Goal: Task Accomplishment & Management: Manage account settings

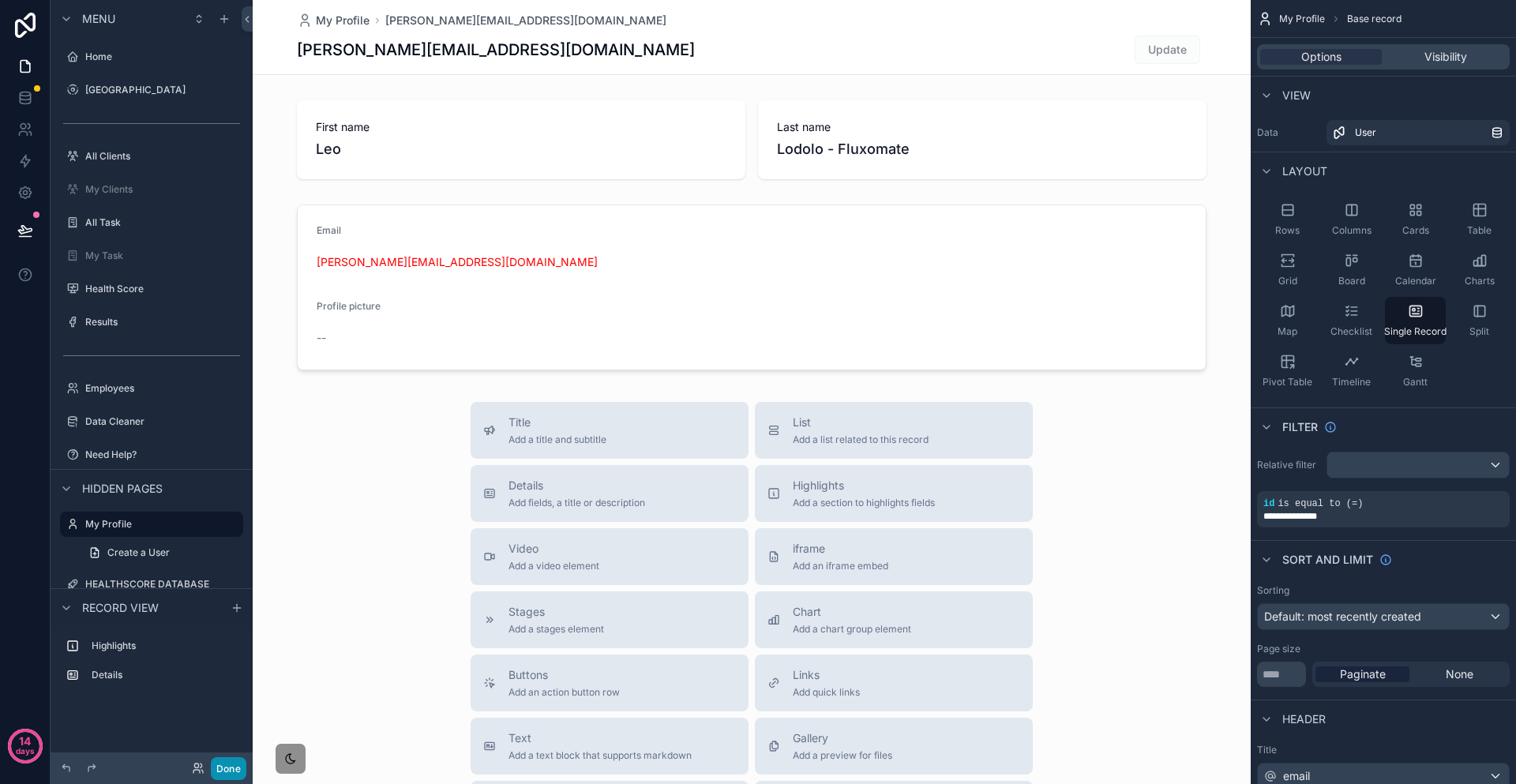
click at [211, 779] on button "Done" at bounding box center [229, 768] width 35 height 23
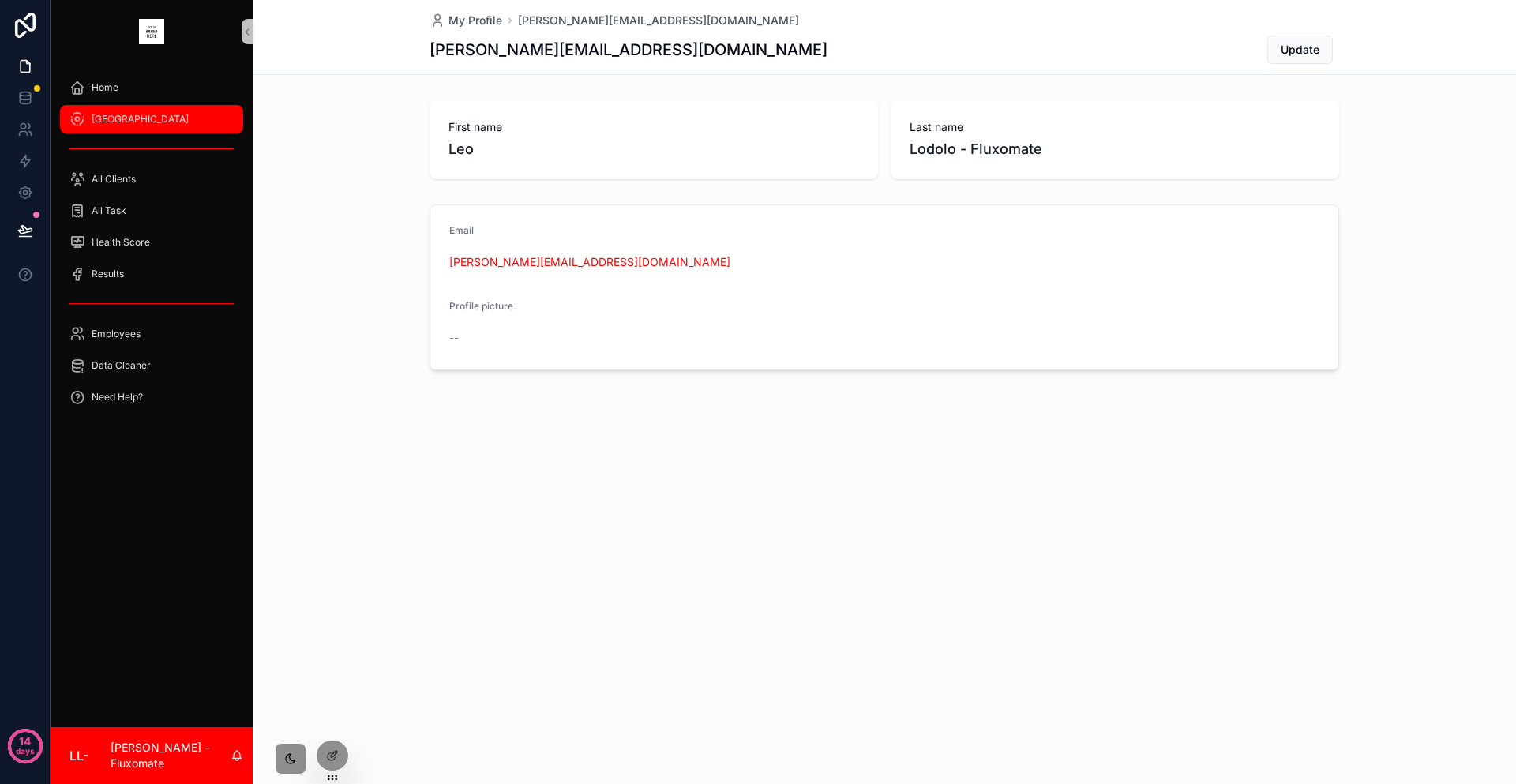
click at [154, 106] on div "[GEOGRAPHIC_DATA]" at bounding box center [151, 119] width 165 height 25
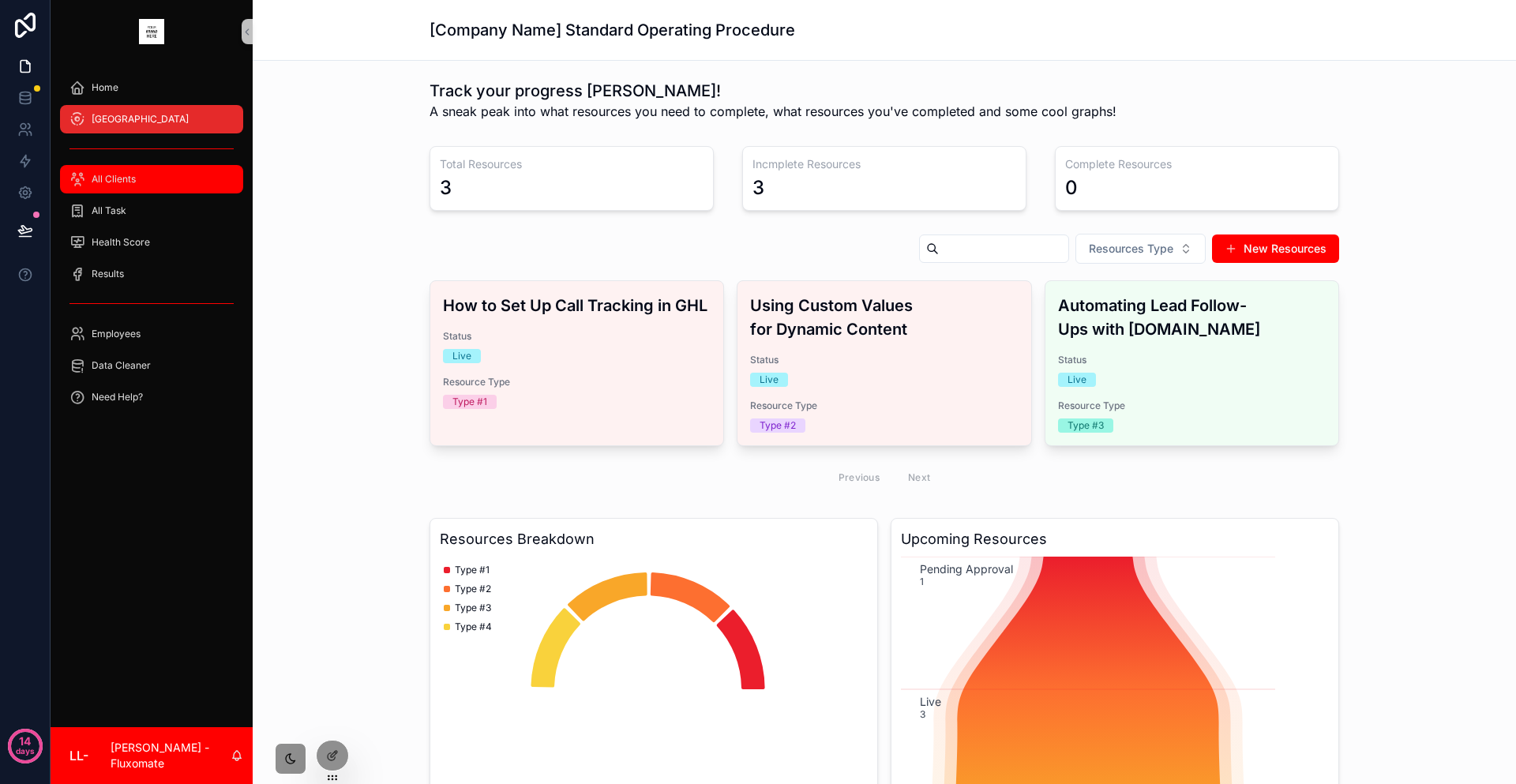
click at [153, 167] on div "All Clients" at bounding box center [151, 179] width 165 height 25
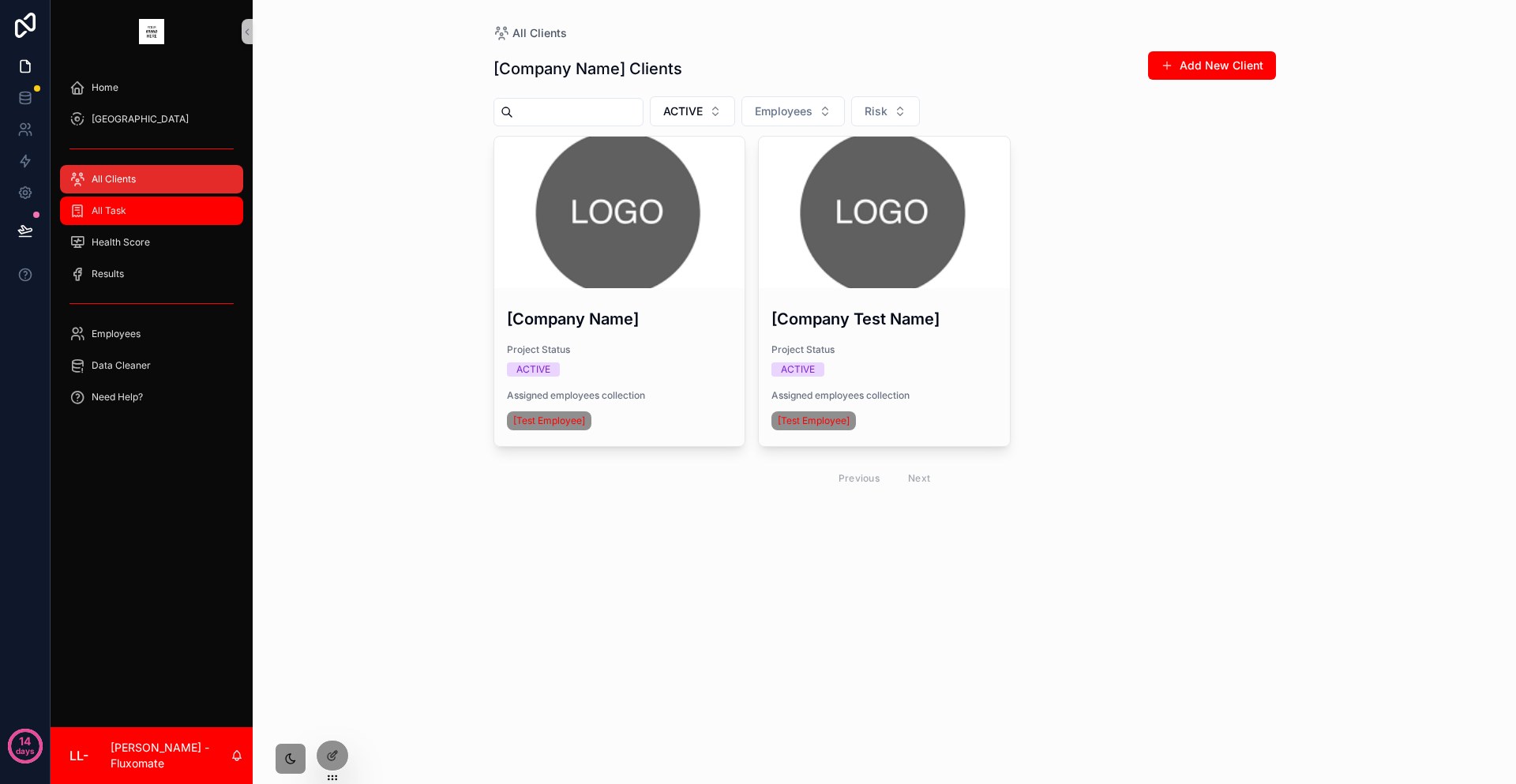
click at [150, 198] on div "All Task" at bounding box center [151, 211] width 165 height 25
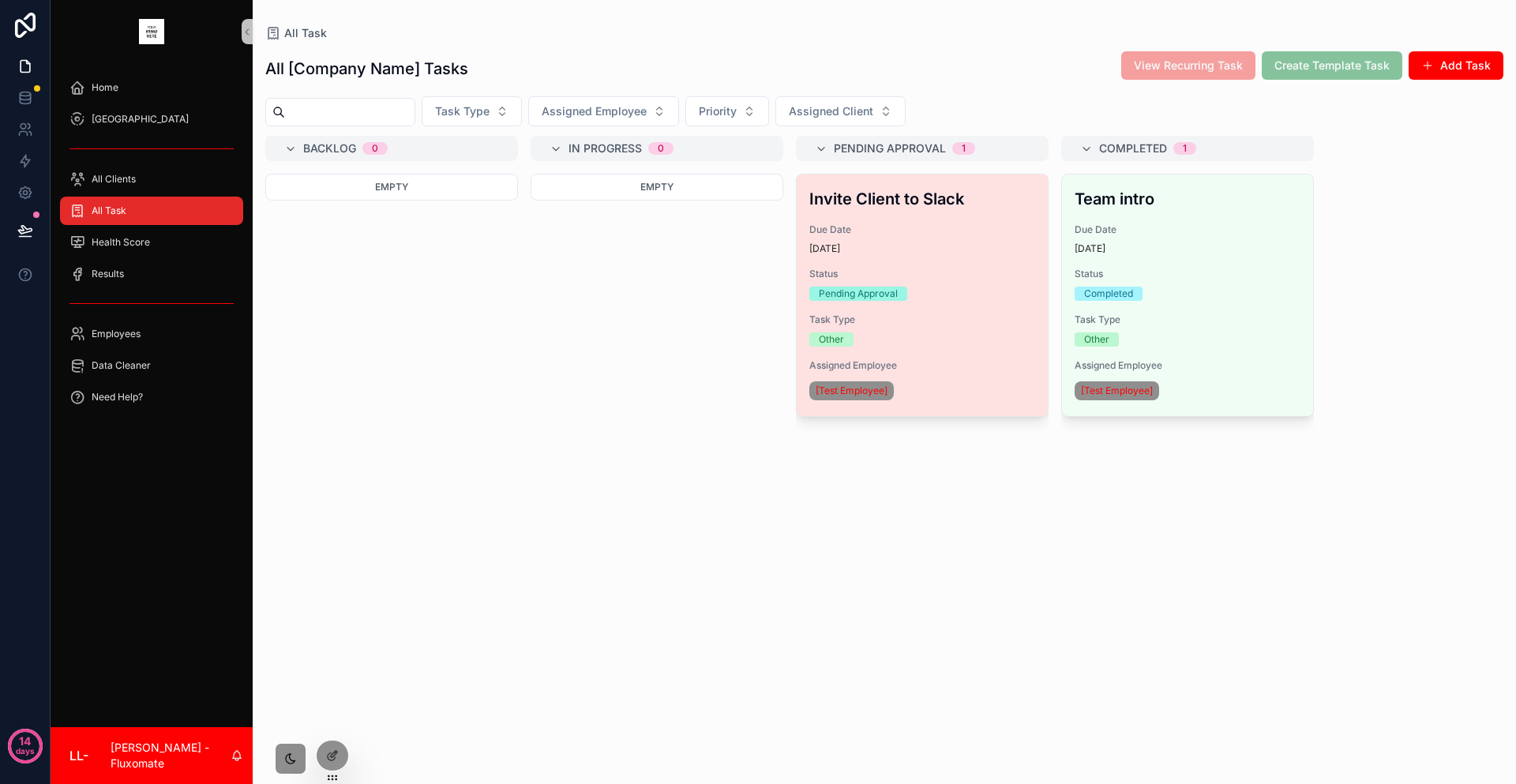
click at [808, 196] on div "Invite Client to Slack Due Date [DATE] Status Pending Approval Task Type Other …" at bounding box center [922, 295] width 251 height 241
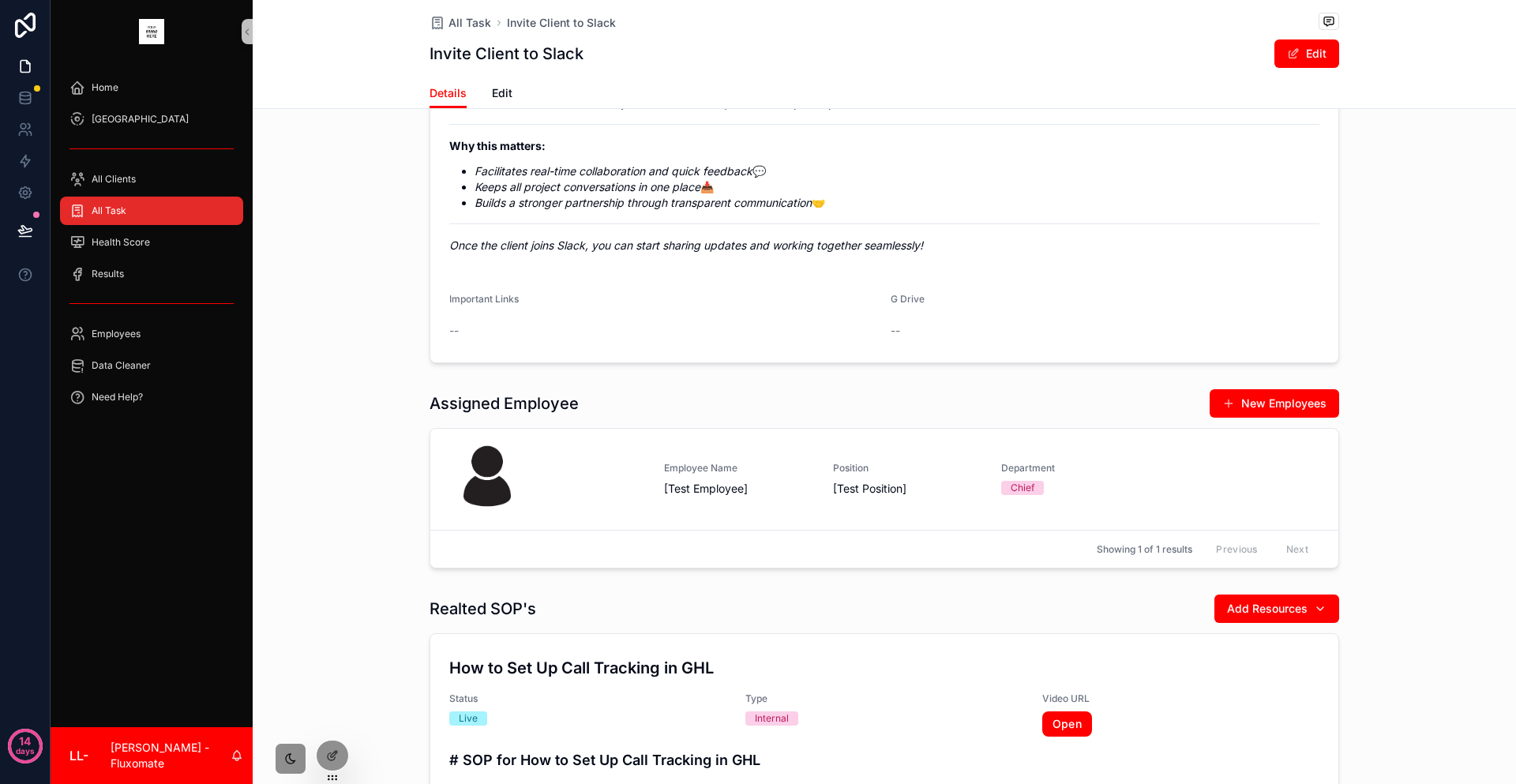
scroll to position [420, 0]
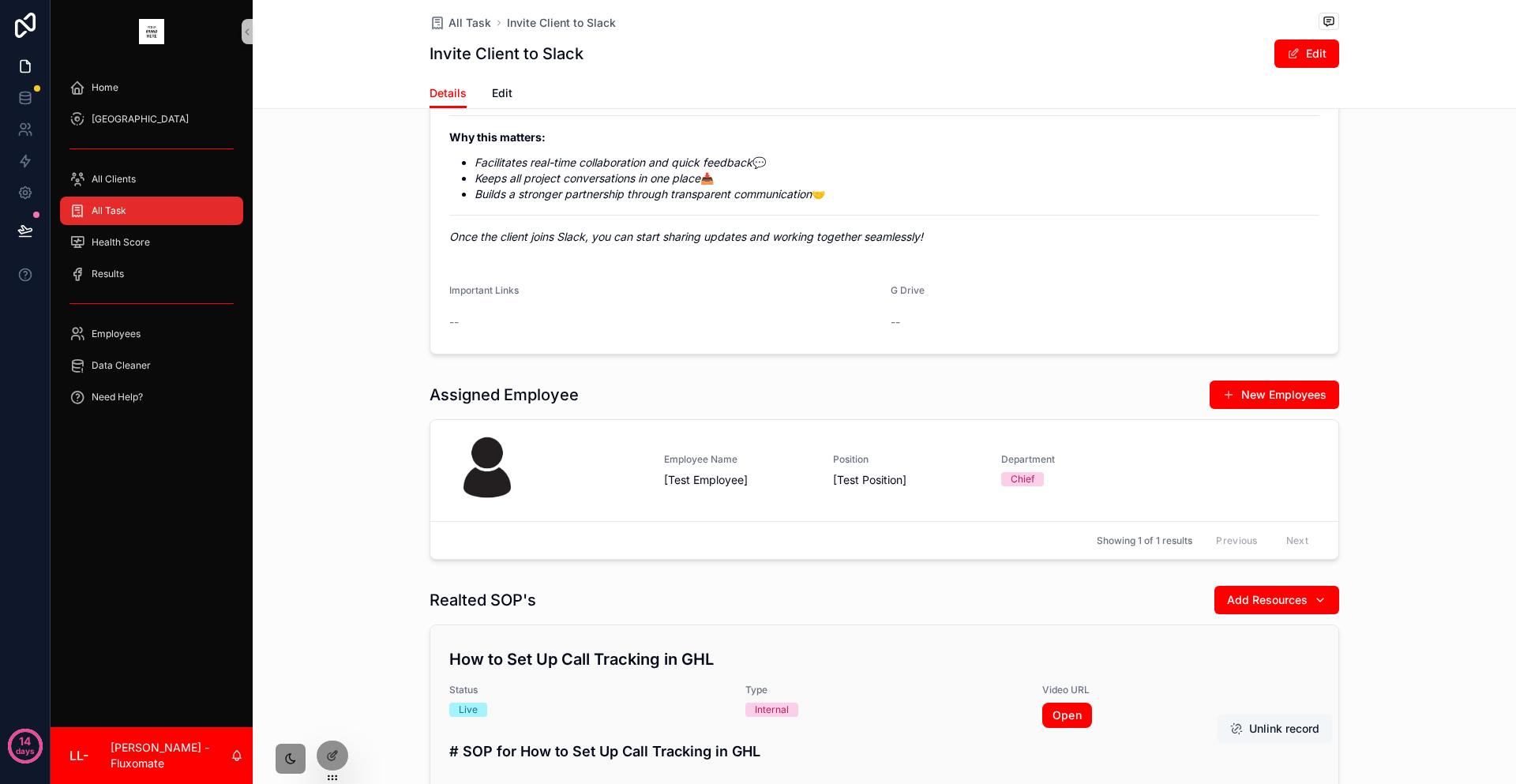
click at [1217, 715] on button "Unlink record" at bounding box center [1275, 729] width 115 height 29
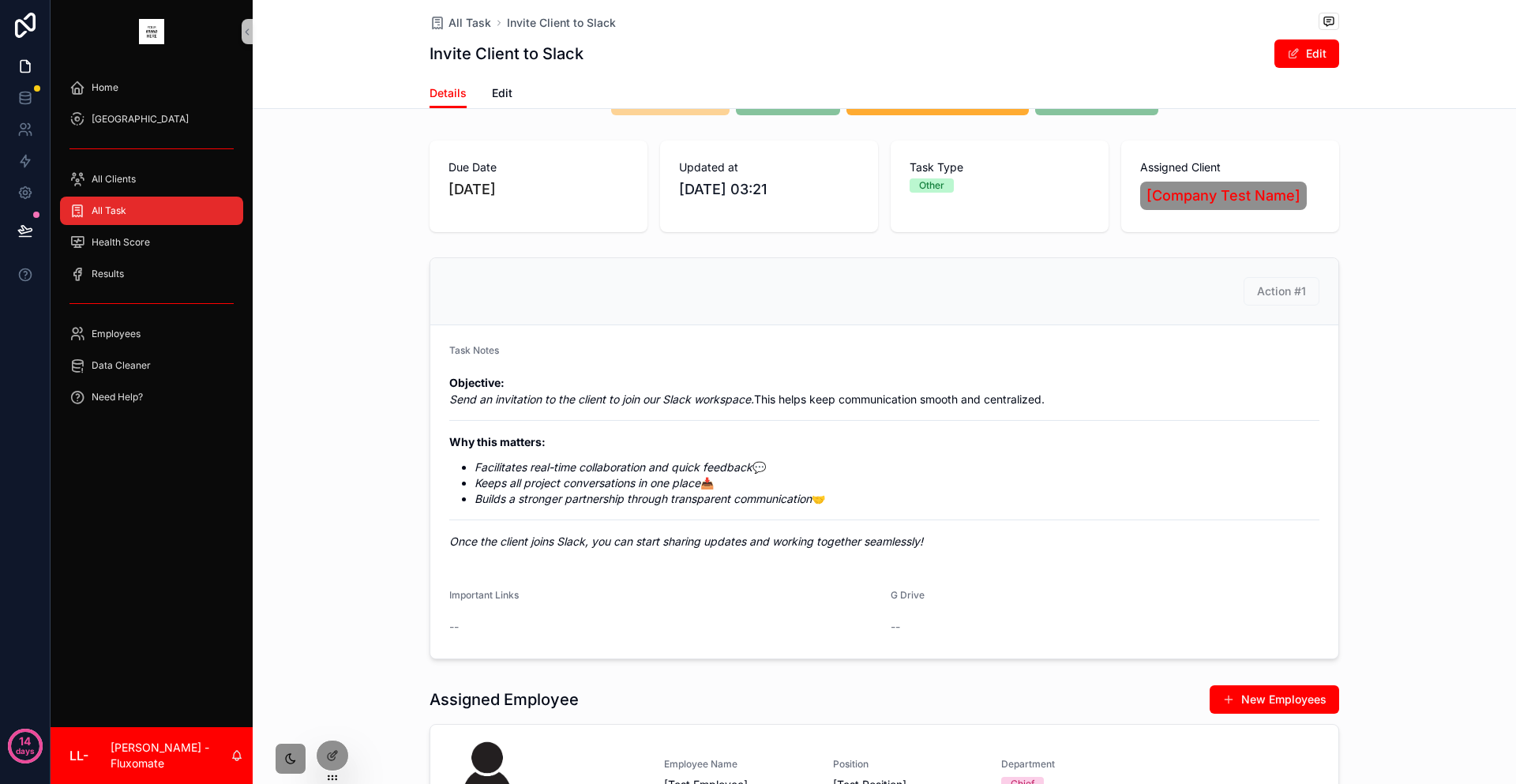
scroll to position [0, 0]
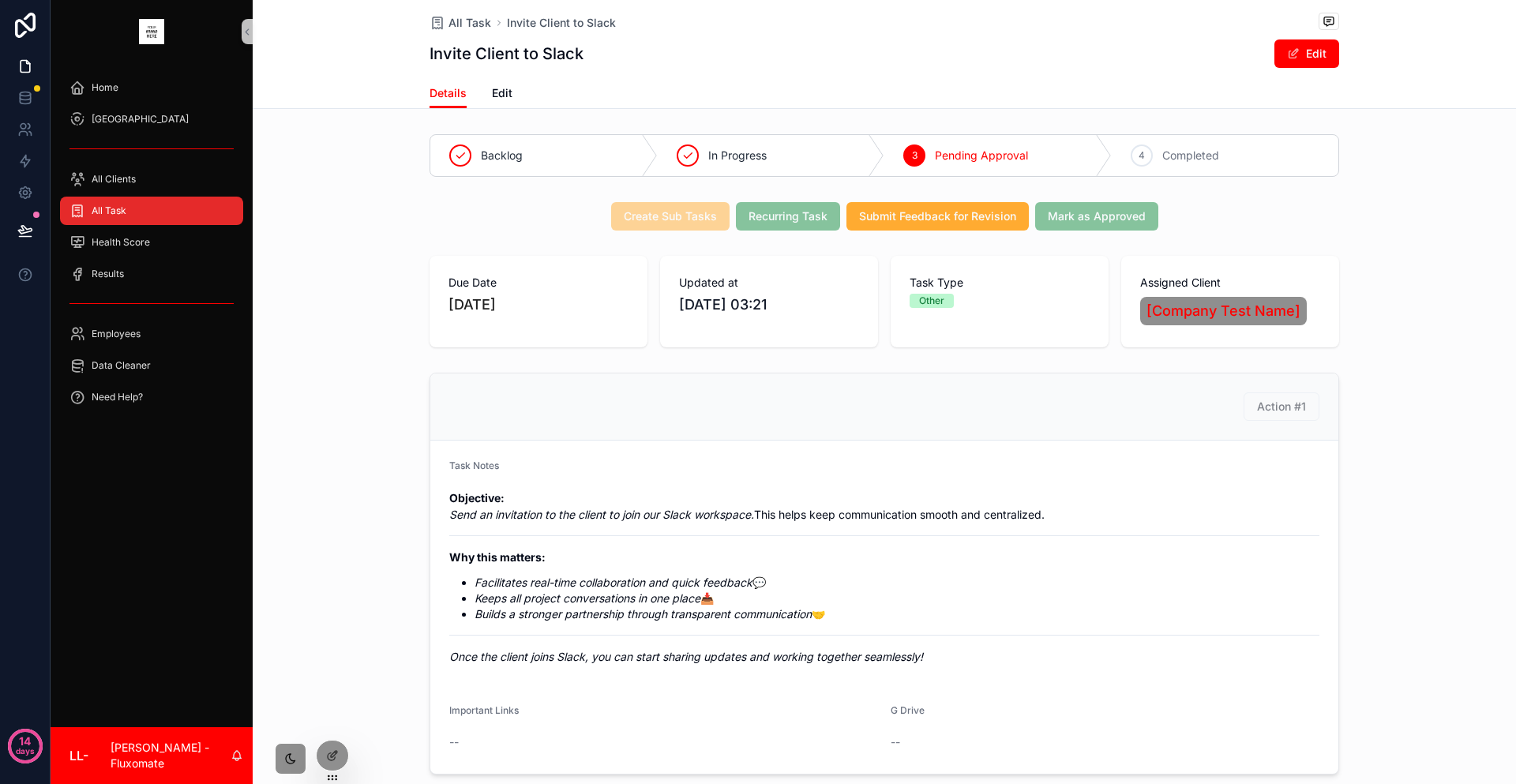
click at [755, 208] on span "Recurring Task" at bounding box center [788, 215] width 104 height 16
click at [685, 208] on span "Create Sub Tasks" at bounding box center [670, 215] width 118 height 16
click at [152, 230] on div "Health Score" at bounding box center [151, 242] width 165 height 25
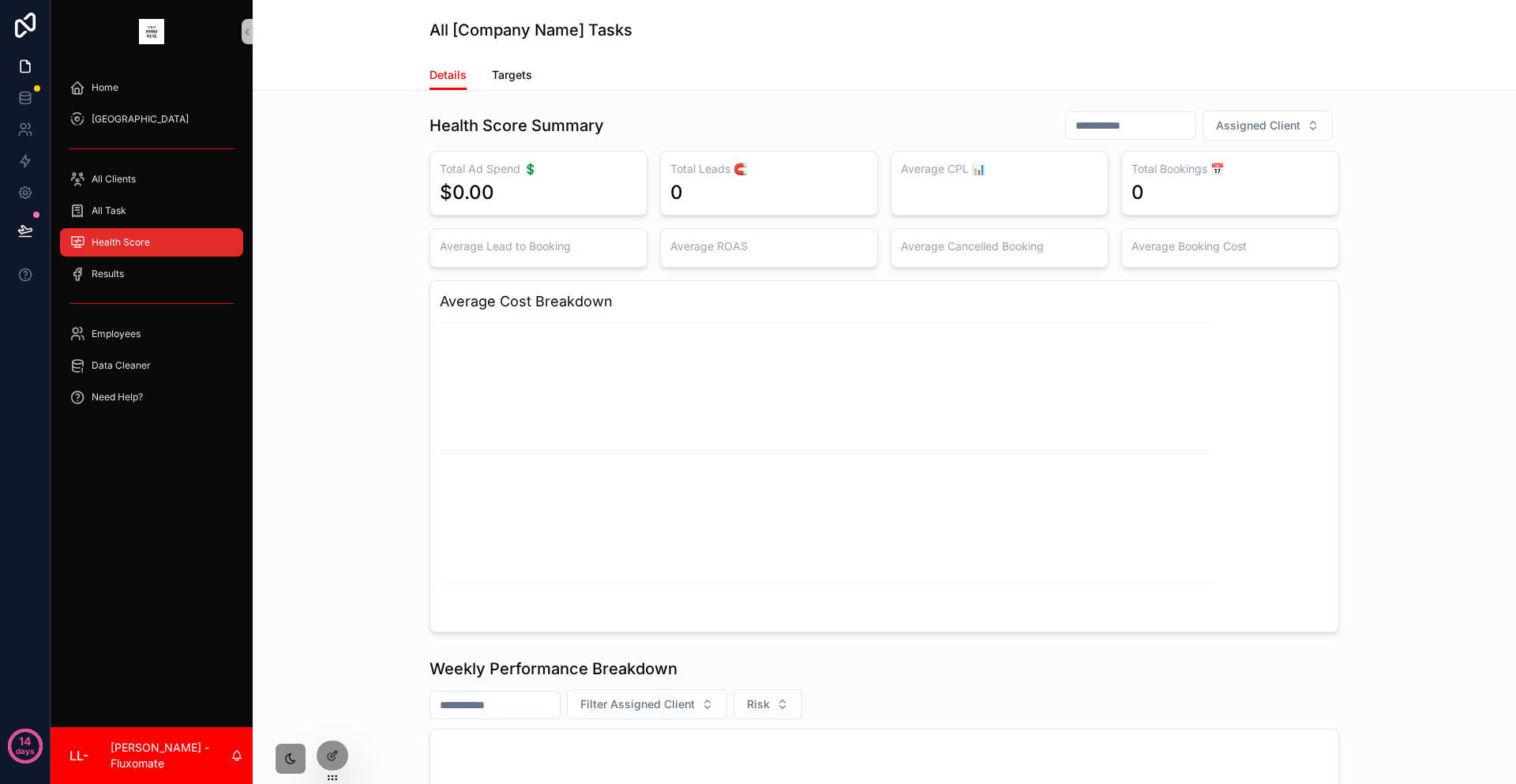
click at [187, 230] on div "Health Score" at bounding box center [151, 242] width 165 height 25
click at [177, 230] on div "Health Score" at bounding box center [151, 242] width 165 height 25
click at [167, 262] on div "Results" at bounding box center [151, 274] width 165 height 25
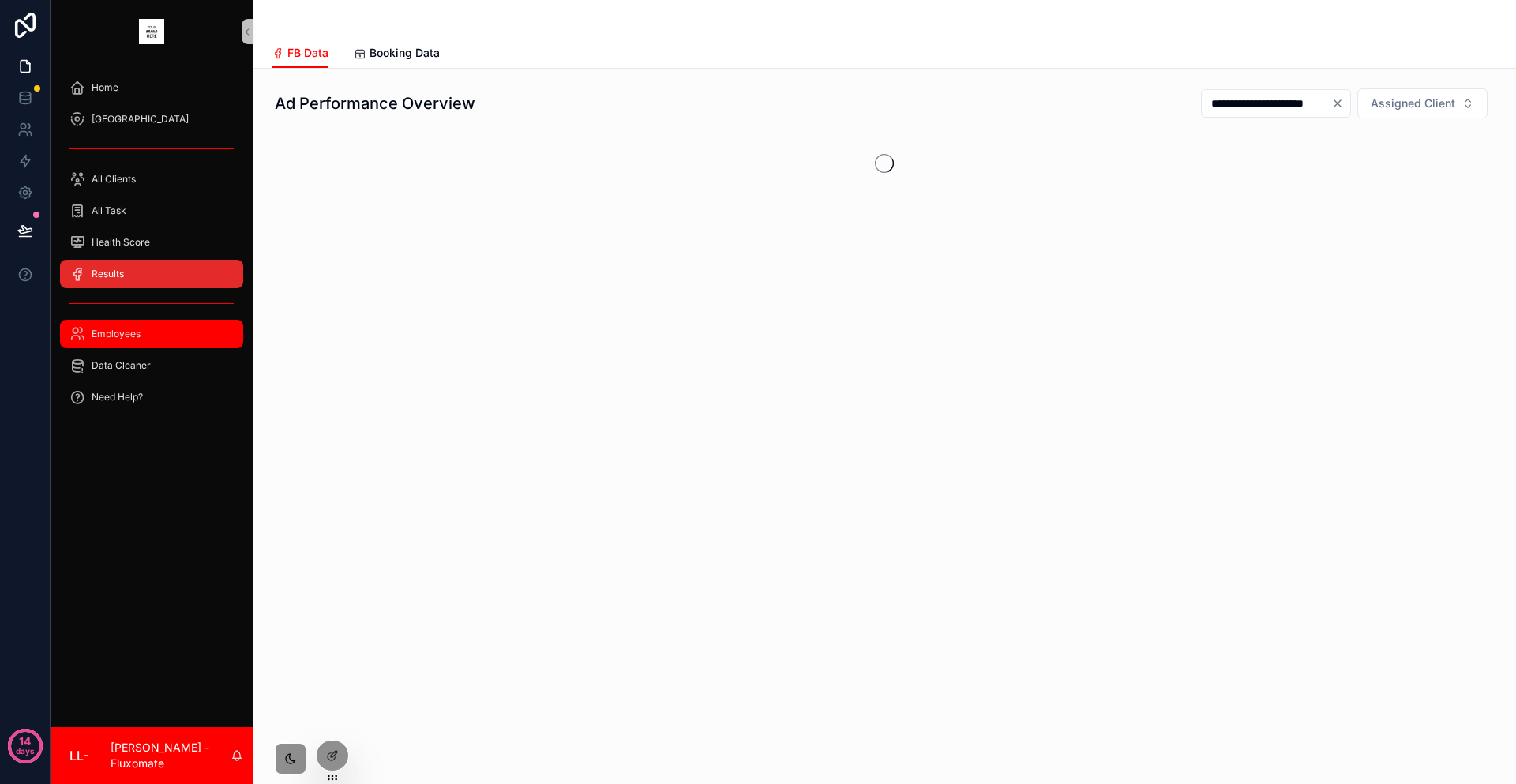
click at [175, 322] on div "Employees" at bounding box center [151, 334] width 165 height 25
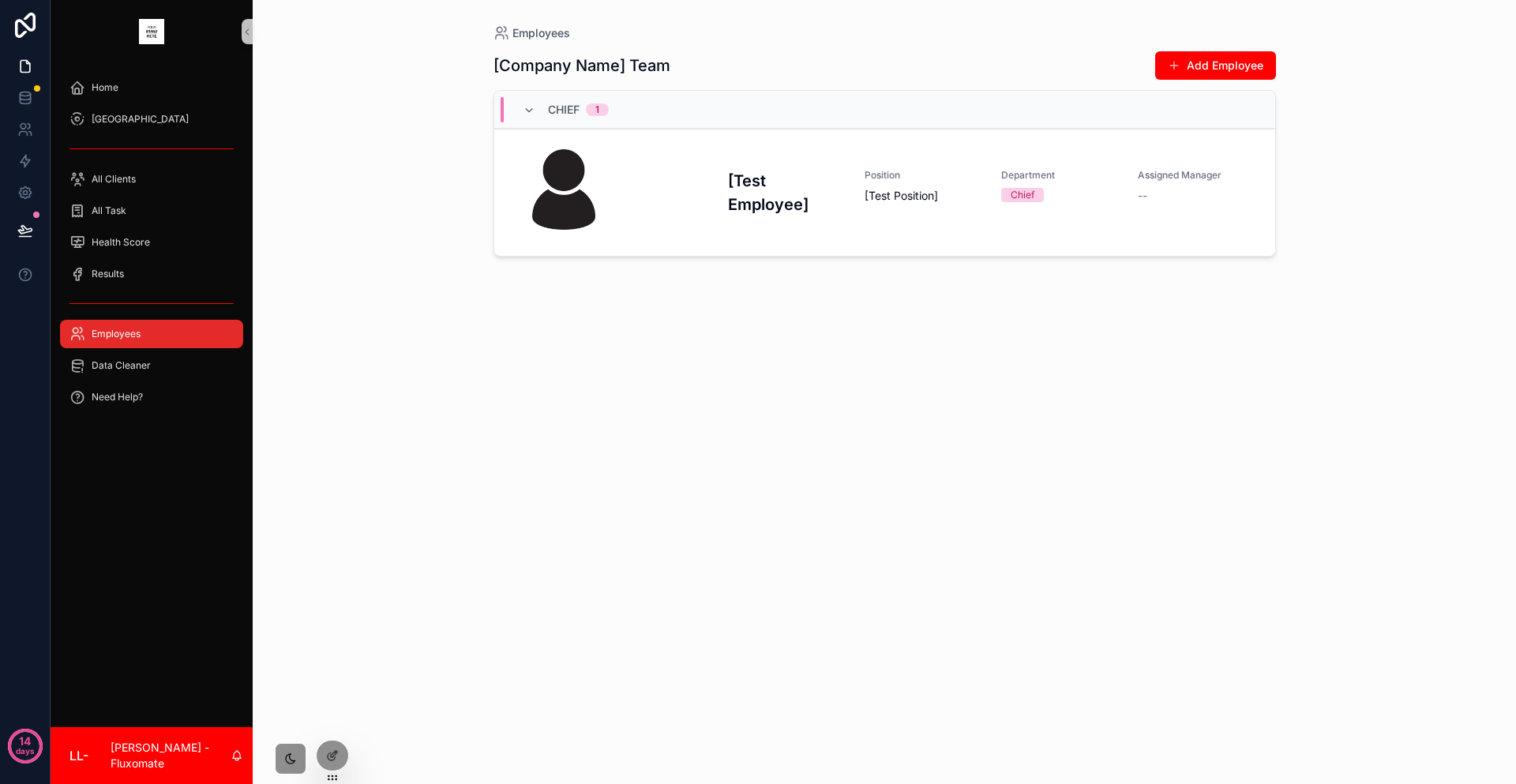
click at [157, 170] on div "All Clients" at bounding box center [151, 179] width 202 height 31
click at [156, 166] on div "All Clients" at bounding box center [151, 179] width 165 height 25
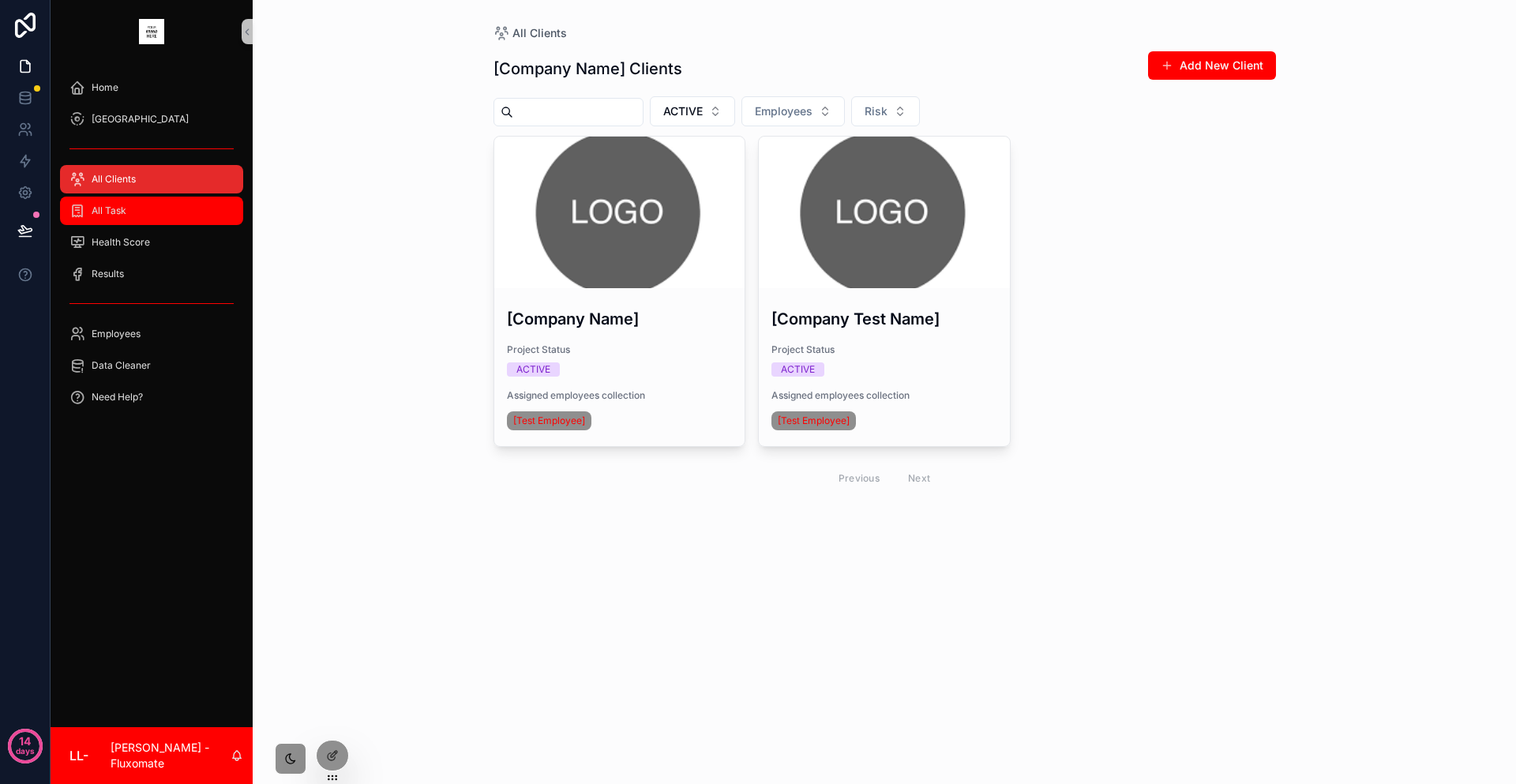
click at [216, 195] on div "All Task" at bounding box center [151, 210] width 202 height 31
click at [205, 197] on link "All Task" at bounding box center [151, 211] width 183 height 29
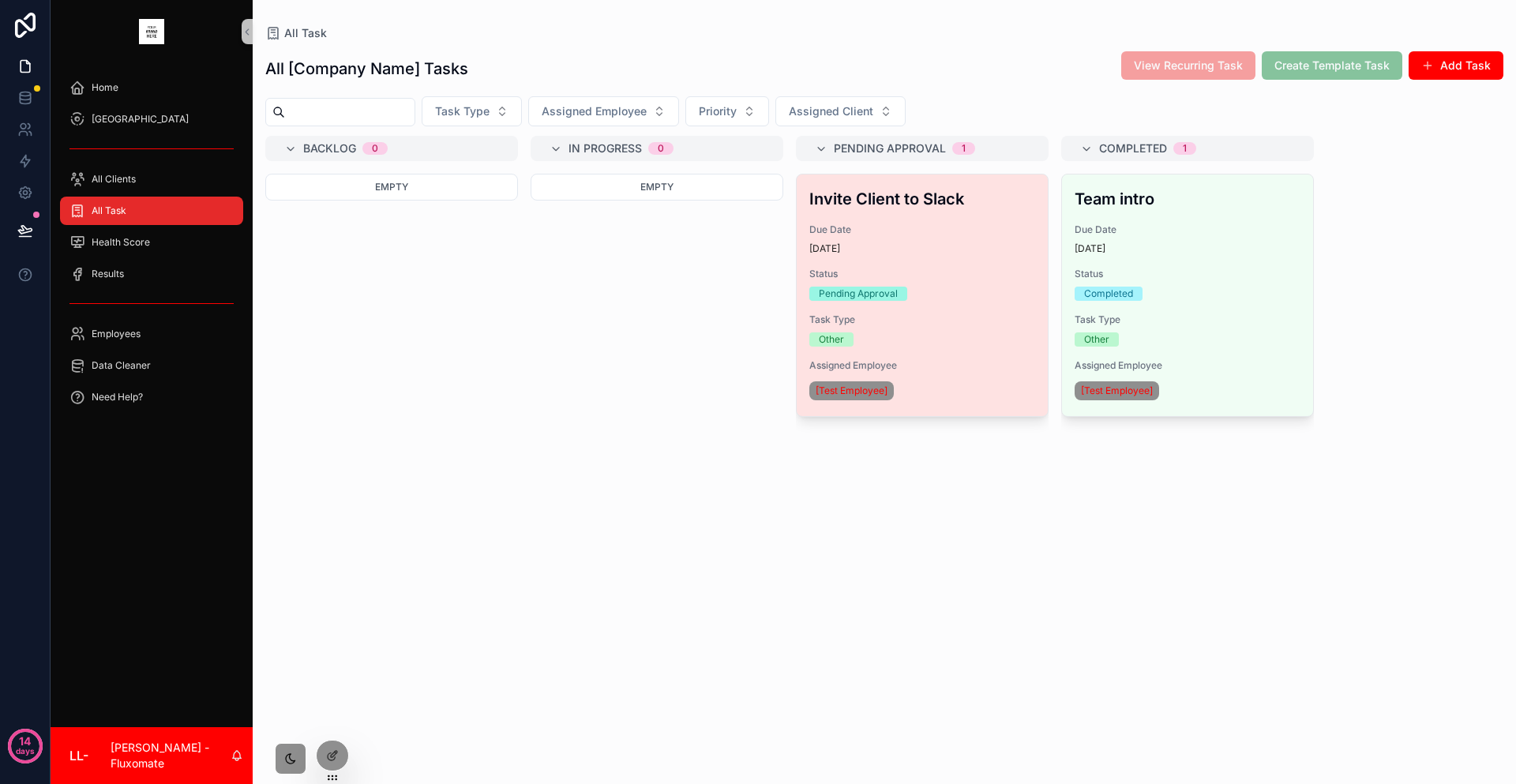
click at [809, 187] on h3 "Invite Client to Slack" at bounding box center [923, 199] width 226 height 24
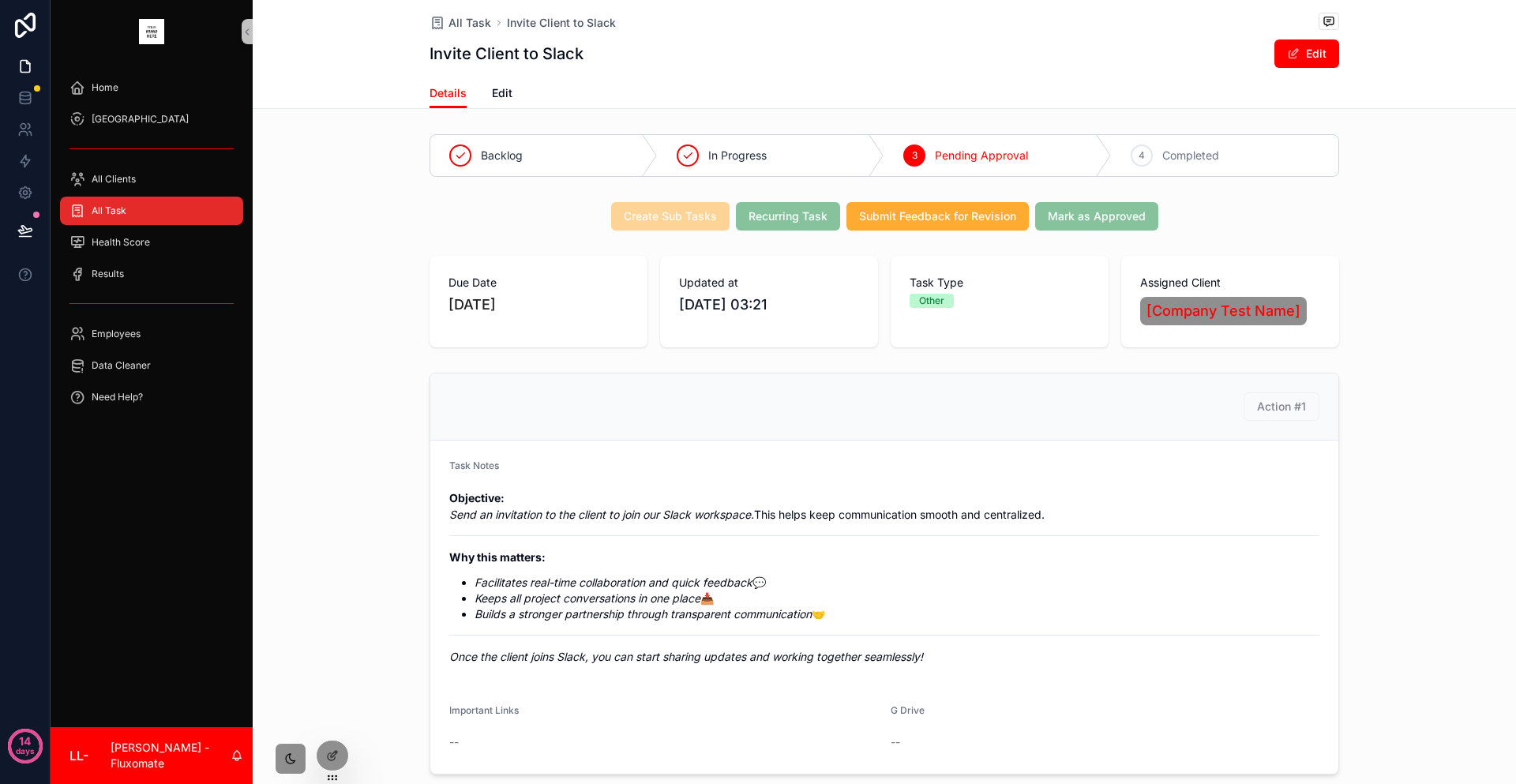
drag, startPoint x: 770, startPoint y: 177, endPoint x: 809, endPoint y: 168, distance: 40.0
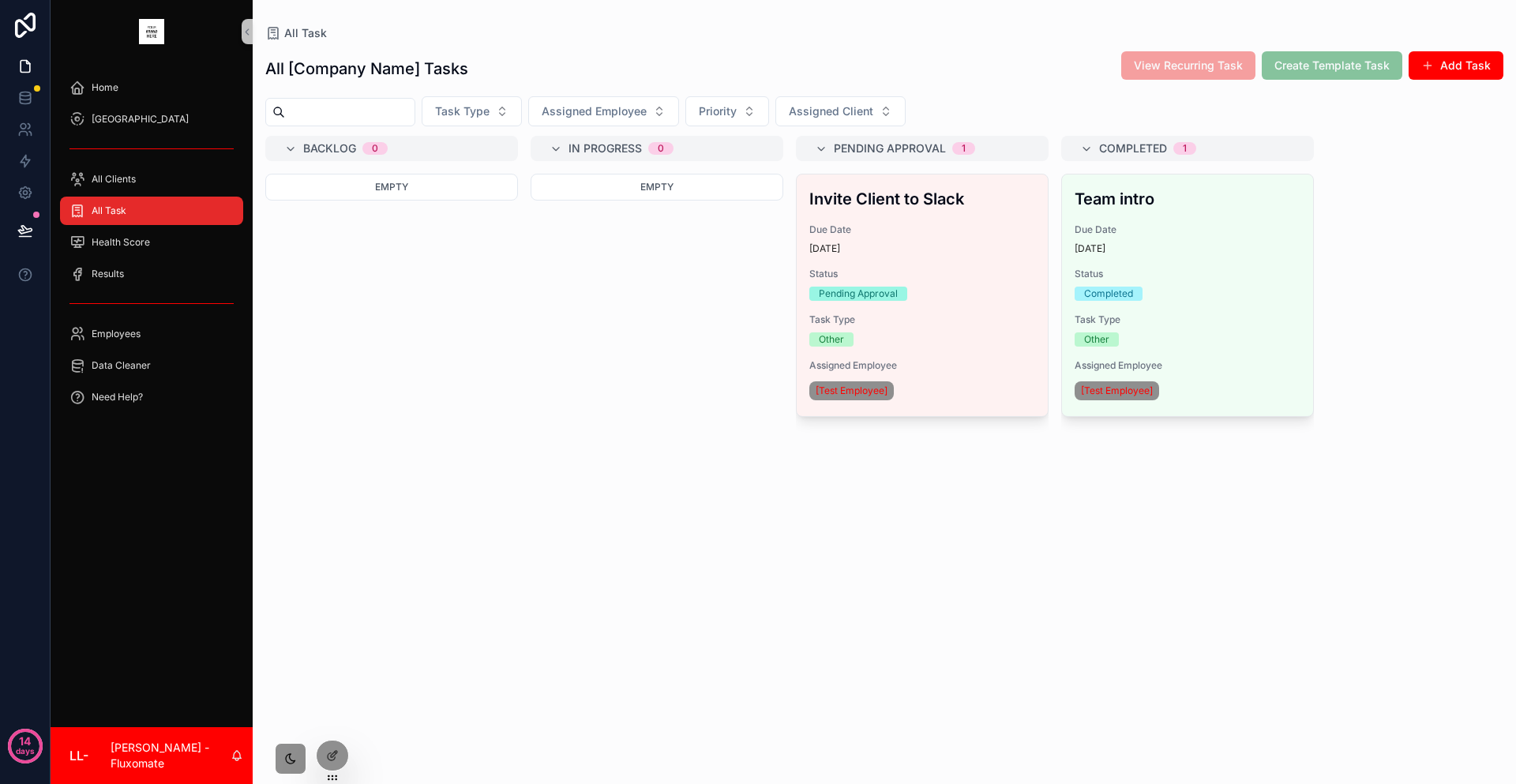
drag, startPoint x: 1217, startPoint y: 43, endPoint x: 1310, endPoint y: 58, distance: 94.2
click at [1220, 43] on div "All [Company Name] Tasks View Recurring Task Create Template Task Add Task Task…" at bounding box center [884, 403] width 1264 height 724
click at [1355, 57] on span "Create Template Task" at bounding box center [1332, 64] width 141 height 16
click at [1277, 45] on div "All [Company Name] Tasks View Recurring Task Create Template Task Add Task Task…" at bounding box center [884, 403] width 1264 height 724
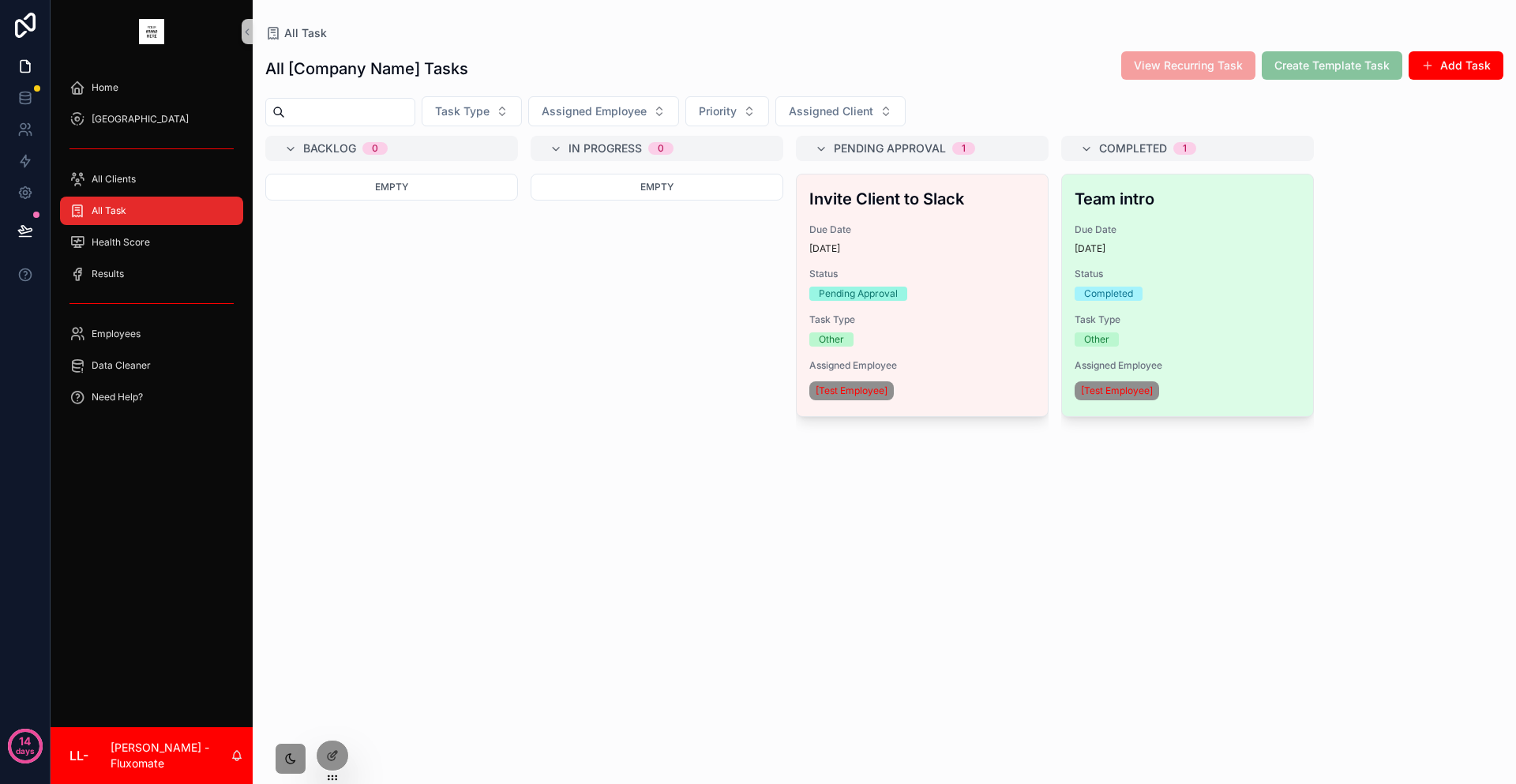
click at [1075, 313] on span "Task Type" at bounding box center [1188, 319] width 226 height 13
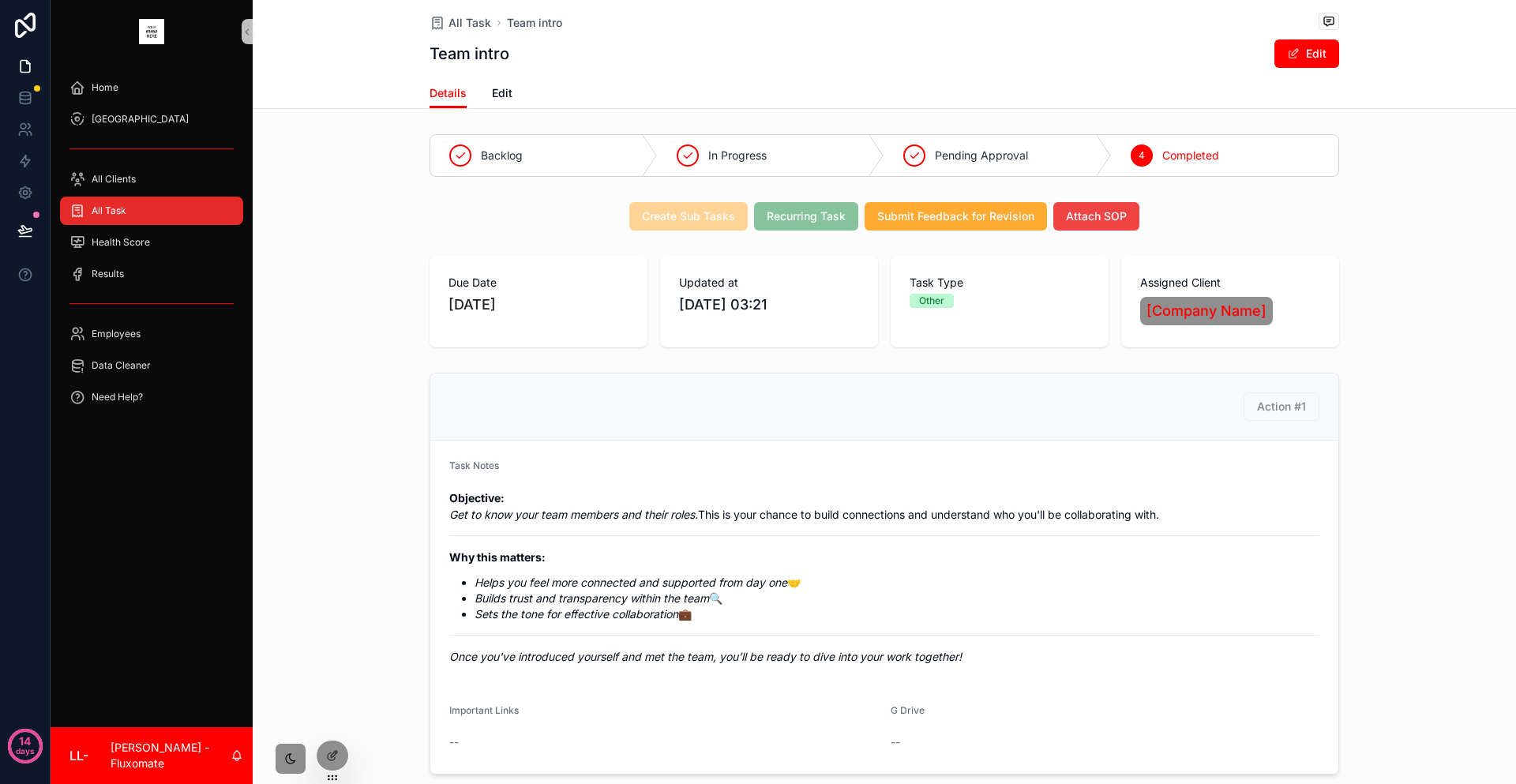
click at [783, 208] on span "Recurring Task" at bounding box center [805, 215] width 104 height 16
click at [968, 196] on div "Create Sub Tasks Recurring Task Submit Feedback for Revision Attach SOP" at bounding box center [884, 216] width 1264 height 41
click at [888, 202] on button "Submit Feedback for Revision" at bounding box center [956, 216] width 182 height 29
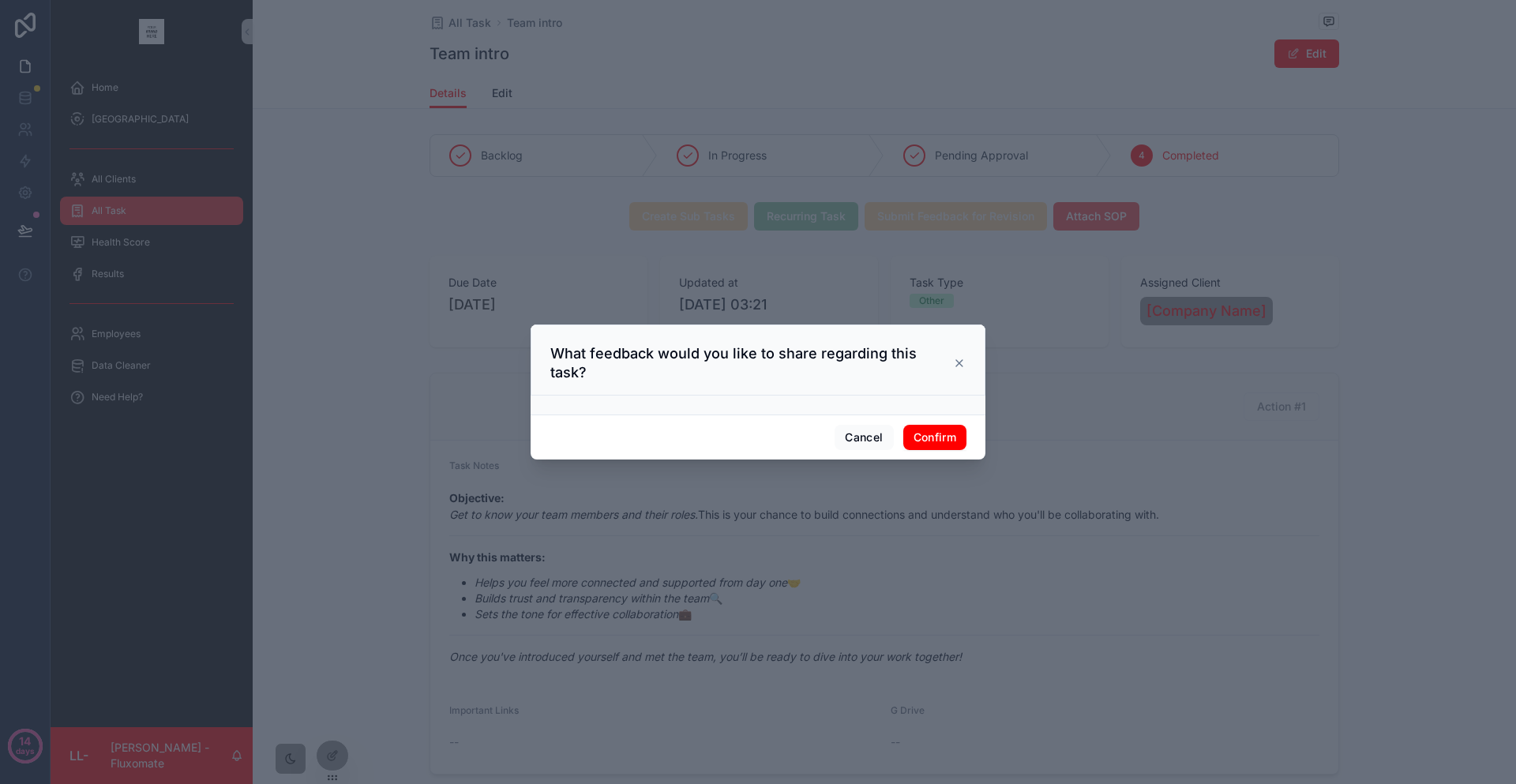
click at [953, 370] on icon at bounding box center [959, 363] width 13 height 13
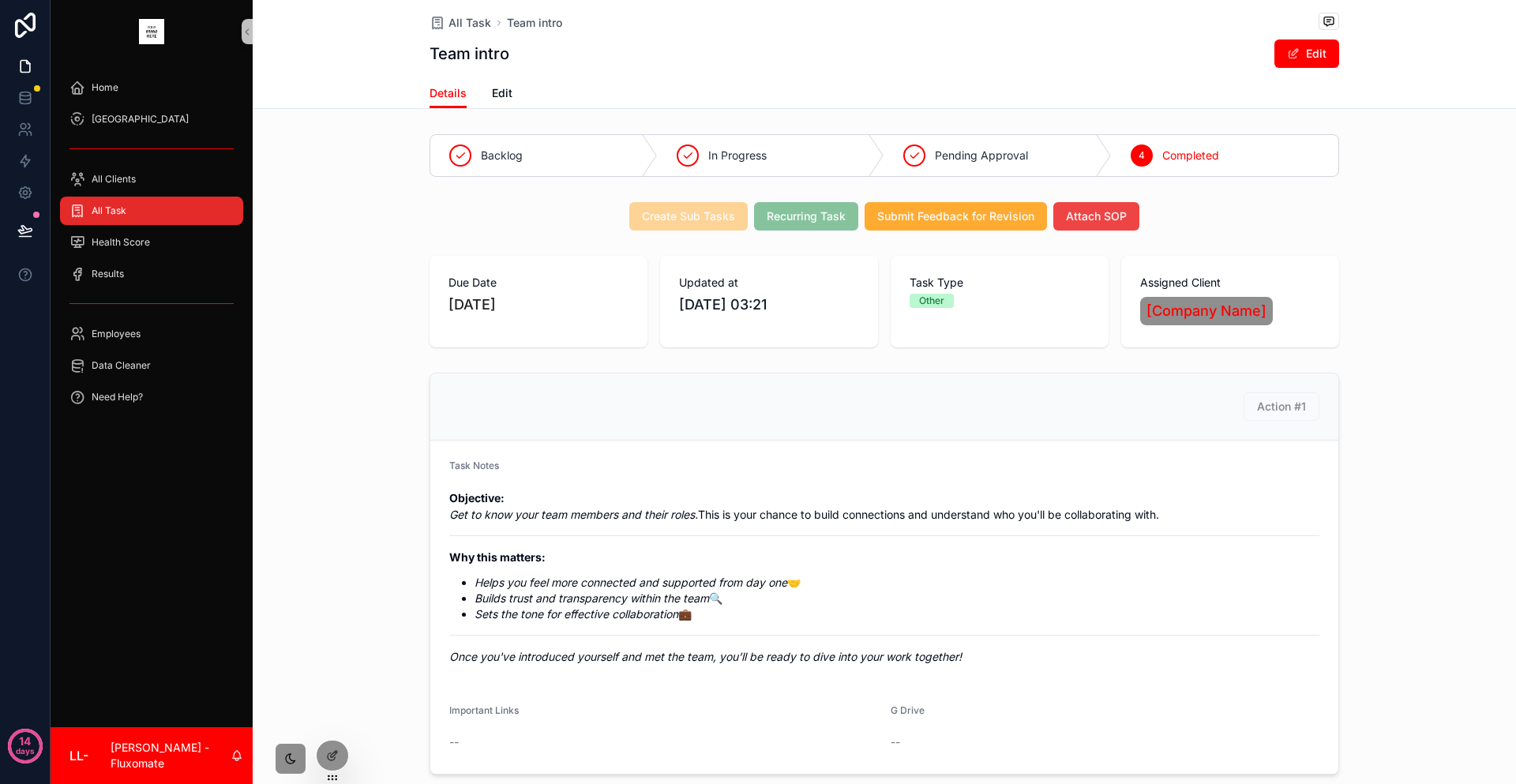
click at [752, 166] on div "Backlog In Progress Pending Approval 4 Completed Create Sub Tasks Recurring Tas…" at bounding box center [884, 570] width 1264 height 884
click at [780, 208] on span "Recurring Task" at bounding box center [805, 215] width 104 height 16
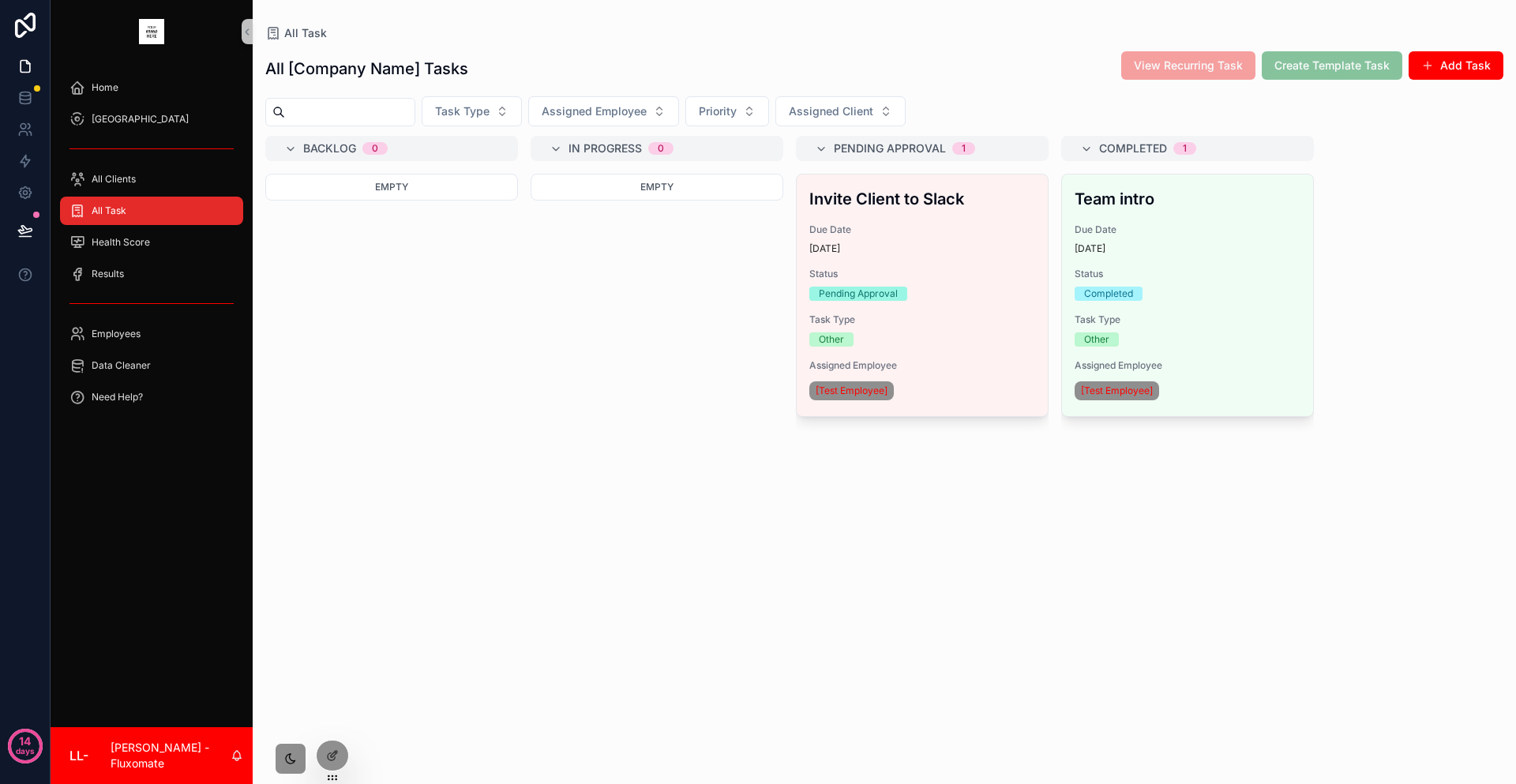
click at [1192, 59] on span "View Recurring Task" at bounding box center [1188, 64] width 134 height 16
click at [809, 360] on span "Assigned Employee" at bounding box center [923, 365] width 226 height 13
click at [106, 173] on span "All Clients" at bounding box center [114, 179] width 44 height 13
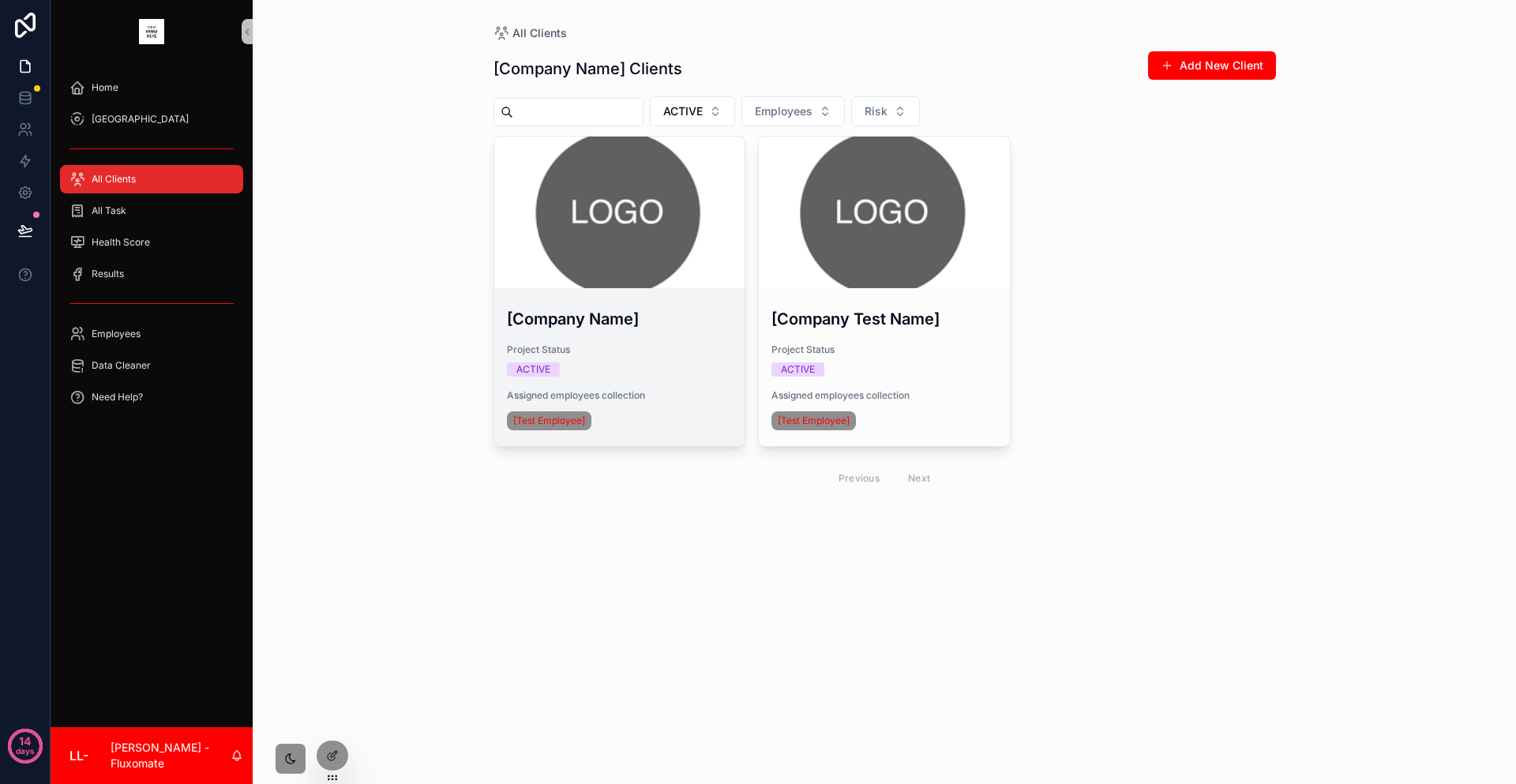
click at [620, 213] on div "scrollable content" at bounding box center [620, 213] width 251 height 152
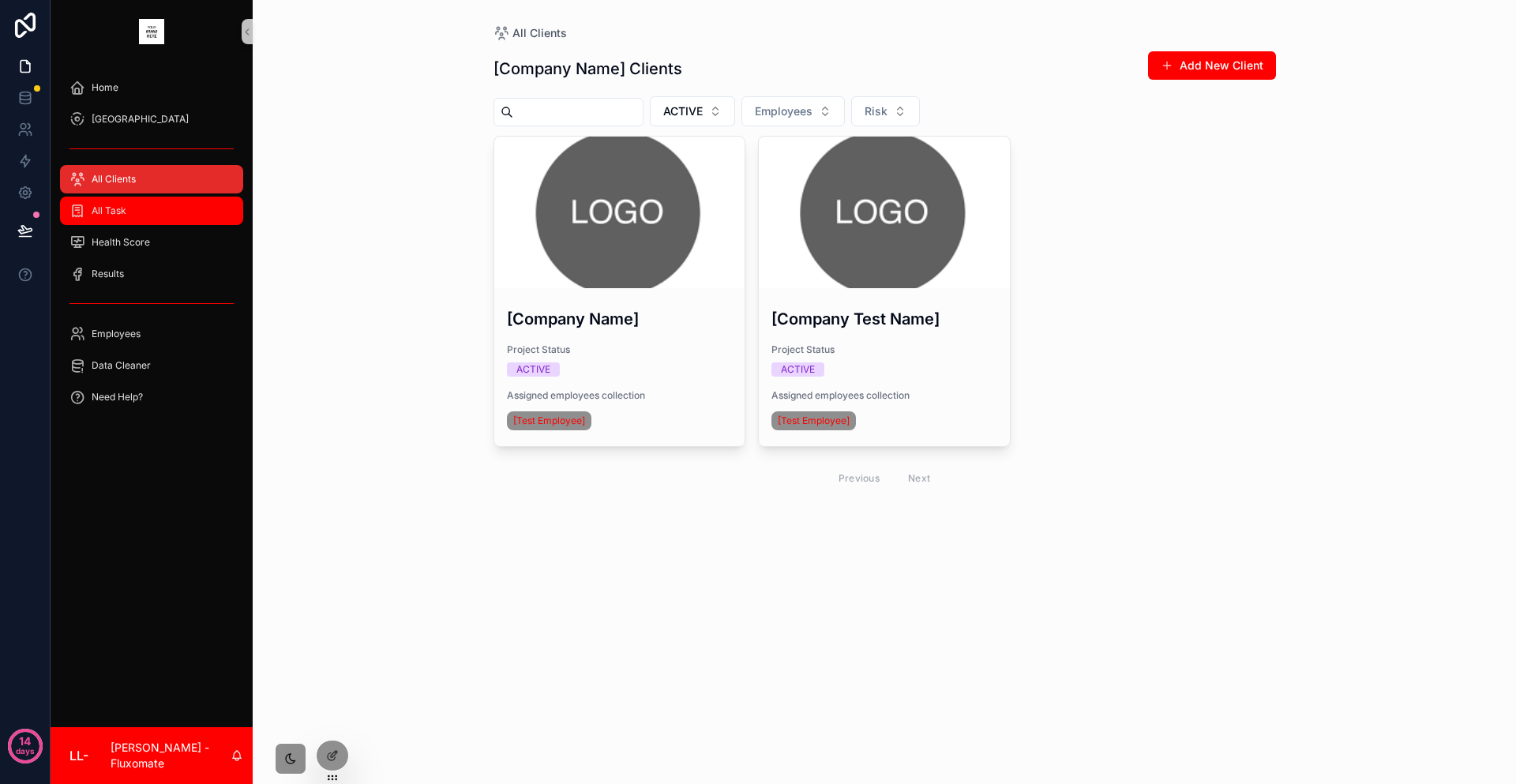
click at [153, 198] on div "All Task" at bounding box center [151, 211] width 165 height 25
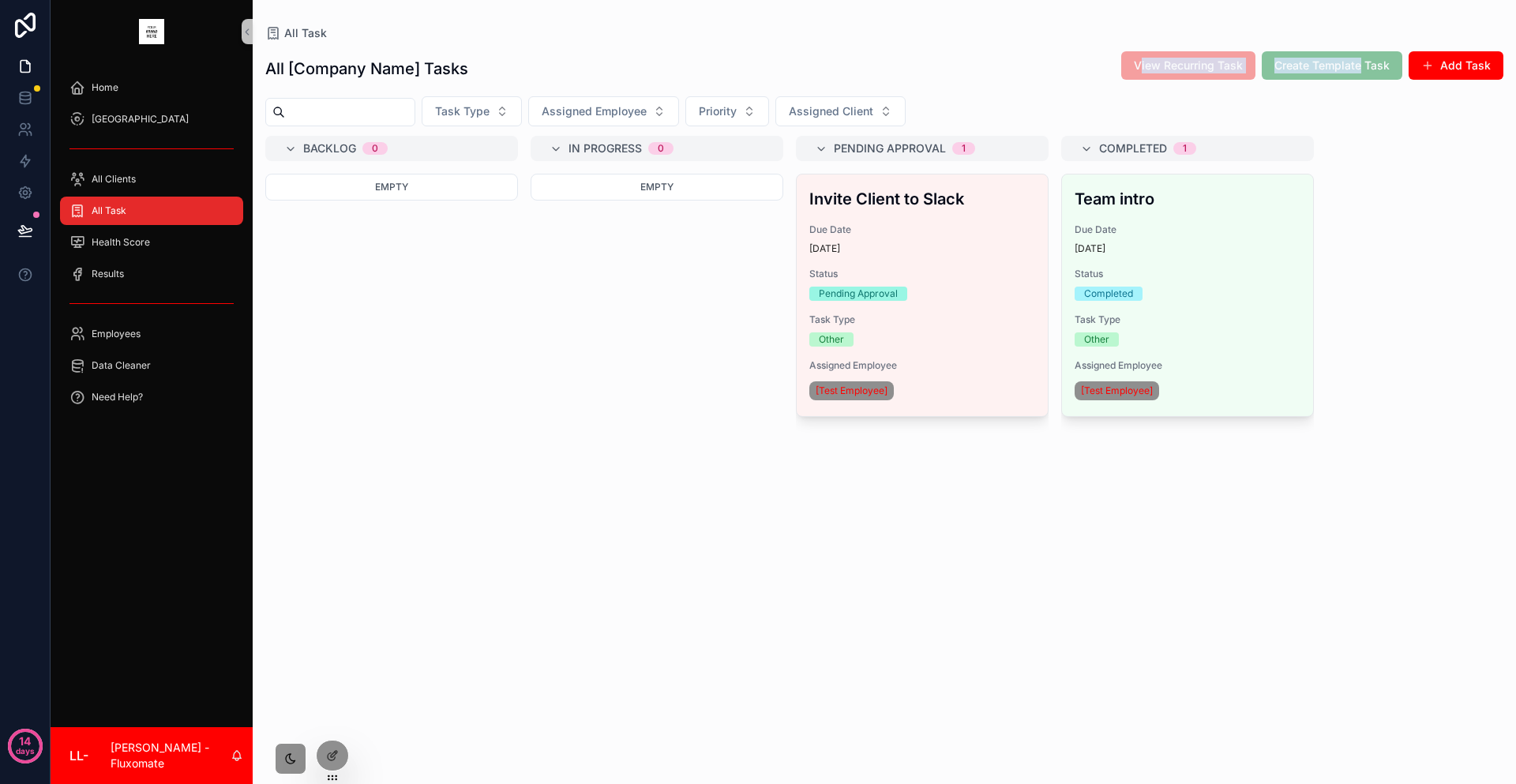
drag, startPoint x: 1193, startPoint y: 55, endPoint x: 1383, endPoint y: 62, distance: 190.1
click at [1383, 62] on div "View Recurring Task Create Template Task Add Task" at bounding box center [1306, 66] width 395 height 30
click at [1356, 76] on div "All [Company Name] Tasks View Recurring Task Create Template Task Add Task" at bounding box center [884, 68] width 1238 height 36
click at [1221, 69] on div "View Recurring Task" at bounding box center [1188, 66] width 134 height 29
click at [345, 753] on div "Empty" at bounding box center [391, 469] width 252 height 592
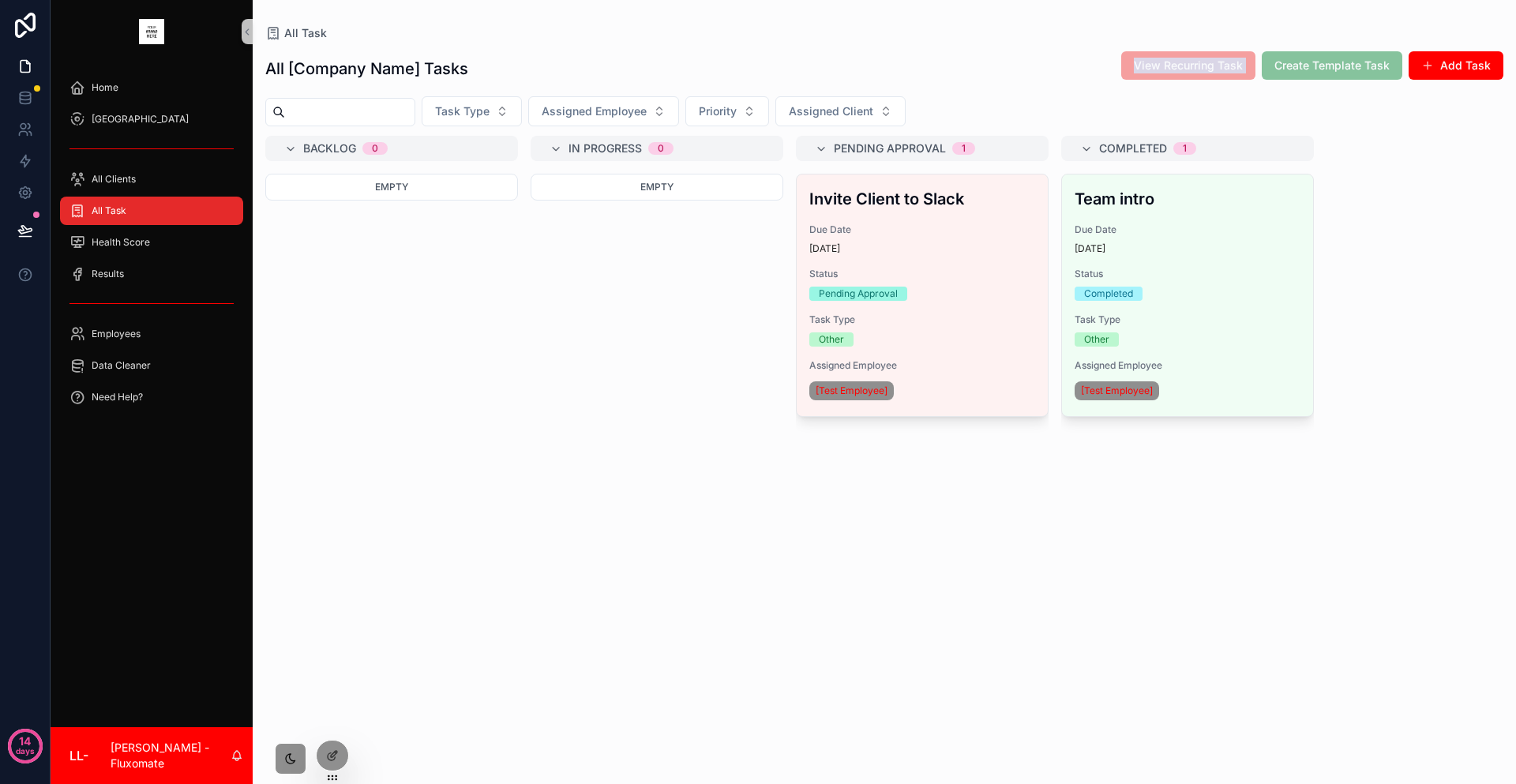
drag, startPoint x: 1210, startPoint y: 54, endPoint x: 1357, endPoint y: 41, distance: 147.6
click at [1357, 41] on div "All [Company Name] Tasks View Recurring Task Create Template Task Add Task Task…" at bounding box center [884, 403] width 1264 height 724
drag, startPoint x: 1413, startPoint y: 47, endPoint x: 1280, endPoint y: 68, distance: 134.6
click at [1280, 68] on div "View Recurring Task Create Template Task Add Task" at bounding box center [1306, 66] width 395 height 30
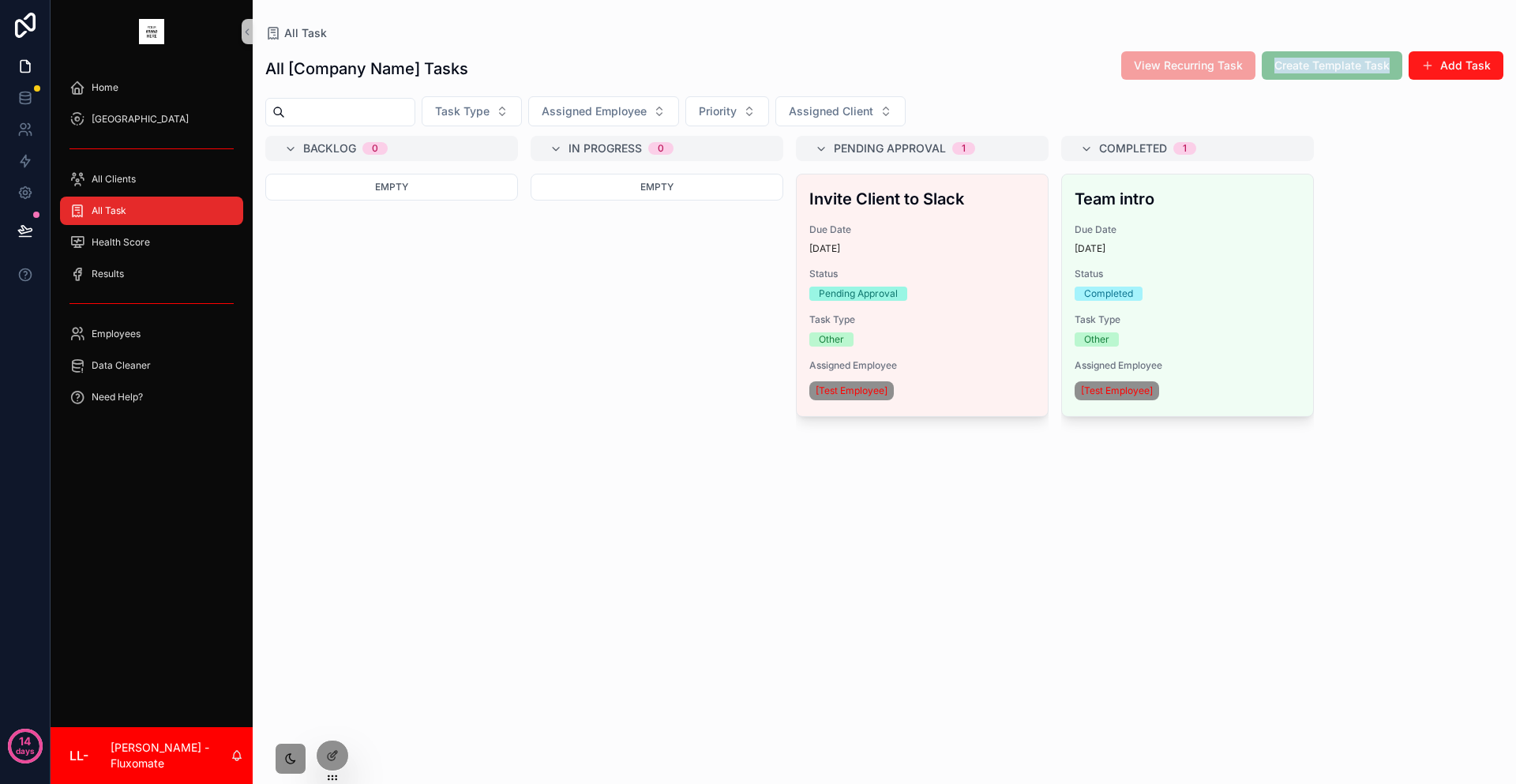
click at [1472, 55] on button "Add Task" at bounding box center [1456, 66] width 95 height 29
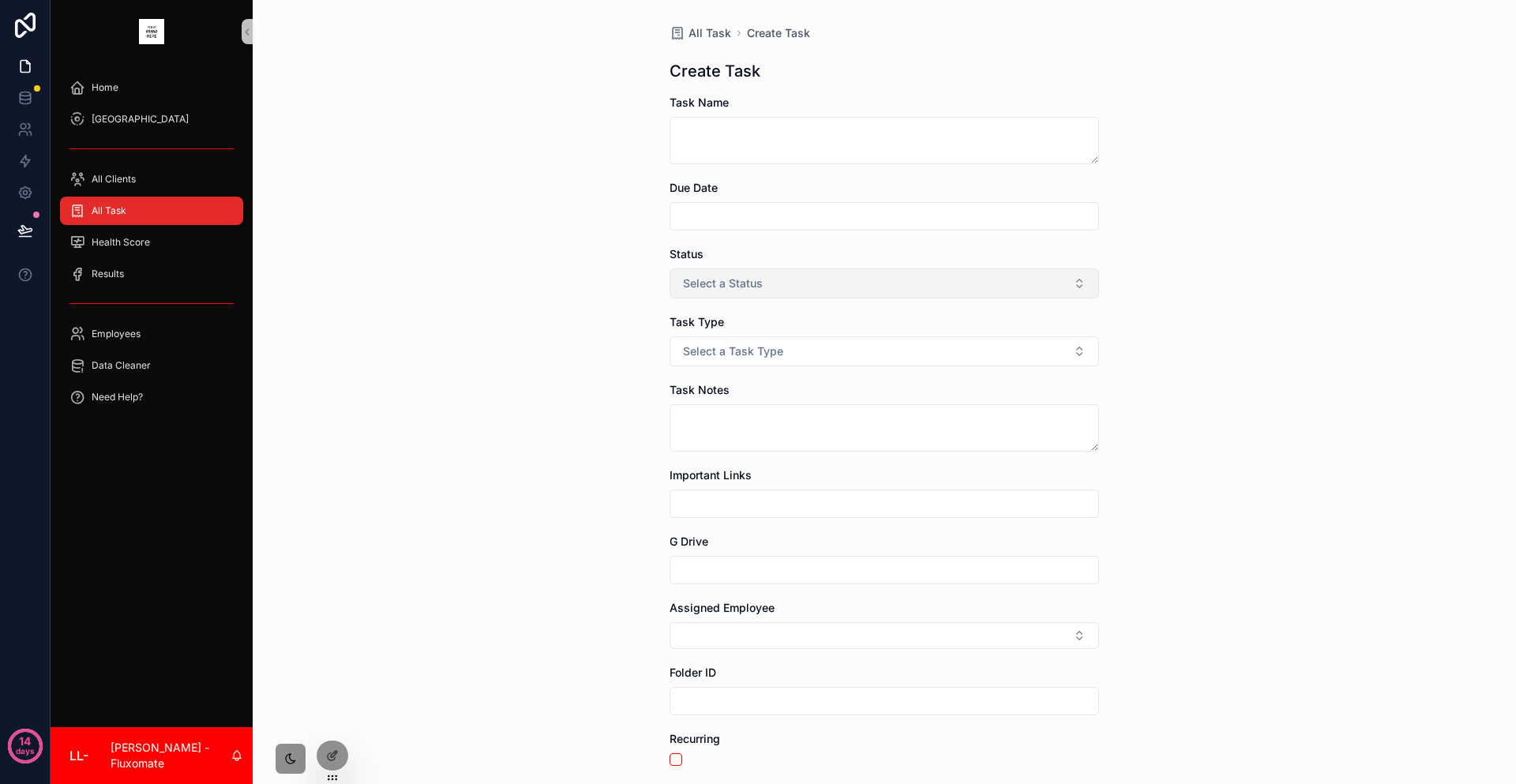
drag, startPoint x: 959, startPoint y: 256, endPoint x: 983, endPoint y: 262, distance: 24.7
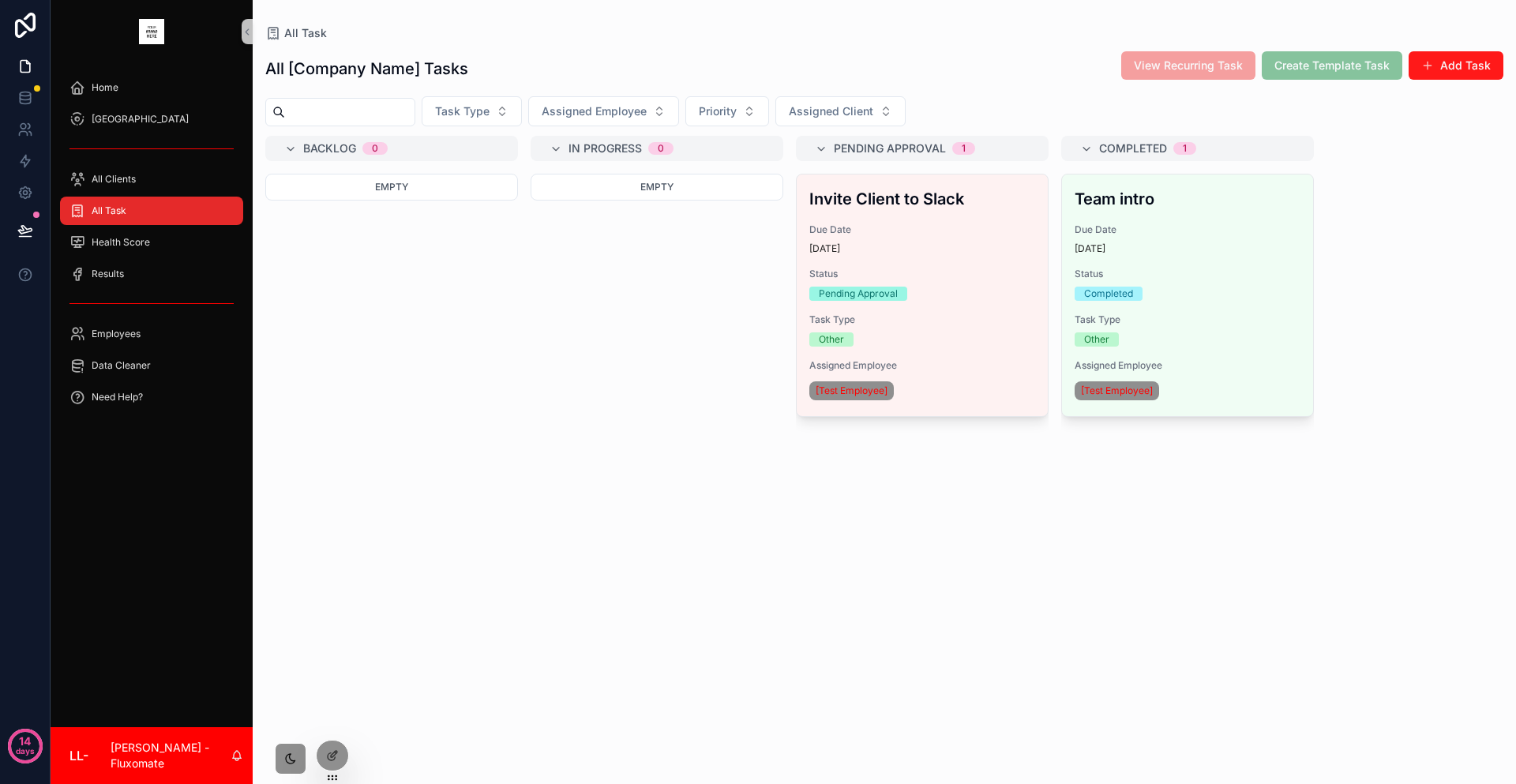
click at [1455, 56] on button "Add Task" at bounding box center [1456, 66] width 95 height 29
click at [1451, 62] on button "Add Task" at bounding box center [1456, 66] width 95 height 29
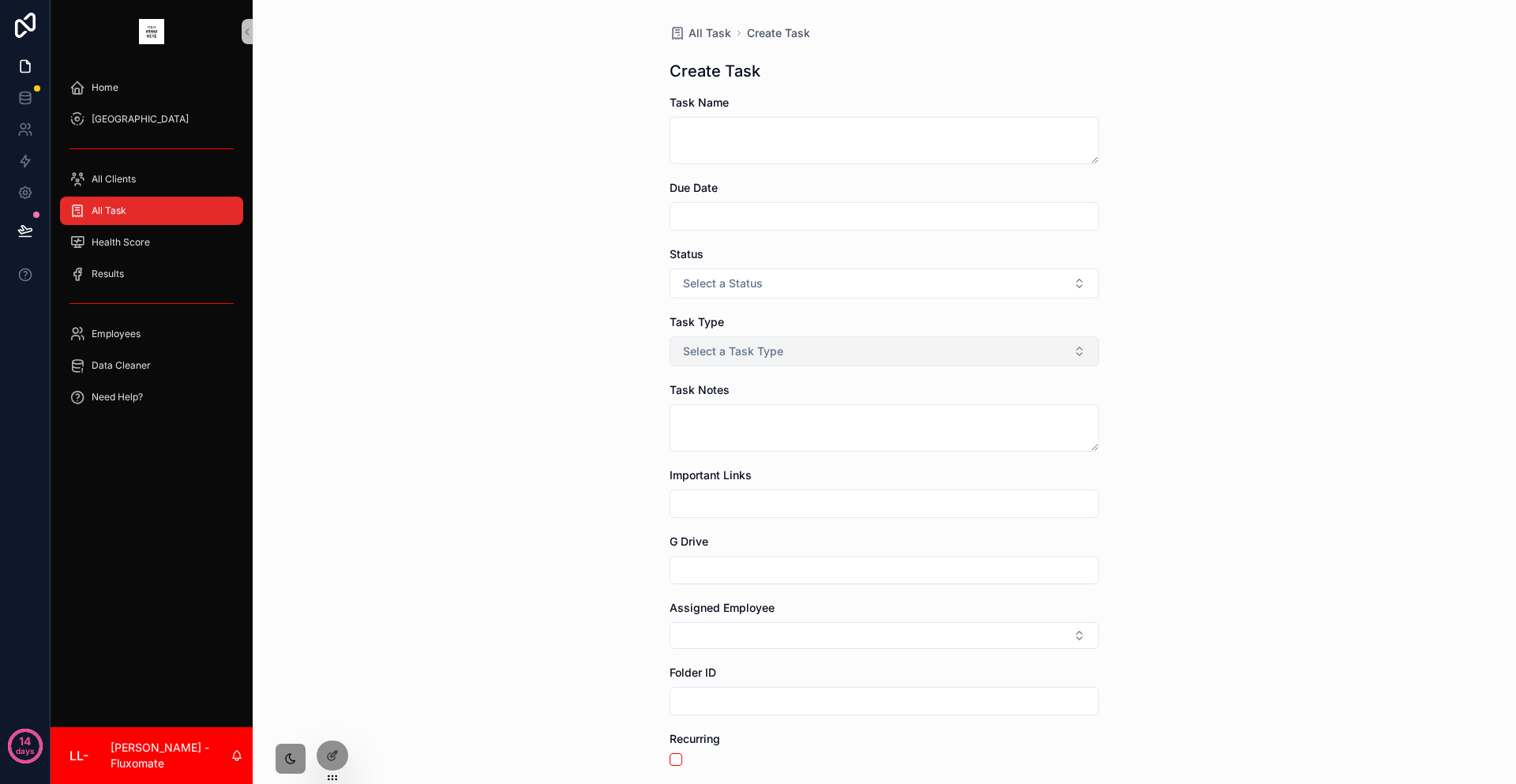
drag, startPoint x: 935, startPoint y: 353, endPoint x: 1046, endPoint y: 311, distance: 118.7
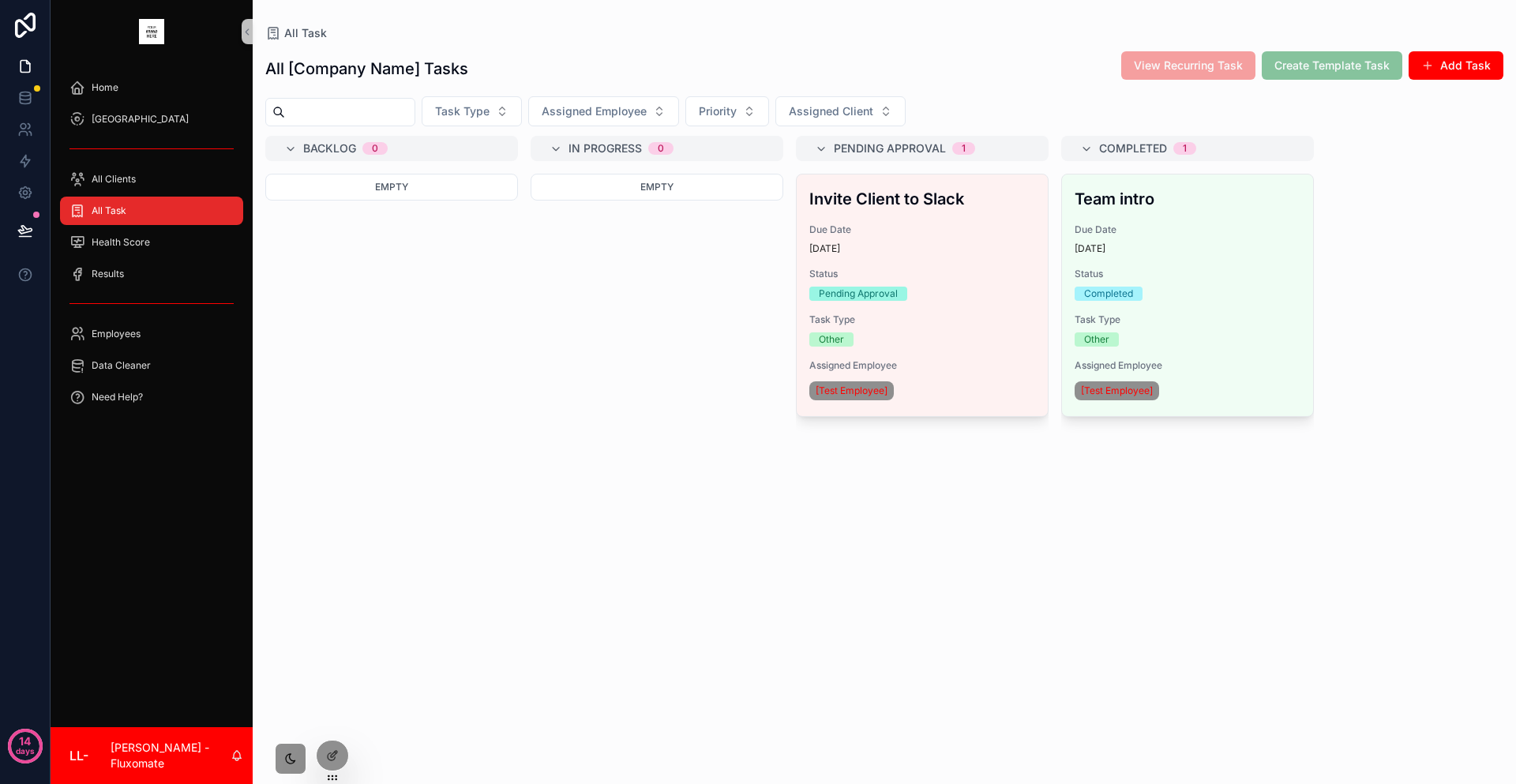
click at [179, 138] on div "scrollable content" at bounding box center [151, 149] width 183 height 25
click at [183, 166] on div "All Clients" at bounding box center [151, 179] width 165 height 25
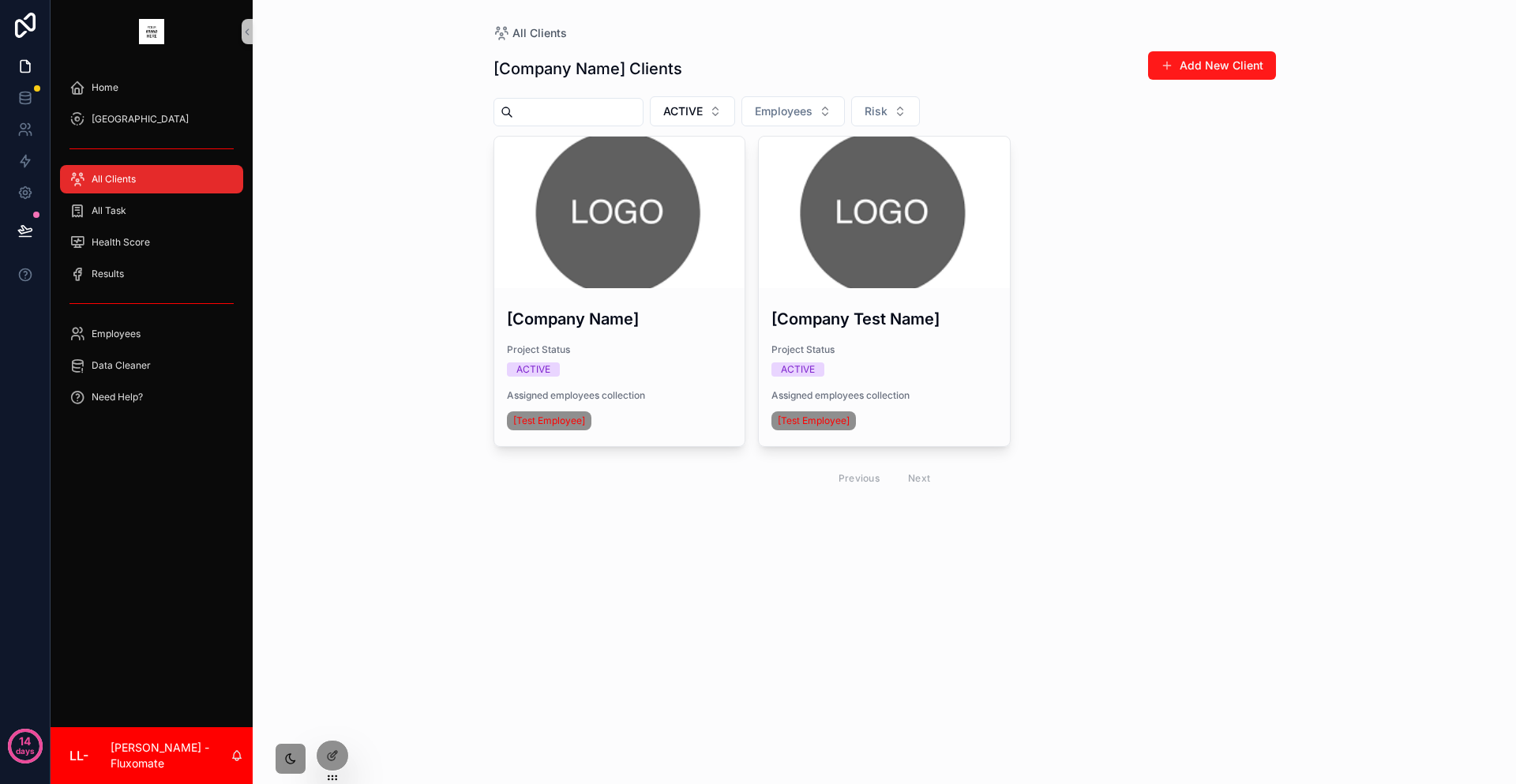
click at [1205, 61] on button "Add New Client" at bounding box center [1212, 66] width 128 height 29
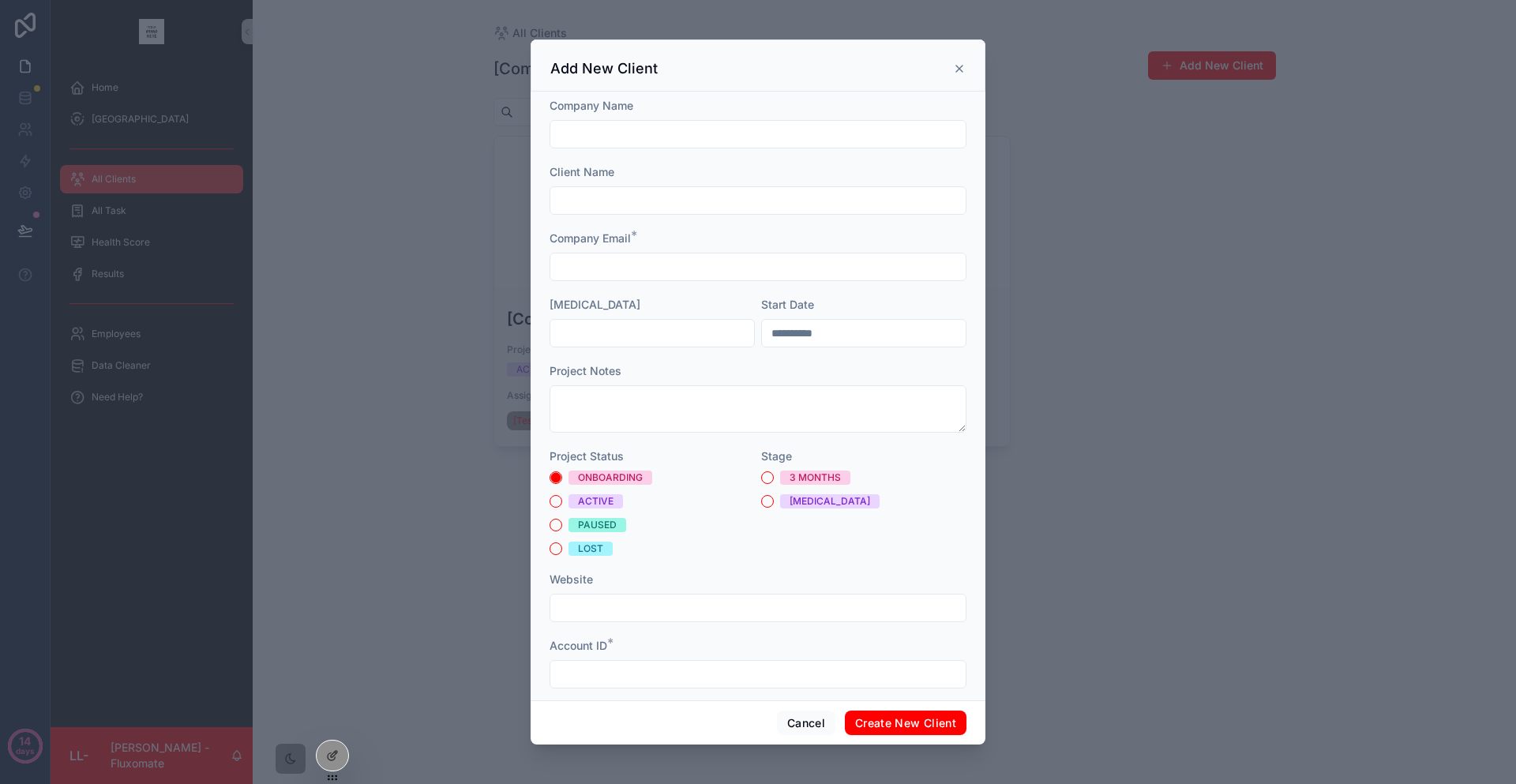
drag, startPoint x: 1082, startPoint y: 307, endPoint x: 1029, endPoint y: 295, distance: 54.3
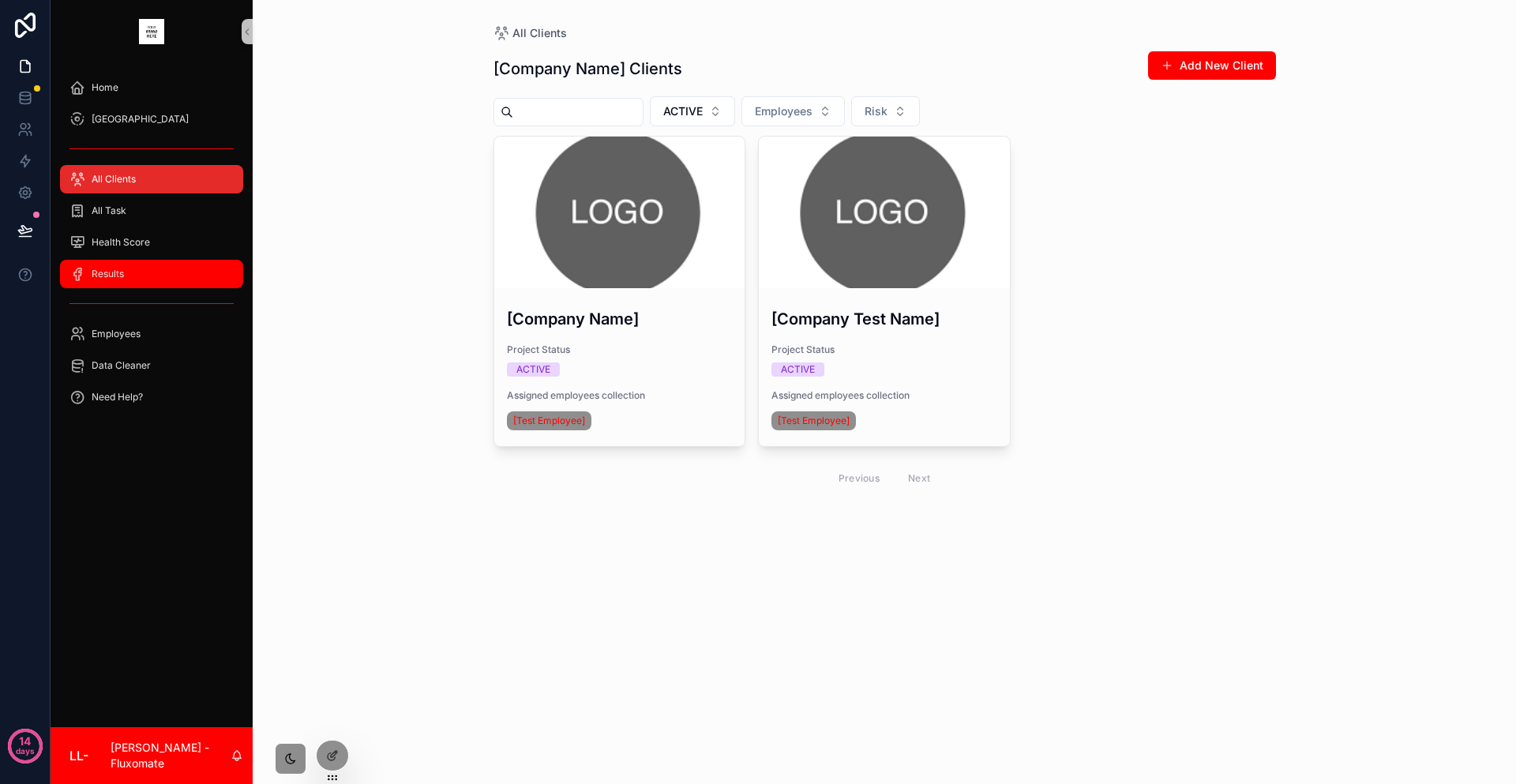
click at [127, 262] on div "Results" at bounding box center [151, 274] width 165 height 25
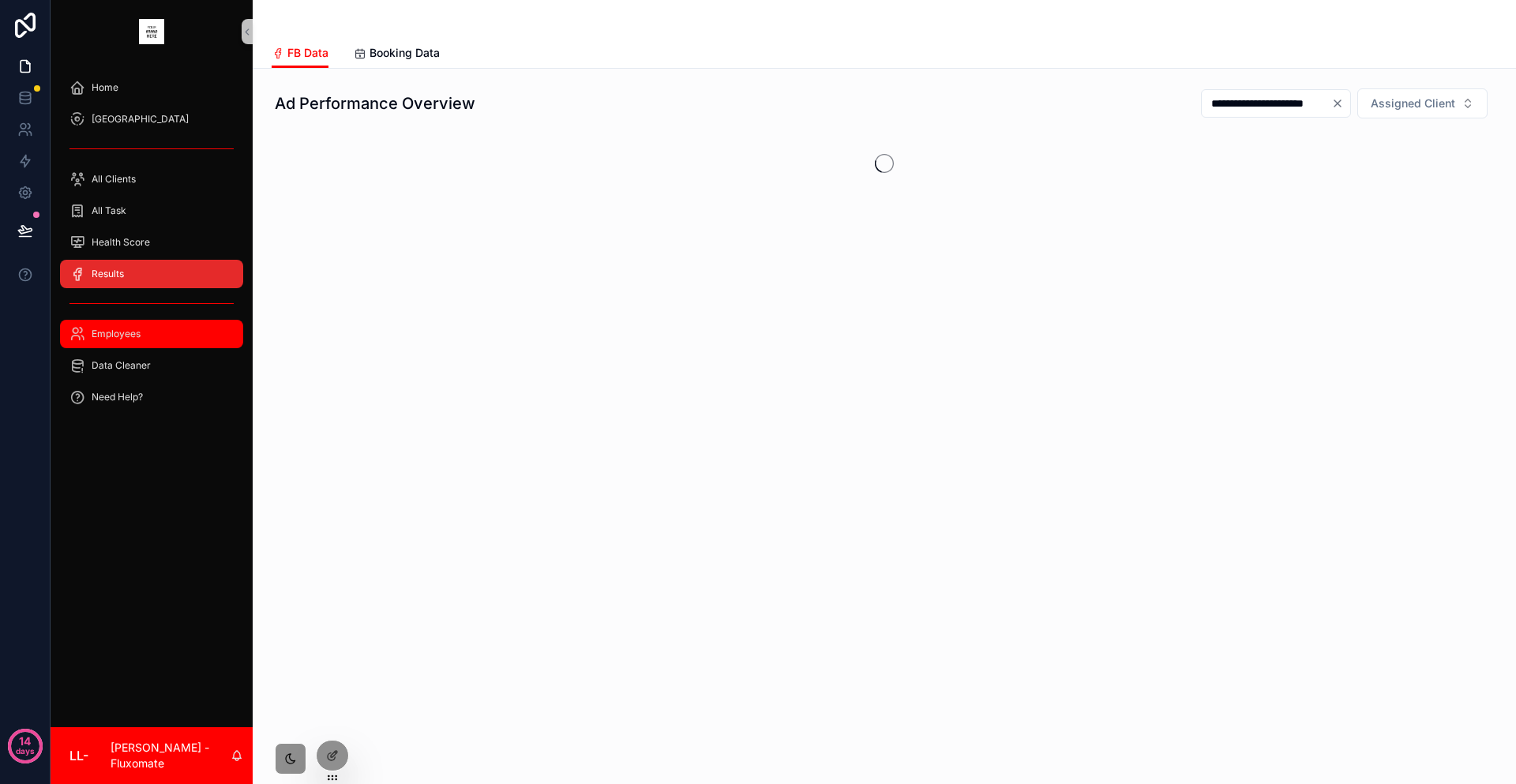
click at [134, 322] on div "Employees" at bounding box center [151, 334] width 165 height 25
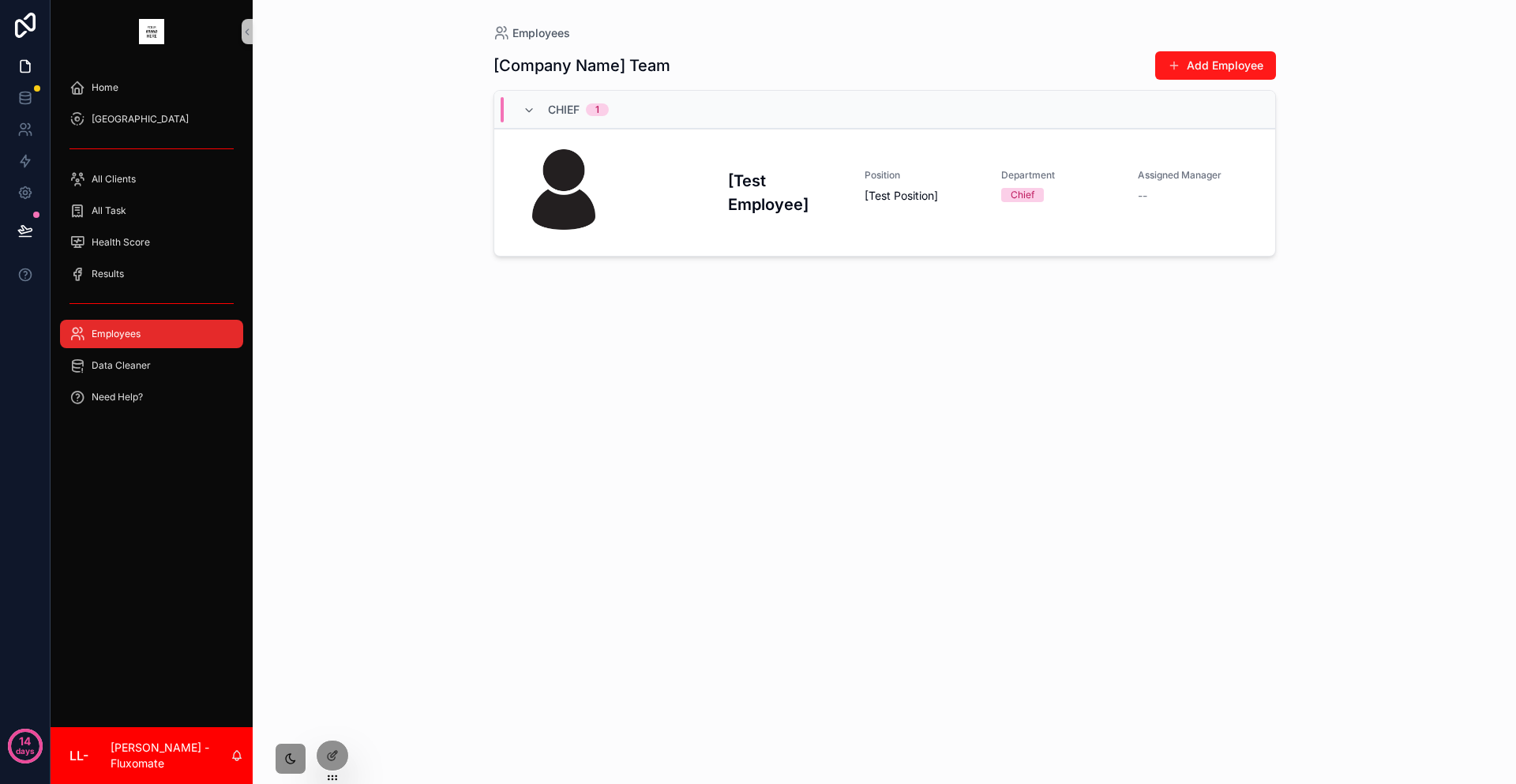
click at [1252, 54] on button "Add Employee" at bounding box center [1216, 66] width 121 height 29
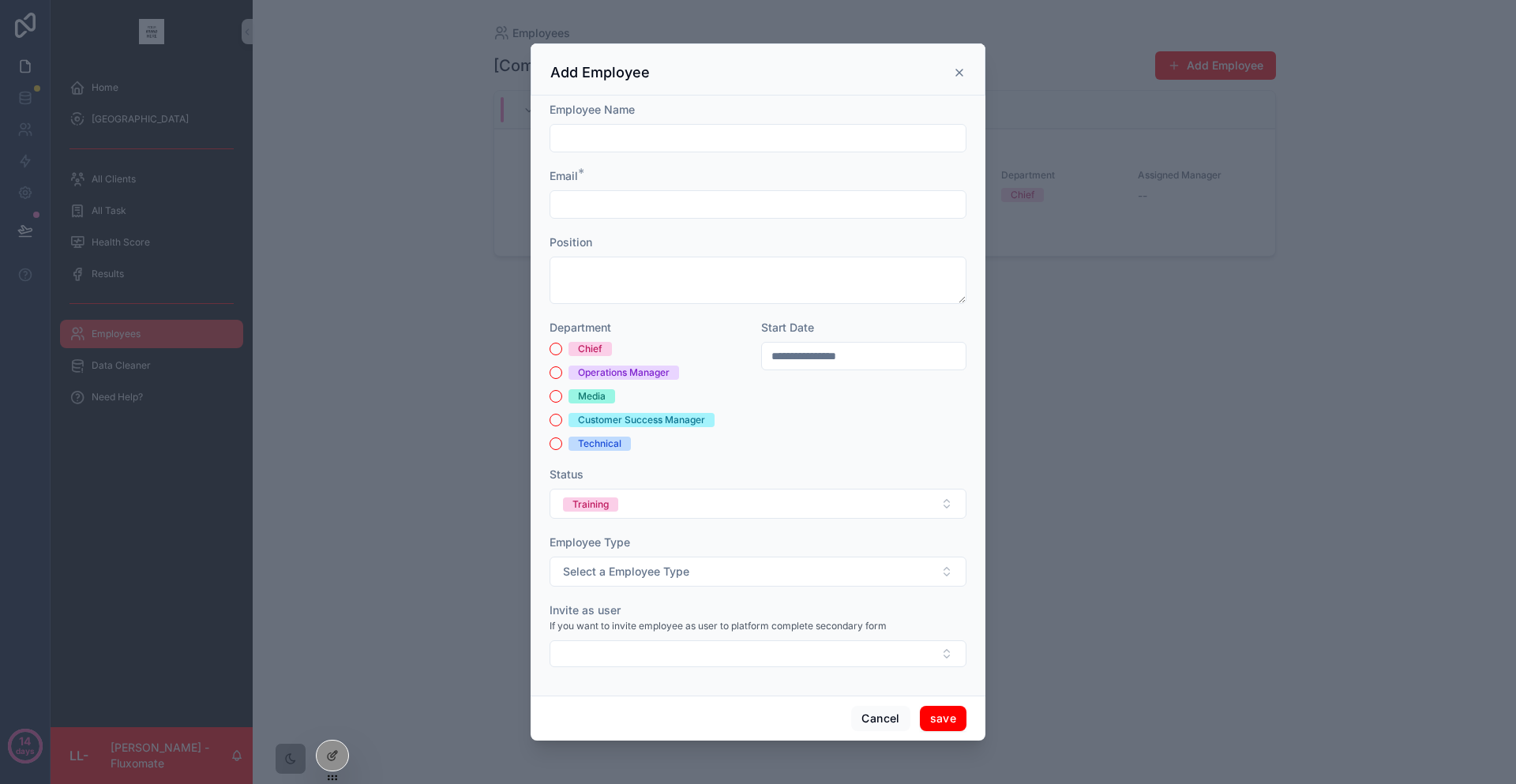
drag, startPoint x: 1121, startPoint y: 347, endPoint x: 858, endPoint y: 281, distance: 271.2
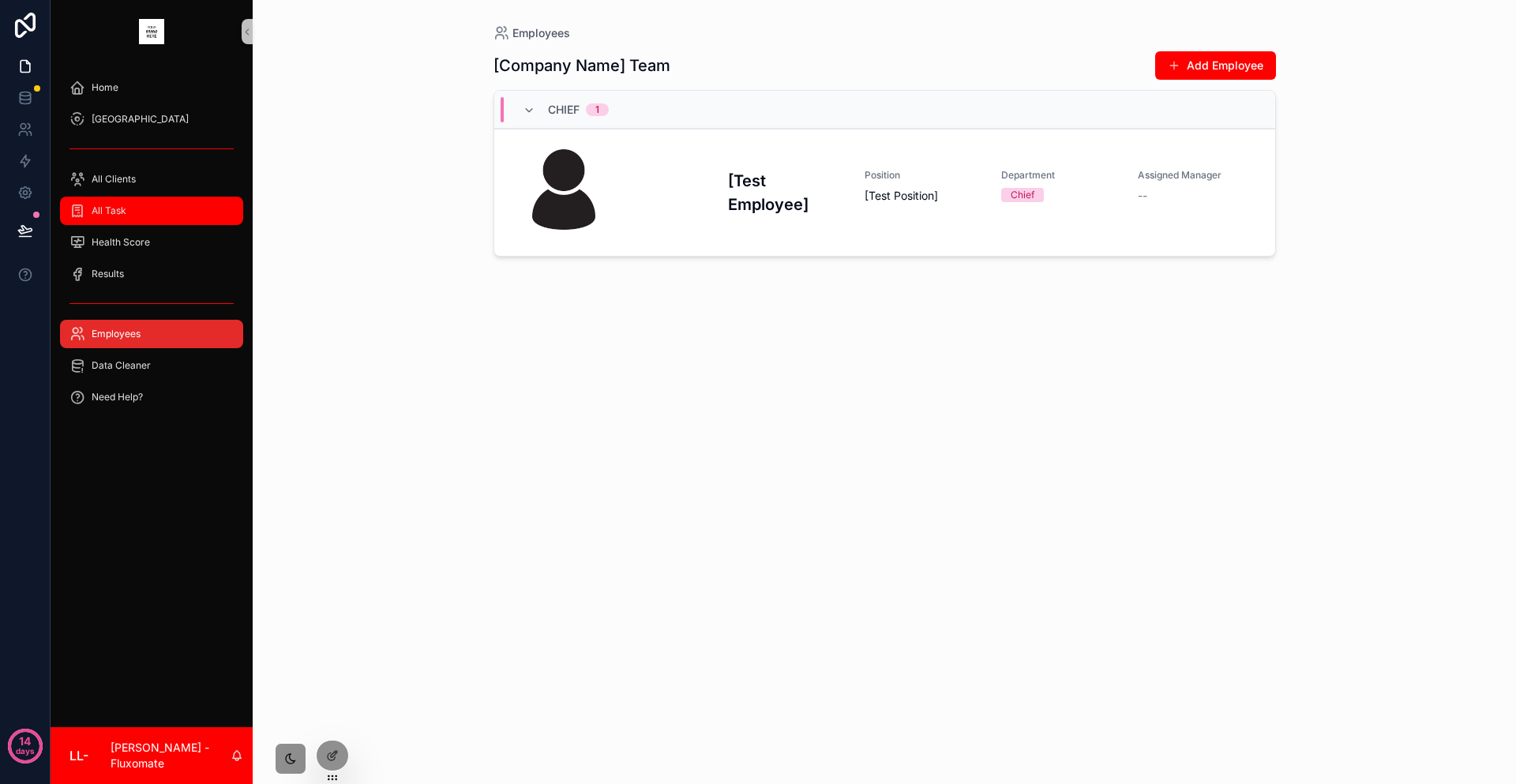
drag, startPoint x: 148, startPoint y: 185, endPoint x: 214, endPoint y: 187, distance: 66.0
click at [148, 198] on div "All Task" at bounding box center [151, 211] width 165 height 25
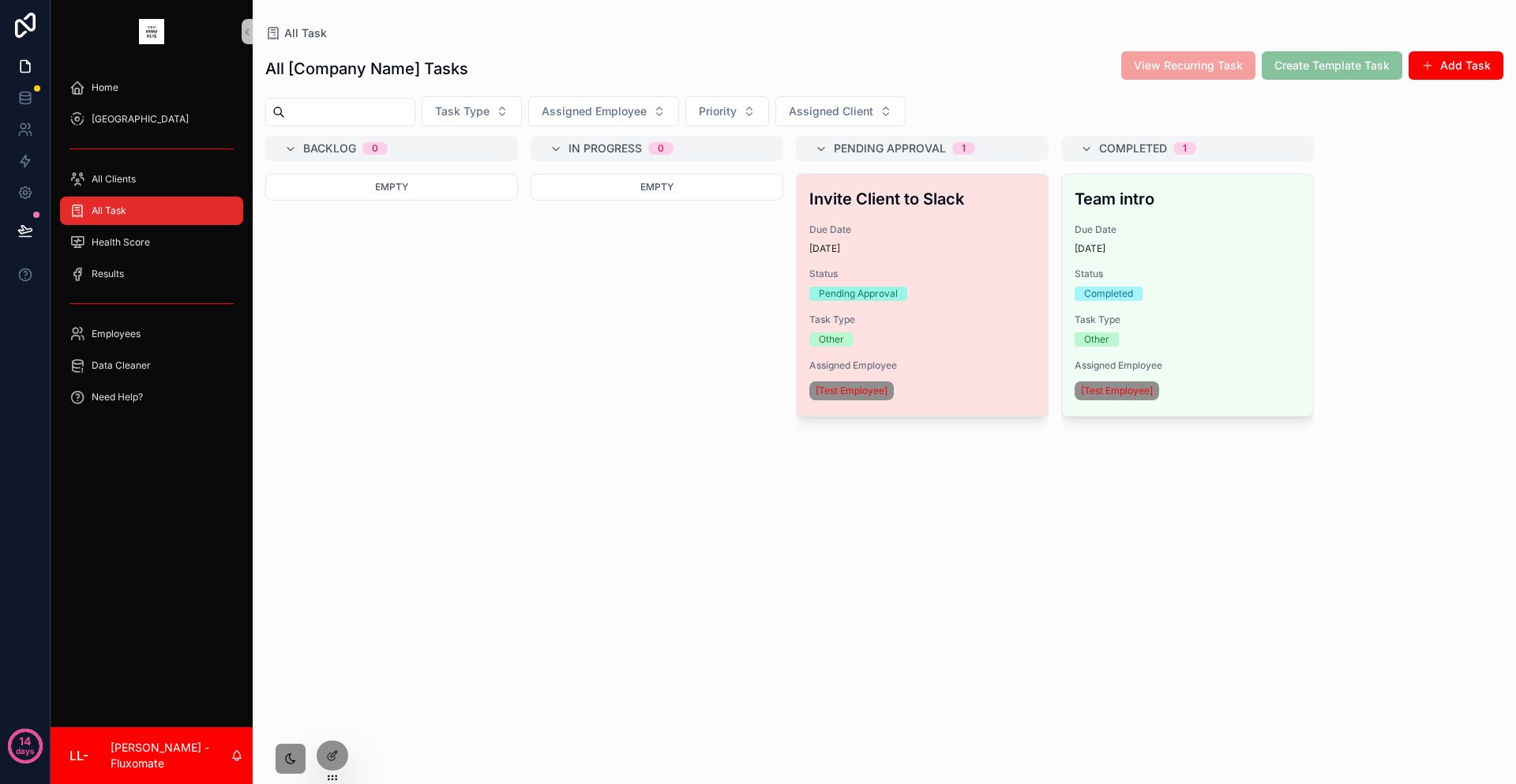
click at [844, 224] on span "Due Date" at bounding box center [923, 230] width 226 height 13
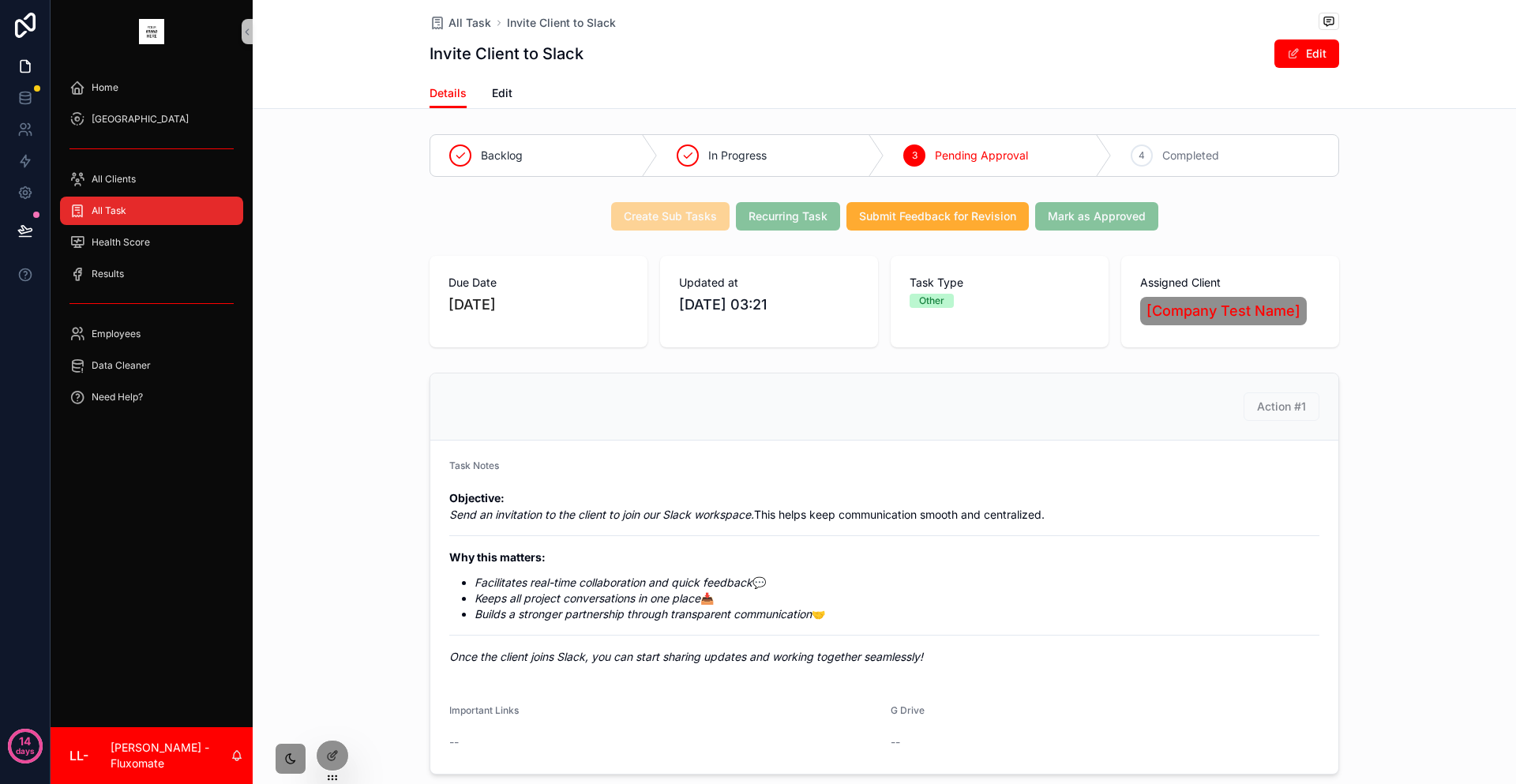
drag, startPoint x: 634, startPoint y: 195, endPoint x: 666, endPoint y: 193, distance: 32.1
click at [639, 208] on span "Create Sub Tasks" at bounding box center [670, 215] width 118 height 16
click at [727, 208] on span "Create Sub Tasks" at bounding box center [670, 215] width 118 height 16
click at [1035, 202] on div "Mark as Approved" at bounding box center [1096, 216] width 123 height 29
click at [901, 196] on div "Create Sub Tasks Recurring Task Submit Feedback for Revision Mark as Approved" at bounding box center [884, 216] width 1264 height 41
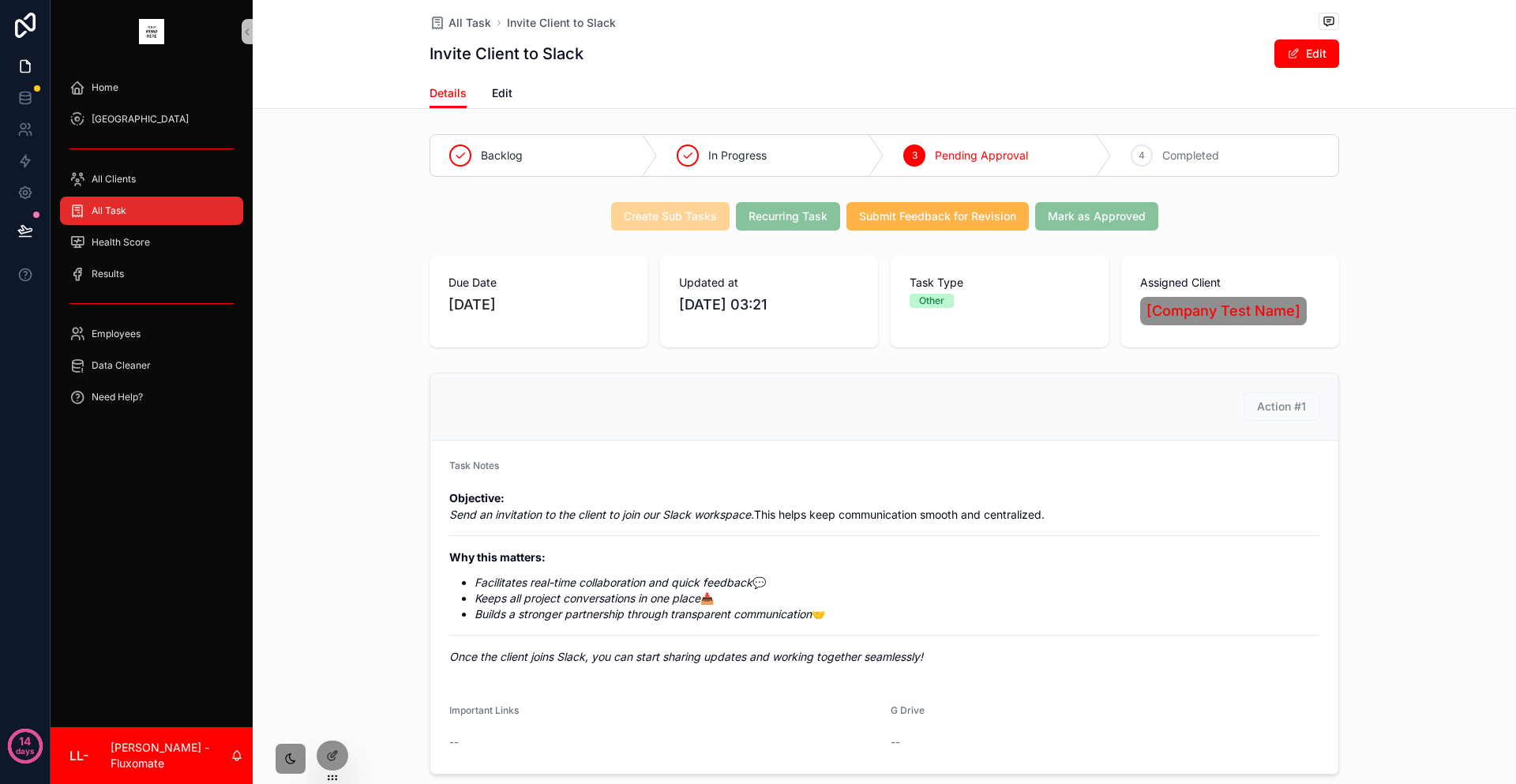
click at [959, 202] on button "Submit Feedback for Revision" at bounding box center [938, 216] width 182 height 29
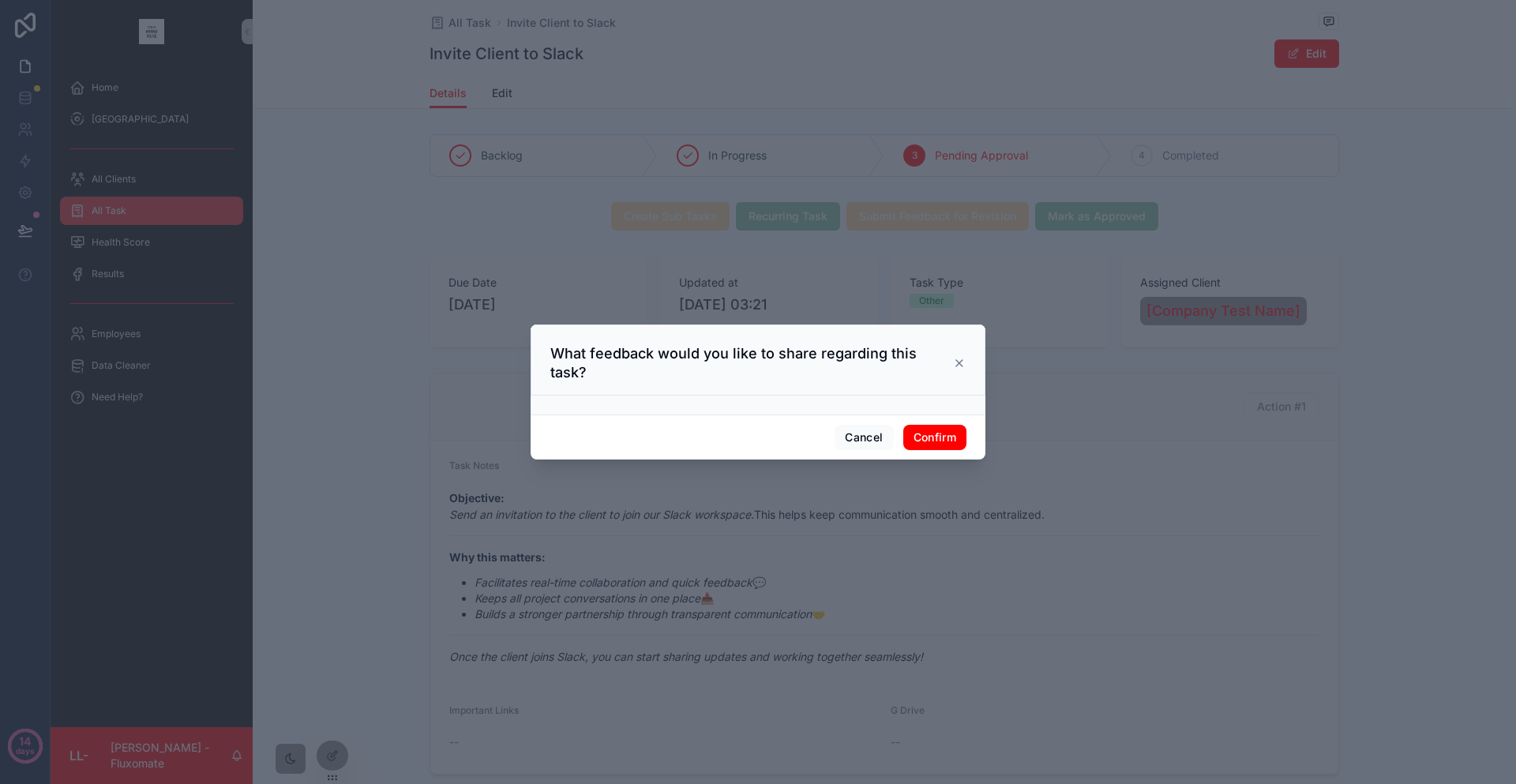
drag, startPoint x: 940, startPoint y: 353, endPoint x: 934, endPoint y: 369, distance: 17.1
click at [937, 362] on div "What feedback would you like to share regarding this task?" at bounding box center [758, 360] width 455 height 71
click at [953, 369] on icon at bounding box center [959, 363] width 13 height 13
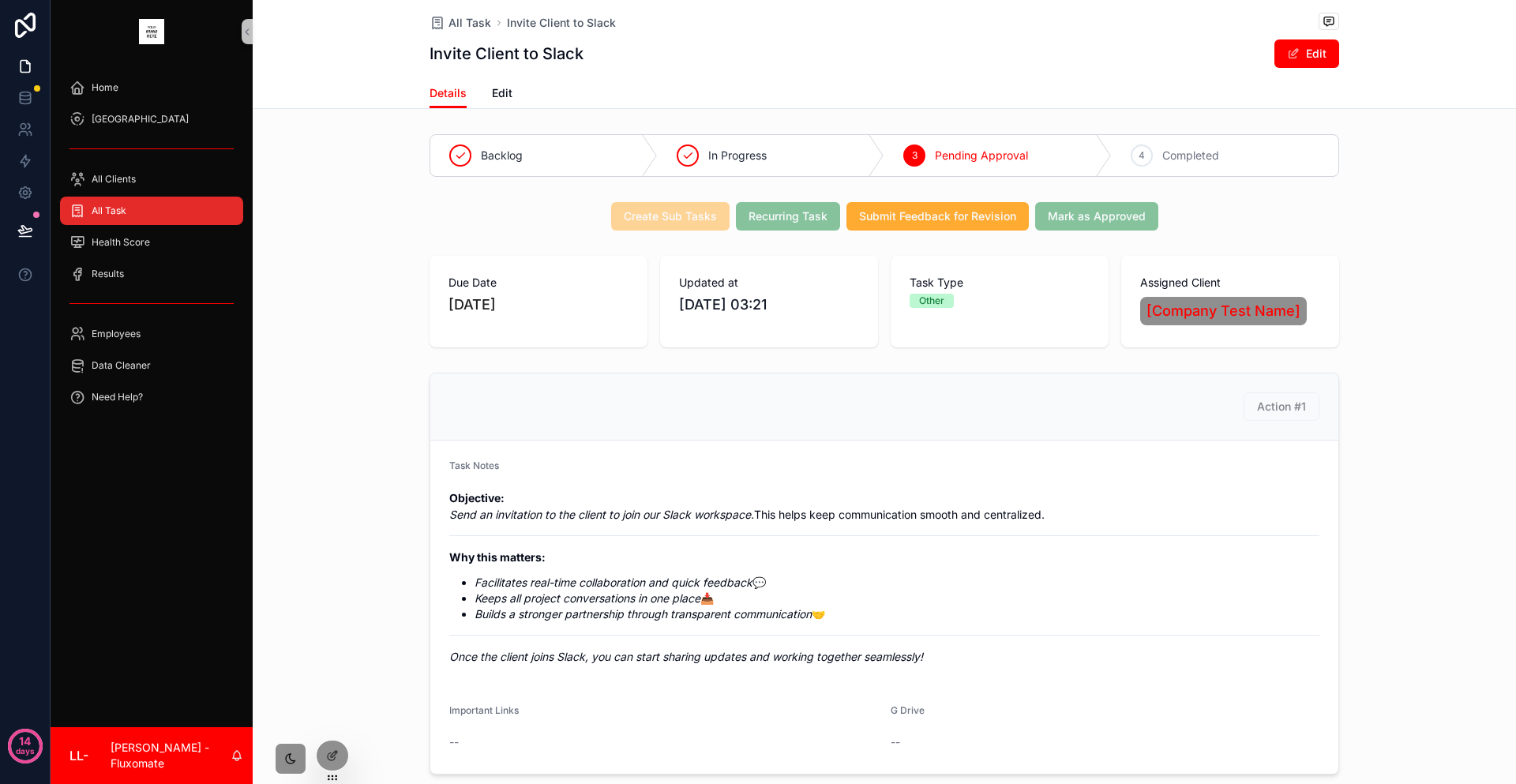
click at [888, 196] on div "Create Sub Tasks Recurring Task Submit Feedback for Revision Mark as Approved" at bounding box center [884, 216] width 1264 height 41
click at [898, 208] on span "Submit Feedback for Revision" at bounding box center [938, 216] width 157 height 16
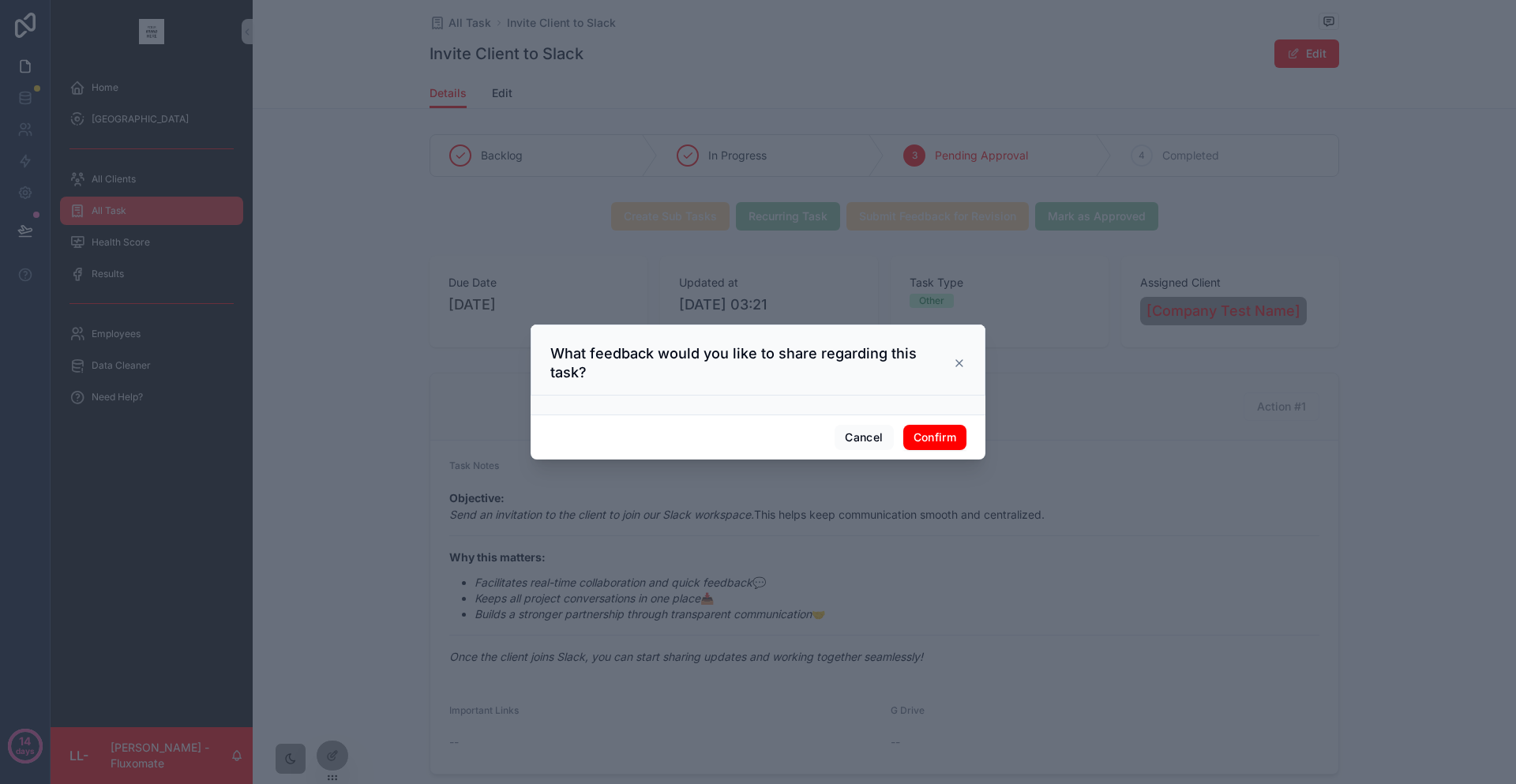
click at [953, 360] on icon at bounding box center [959, 363] width 13 height 13
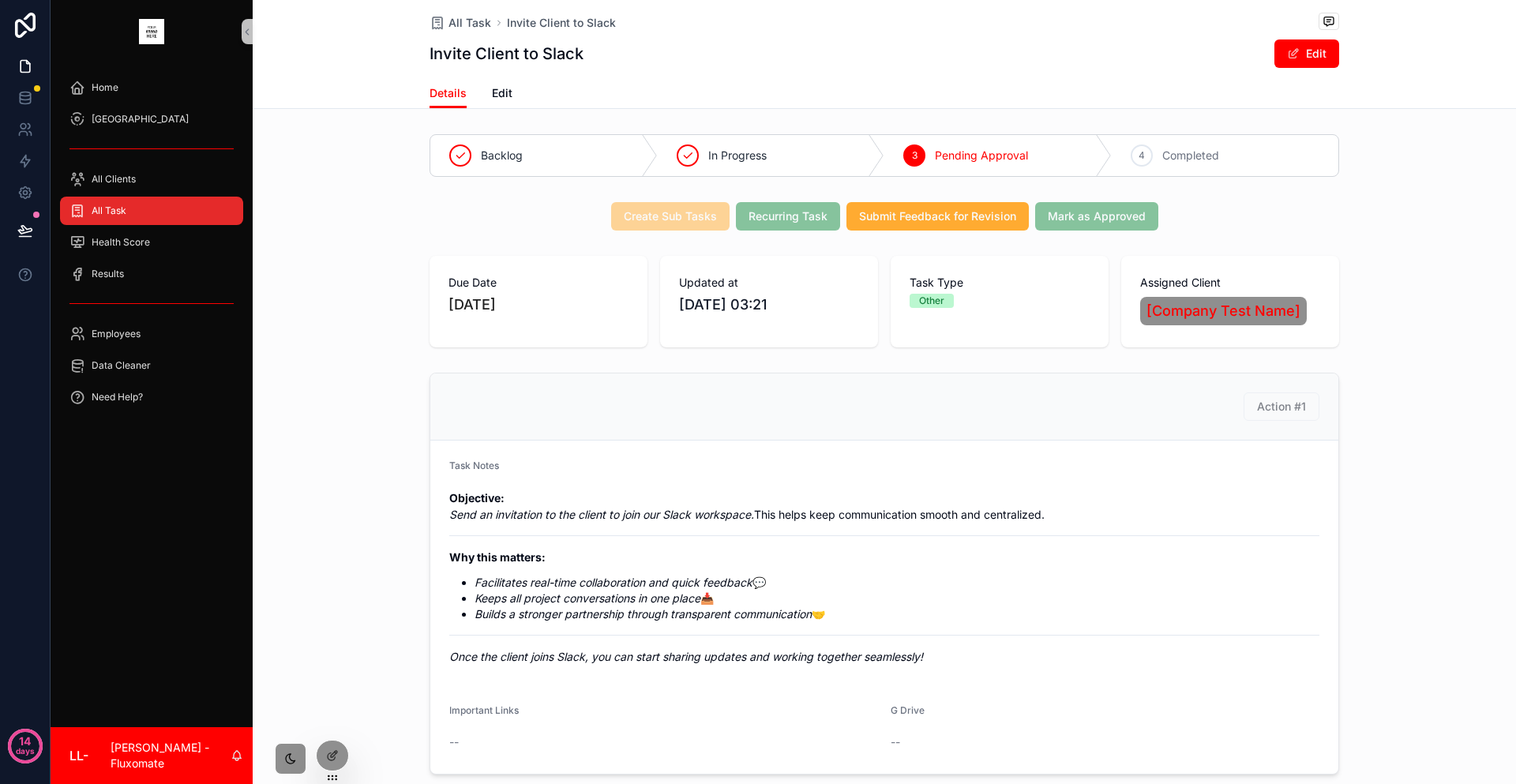
click at [1017, 170] on div "Backlog In Progress 3 Pending Approval 4 Completed Create Sub Tasks Recurring T…" at bounding box center [884, 570] width 1264 height 884
click at [1035, 208] on span "Mark as Approved" at bounding box center [1096, 215] width 123 height 16
drag, startPoint x: 1167, startPoint y: 183, endPoint x: 1128, endPoint y: 186, distance: 39.1
click at [1156, 202] on div "Create Sub Tasks Recurring Task Submit Feedback for Revision Mark as Approved" at bounding box center [885, 216] width 910 height 29
click at [104, 106] on div "[GEOGRAPHIC_DATA]" at bounding box center [151, 119] width 165 height 25
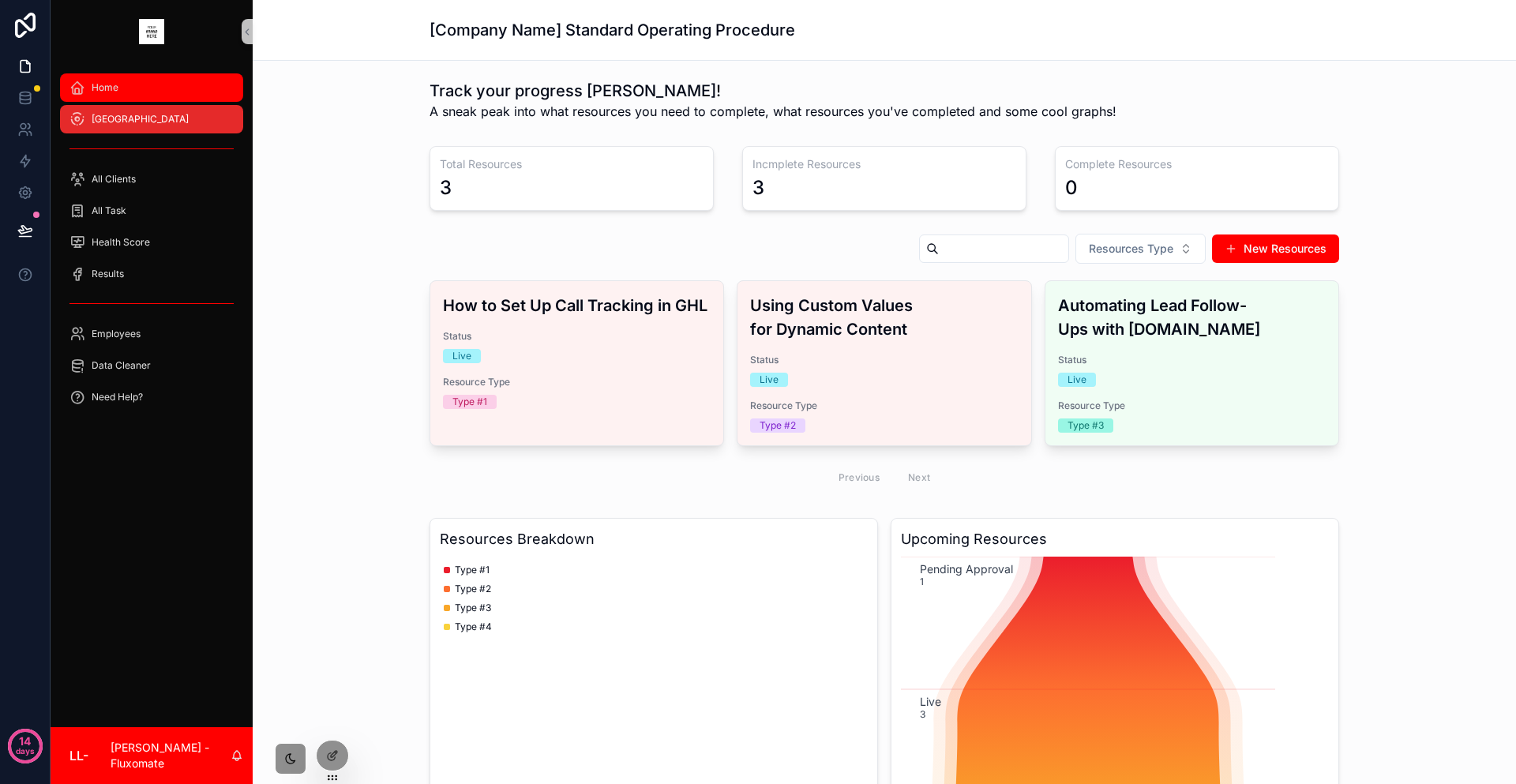
click at [112, 75] on div "Home" at bounding box center [151, 88] width 165 height 25
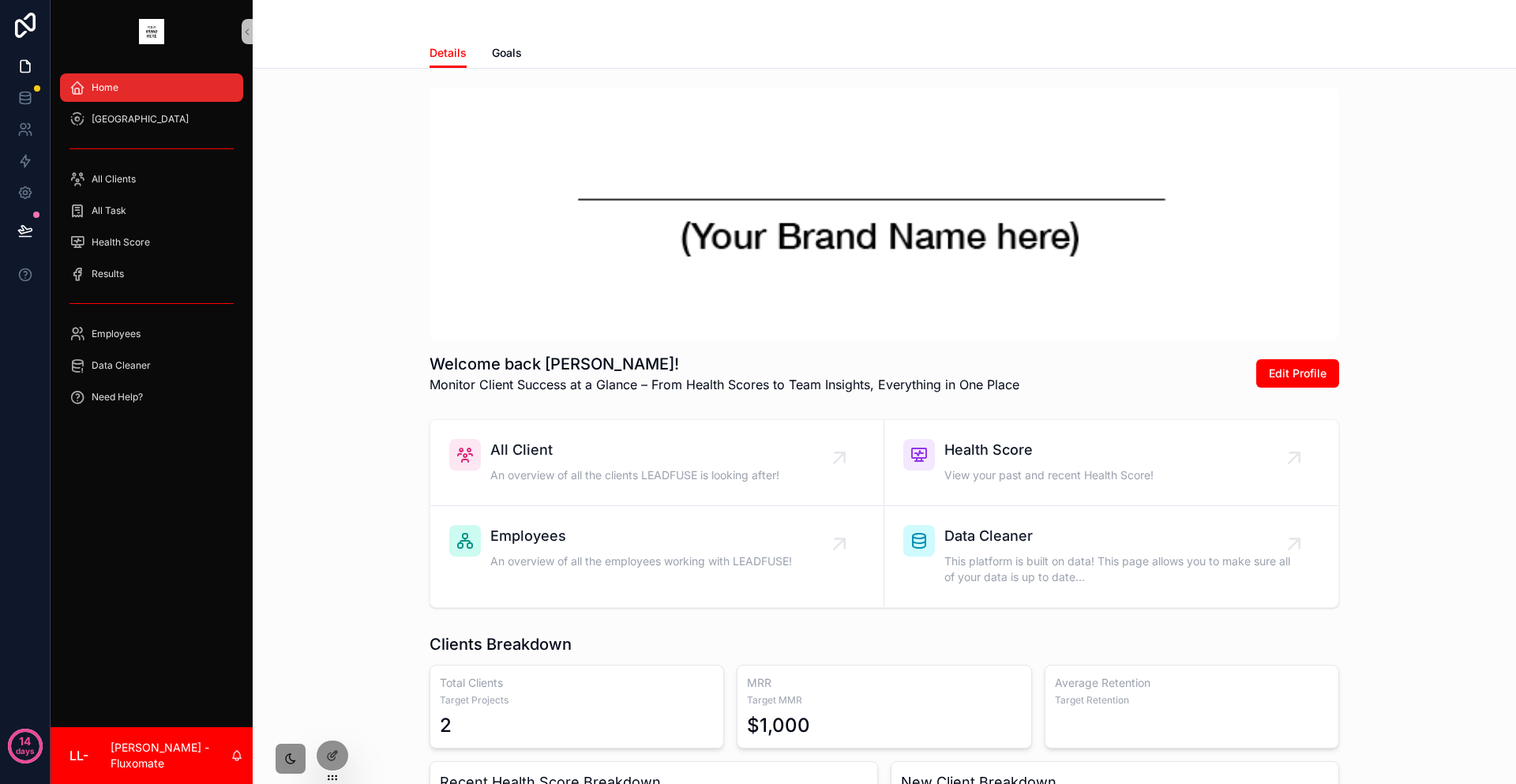
click at [539, 32] on div "scrollable content" at bounding box center [885, 19] width 910 height 38
click at [522, 39] on link "Goals" at bounding box center [507, 54] width 30 height 31
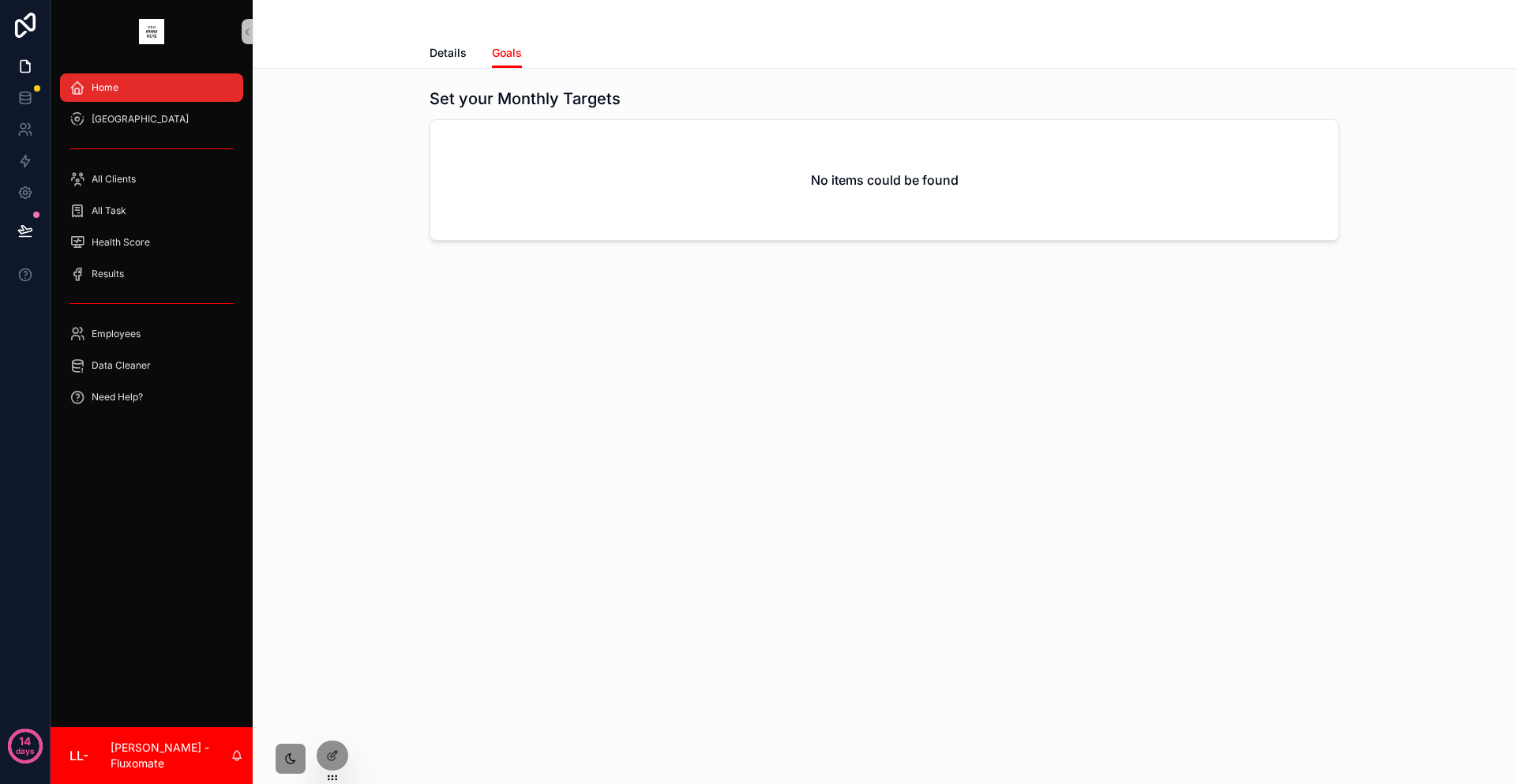
click at [744, 165] on div "No items could be found" at bounding box center [885, 180] width 908 height 120
click at [29, 97] on link at bounding box center [24, 97] width 50 height 31
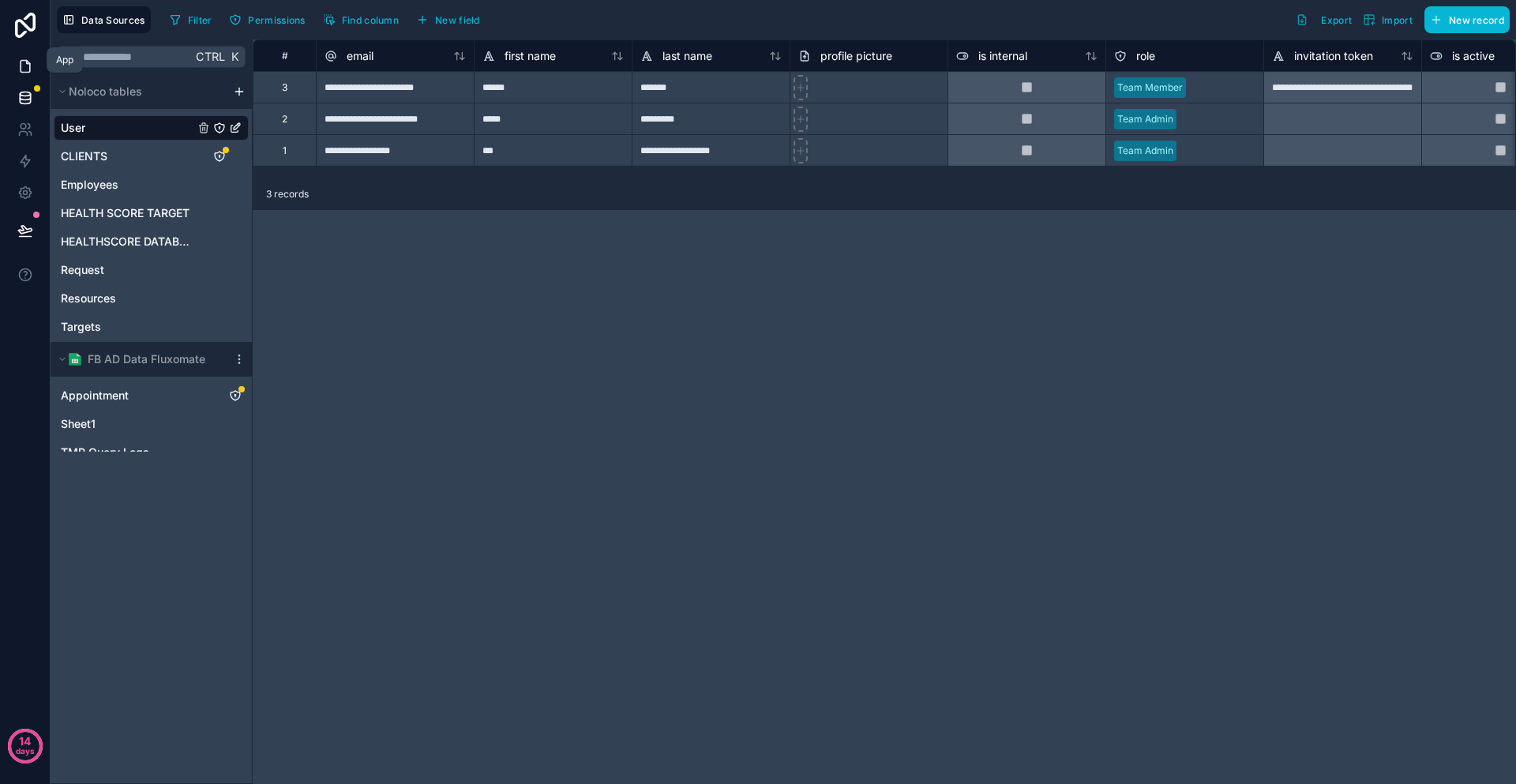
click at [21, 68] on link at bounding box center [24, 66] width 50 height 31
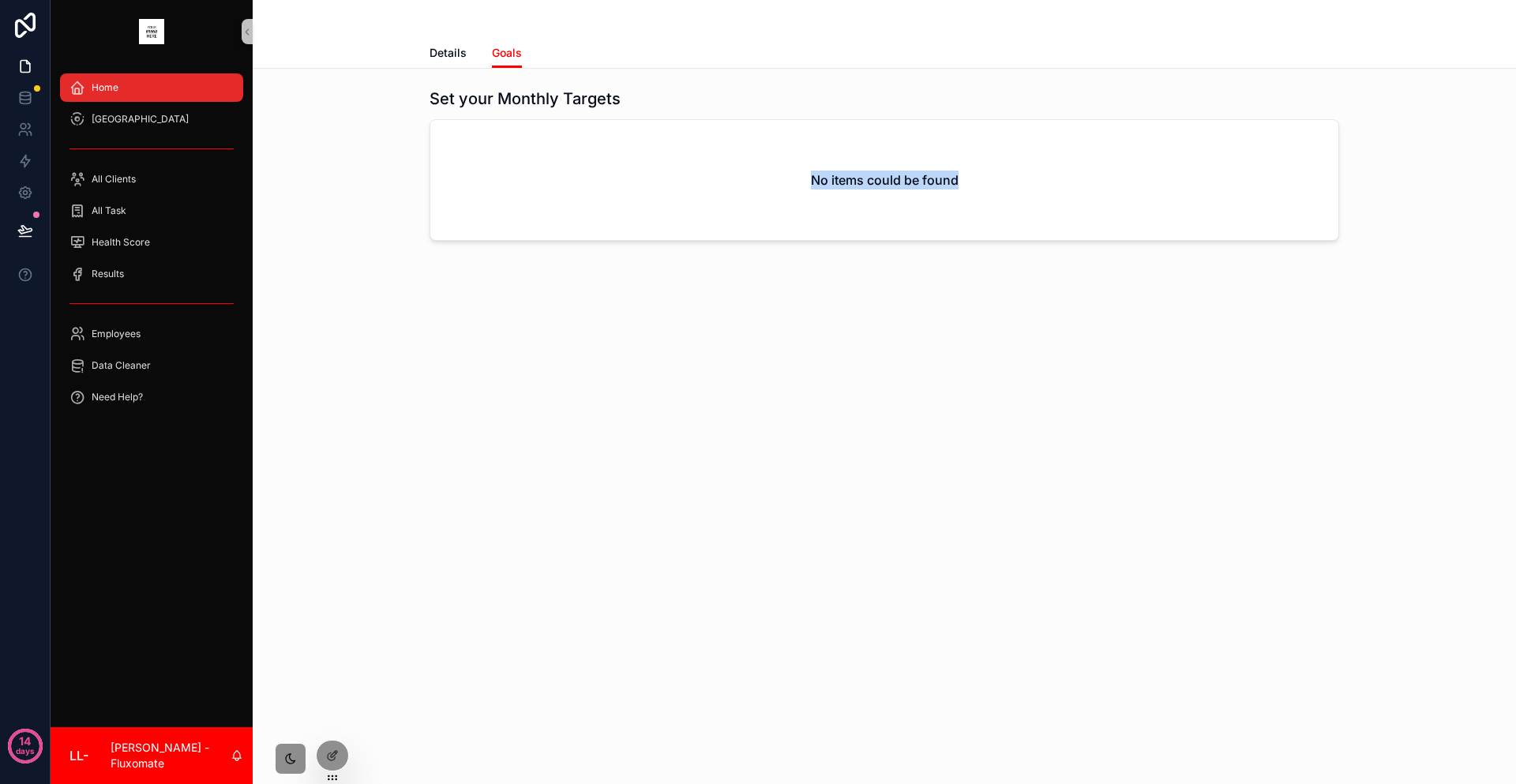
drag, startPoint x: 758, startPoint y: 143, endPoint x: 1006, endPoint y: 178, distance: 250.5
click at [1006, 178] on div "No items could be found" at bounding box center [885, 180] width 908 height 120
click at [24, 92] on icon at bounding box center [24, 94] width 10 height 4
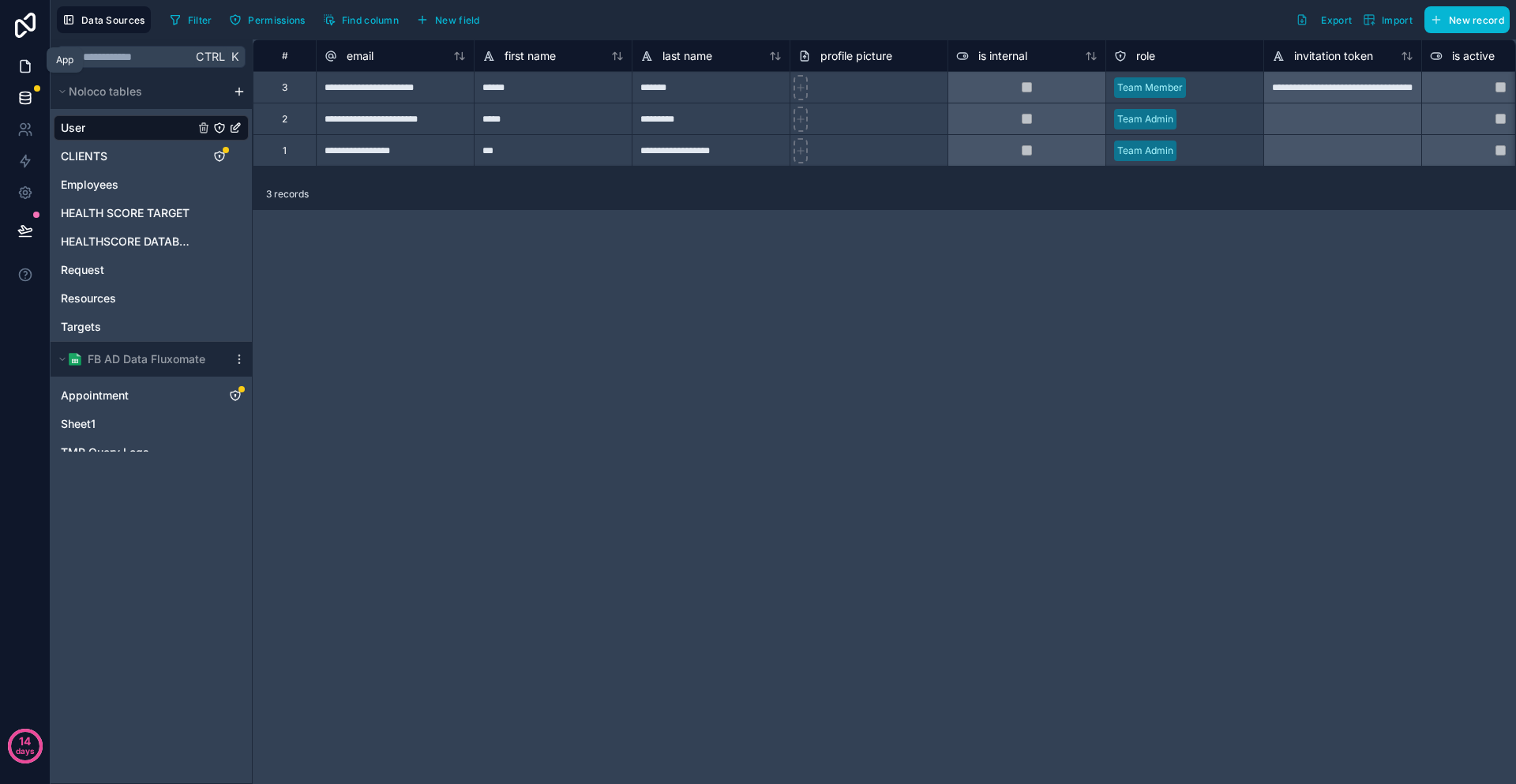
click at [26, 63] on icon at bounding box center [24, 67] width 9 height 12
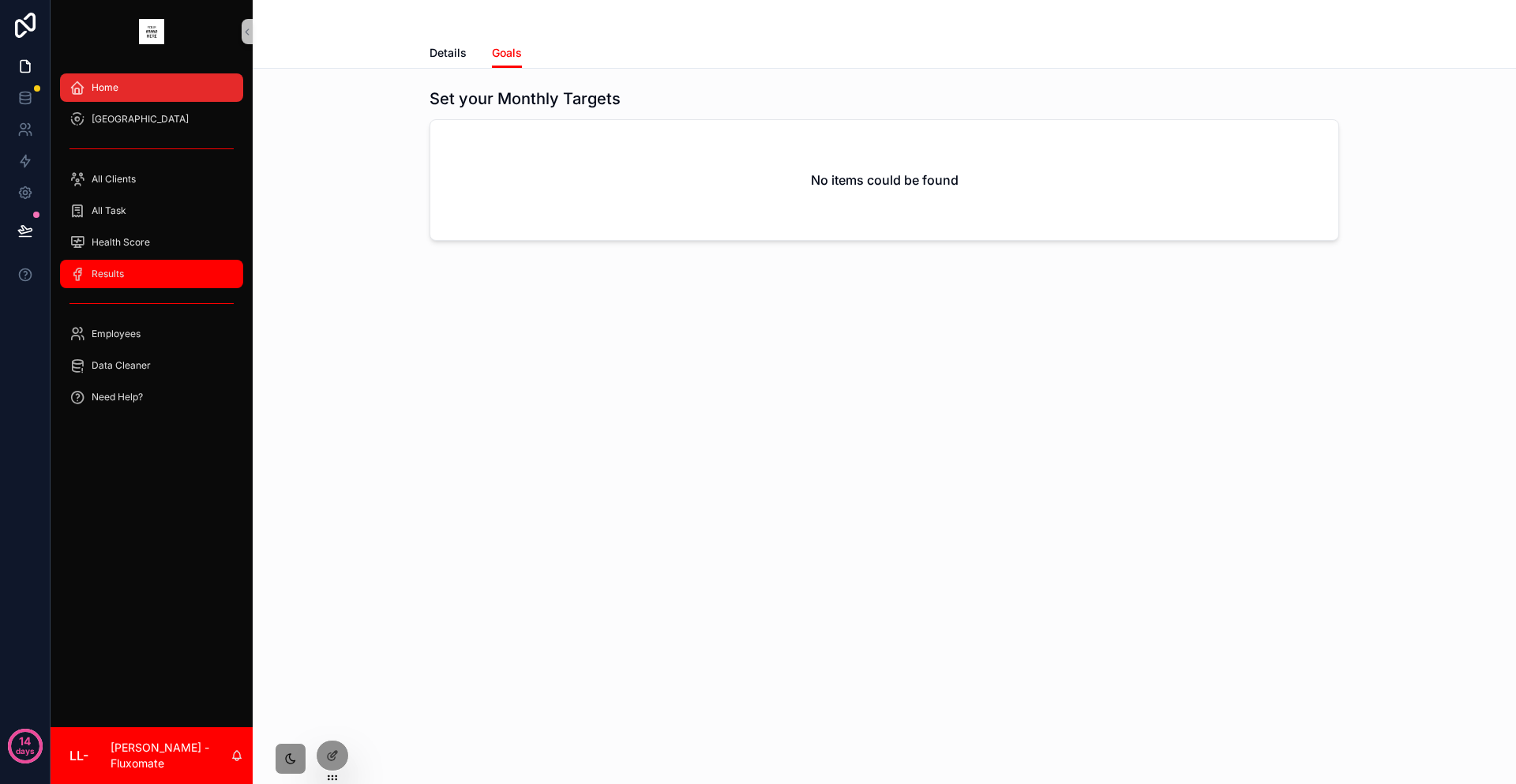
click at [117, 262] on div "Results" at bounding box center [151, 274] width 165 height 25
click at [117, 226] on div "Health Score" at bounding box center [151, 241] width 202 height 31
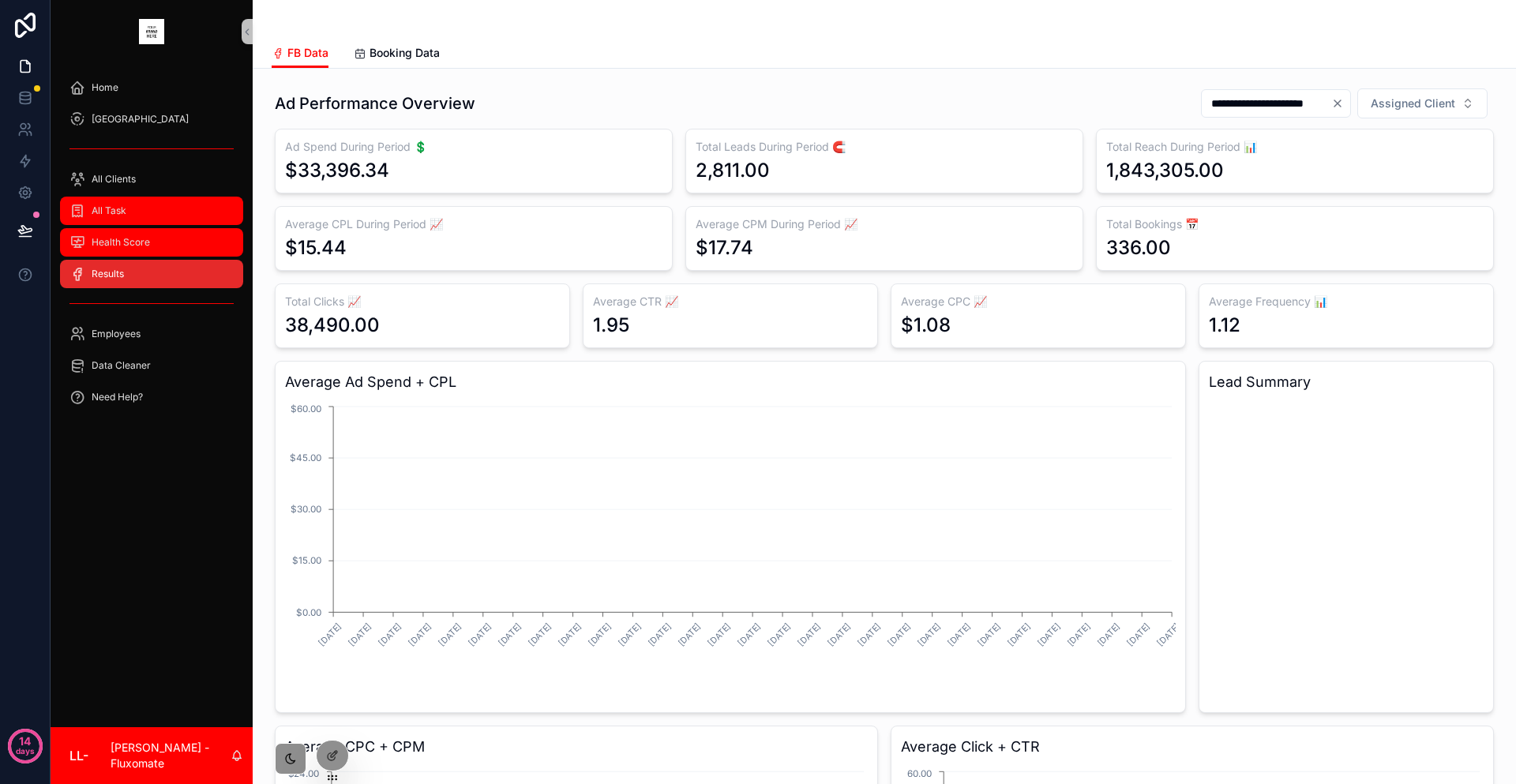
click at [136, 198] on div "All Task" at bounding box center [151, 211] width 165 height 25
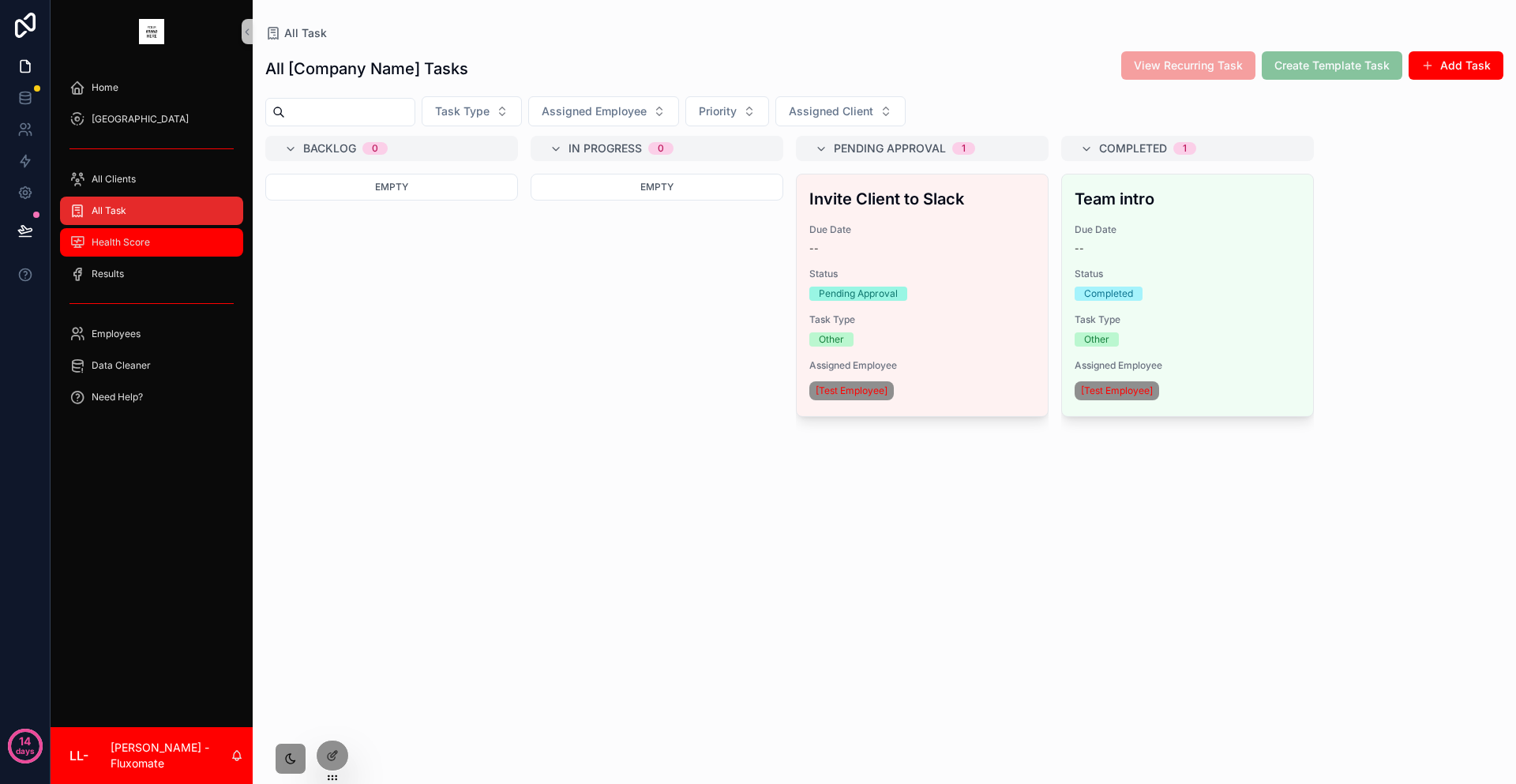
click at [141, 230] on div "Health Score" at bounding box center [151, 242] width 165 height 25
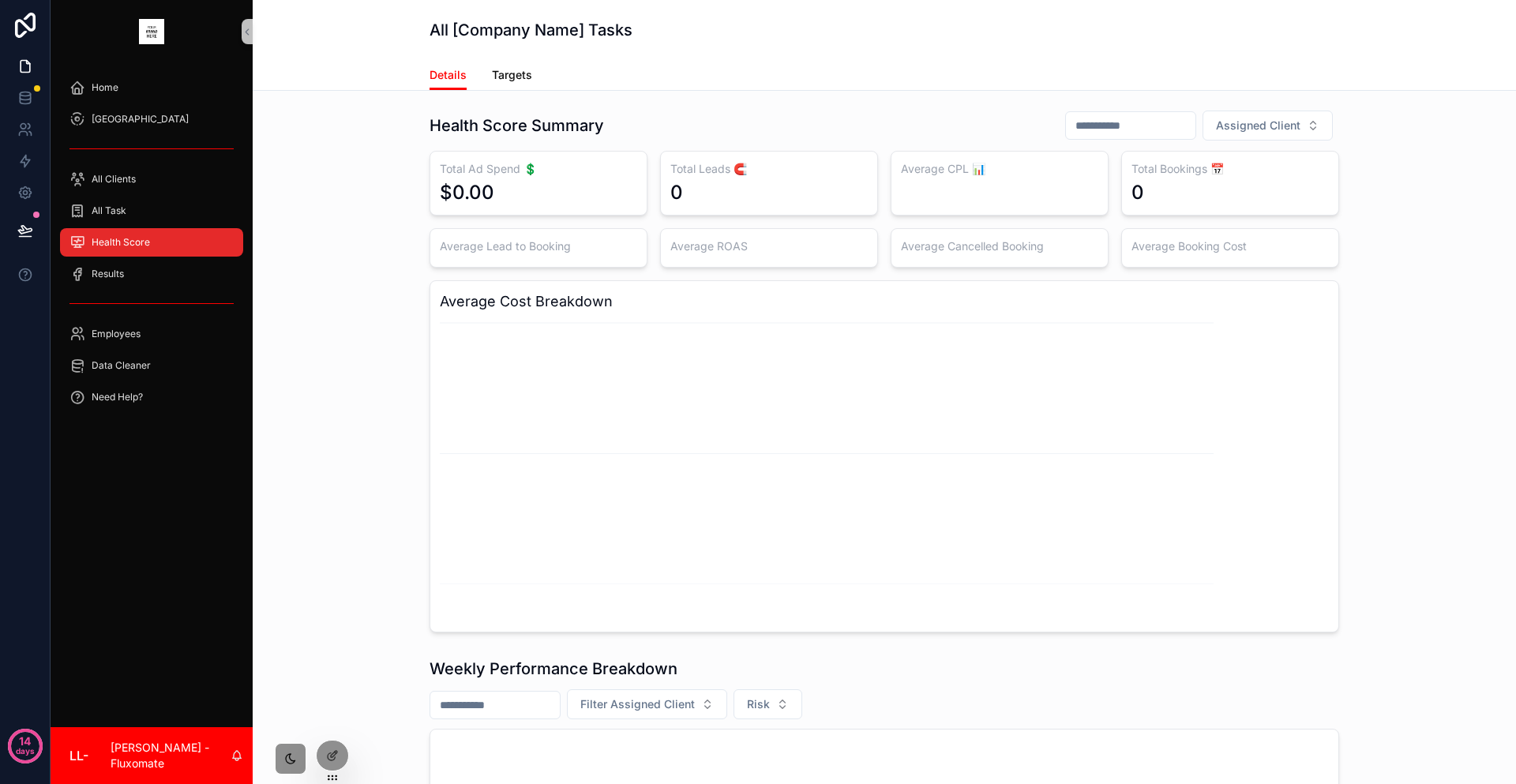
click at [532, 68] on span "Targets" at bounding box center [512, 75] width 41 height 16
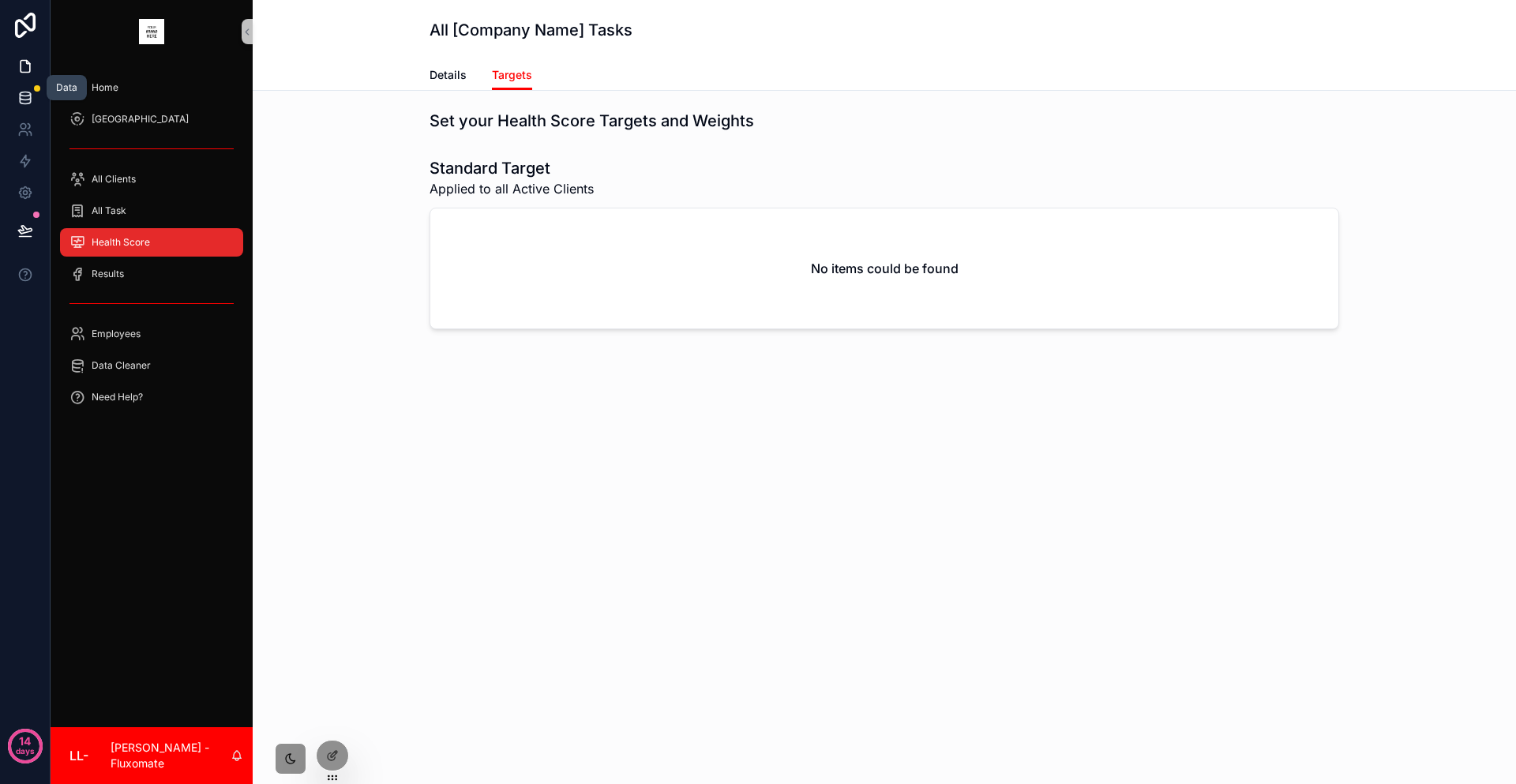
click at [35, 87] on link at bounding box center [24, 97] width 50 height 31
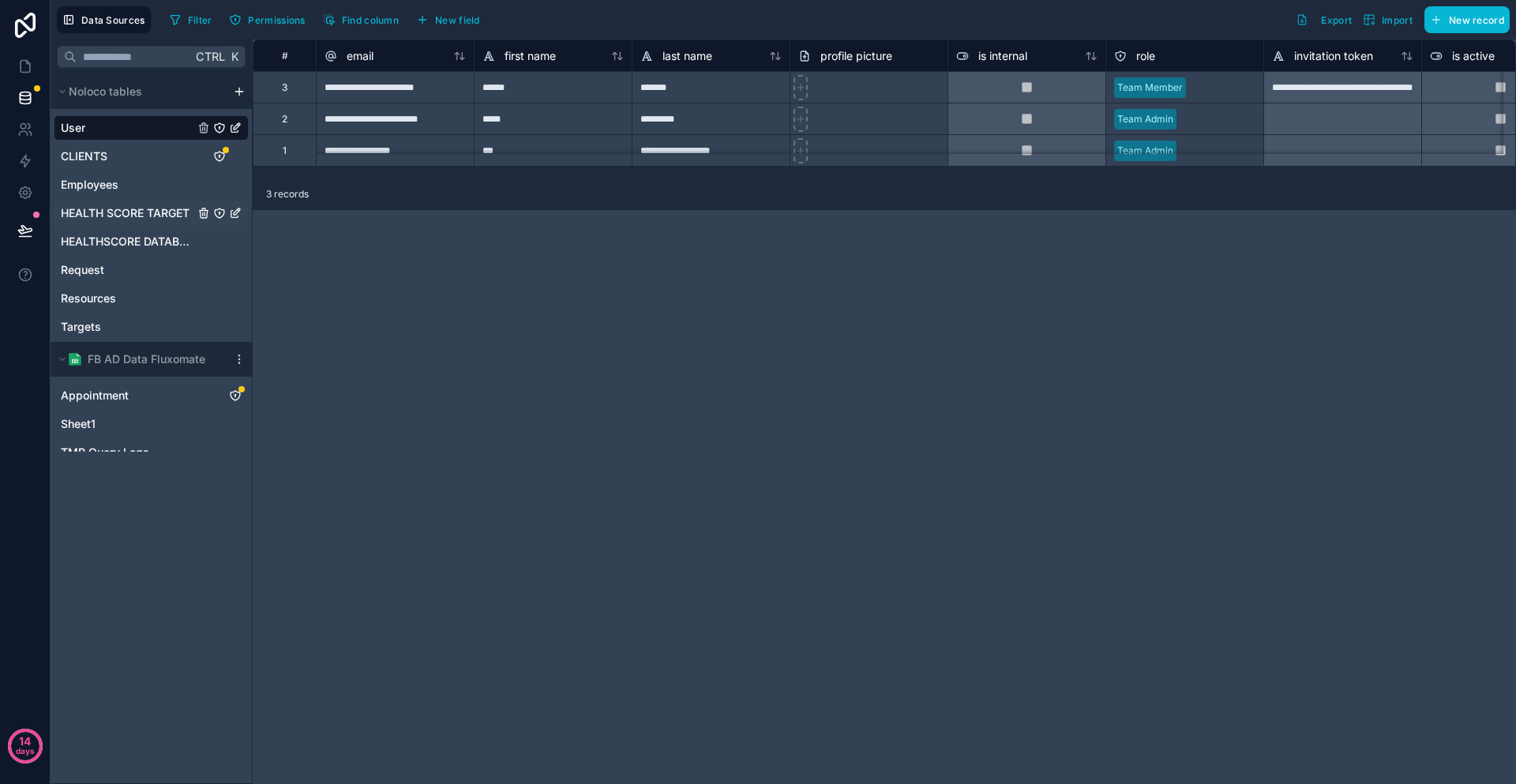
click at [92, 205] on span "HEALTH SCORE TARGET" at bounding box center [125, 213] width 128 height 16
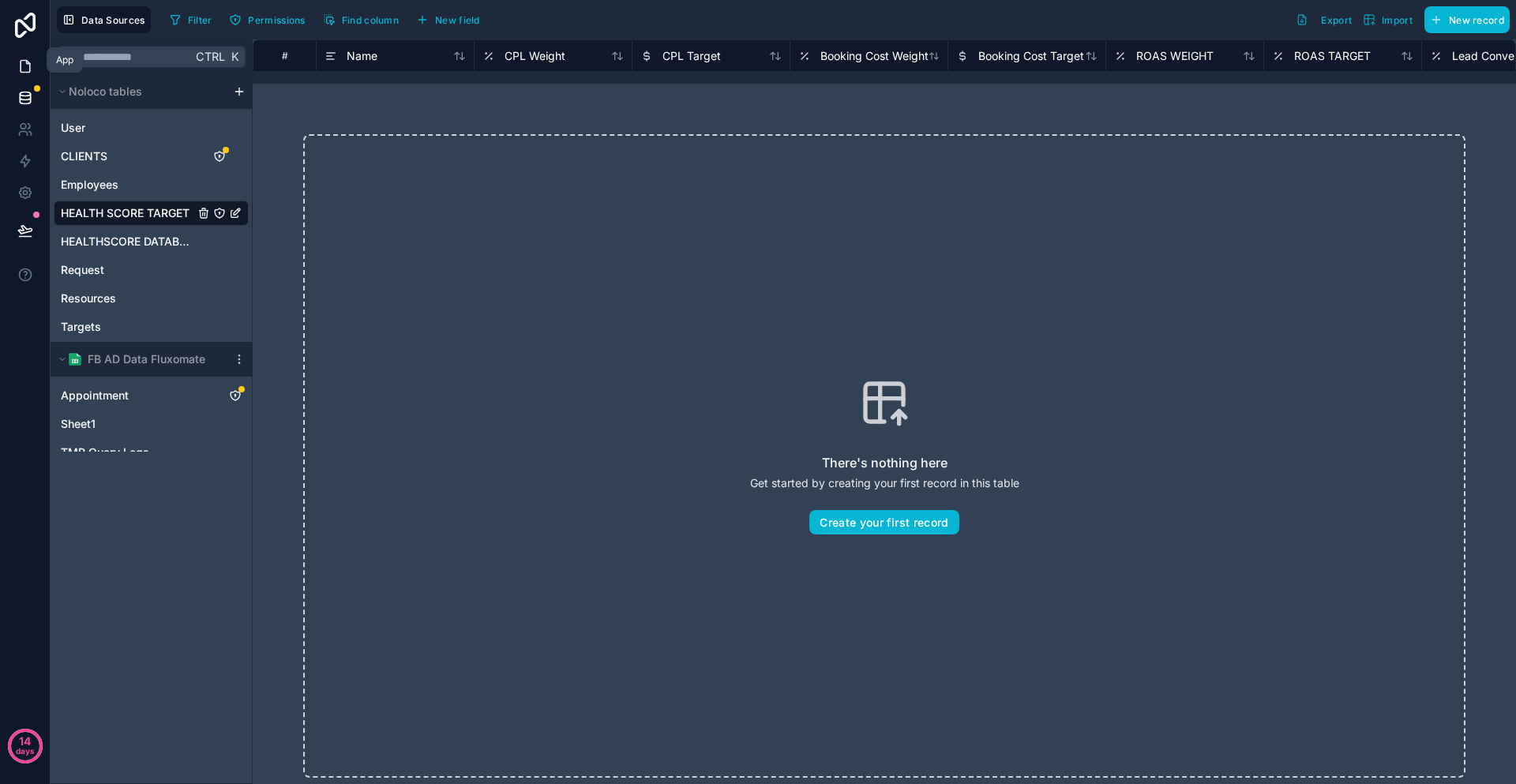
click at [27, 58] on icon at bounding box center [25, 66] width 16 height 16
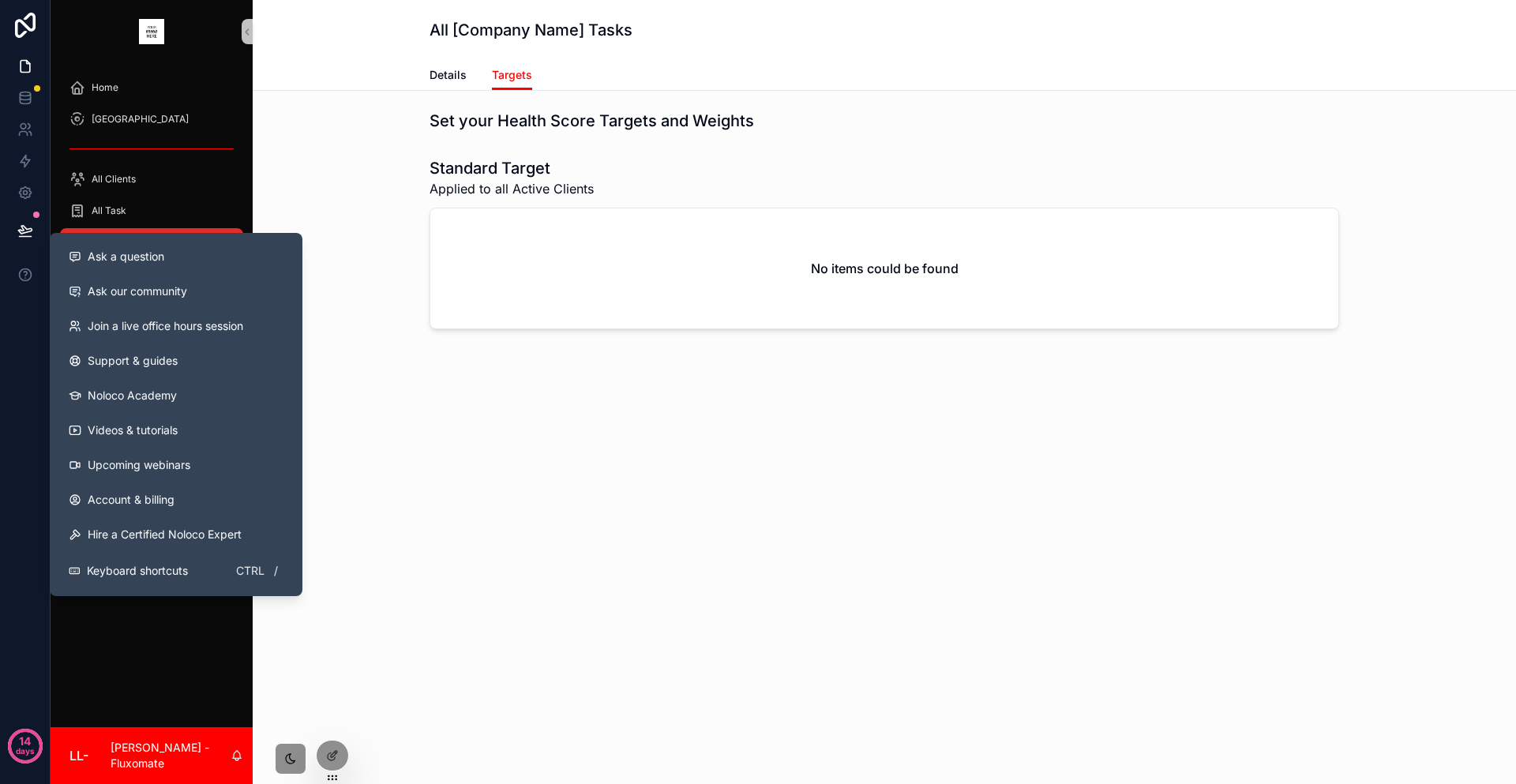
click at [51, 289] on div "scrollable content" at bounding box center [151, 304] width 202 height 29
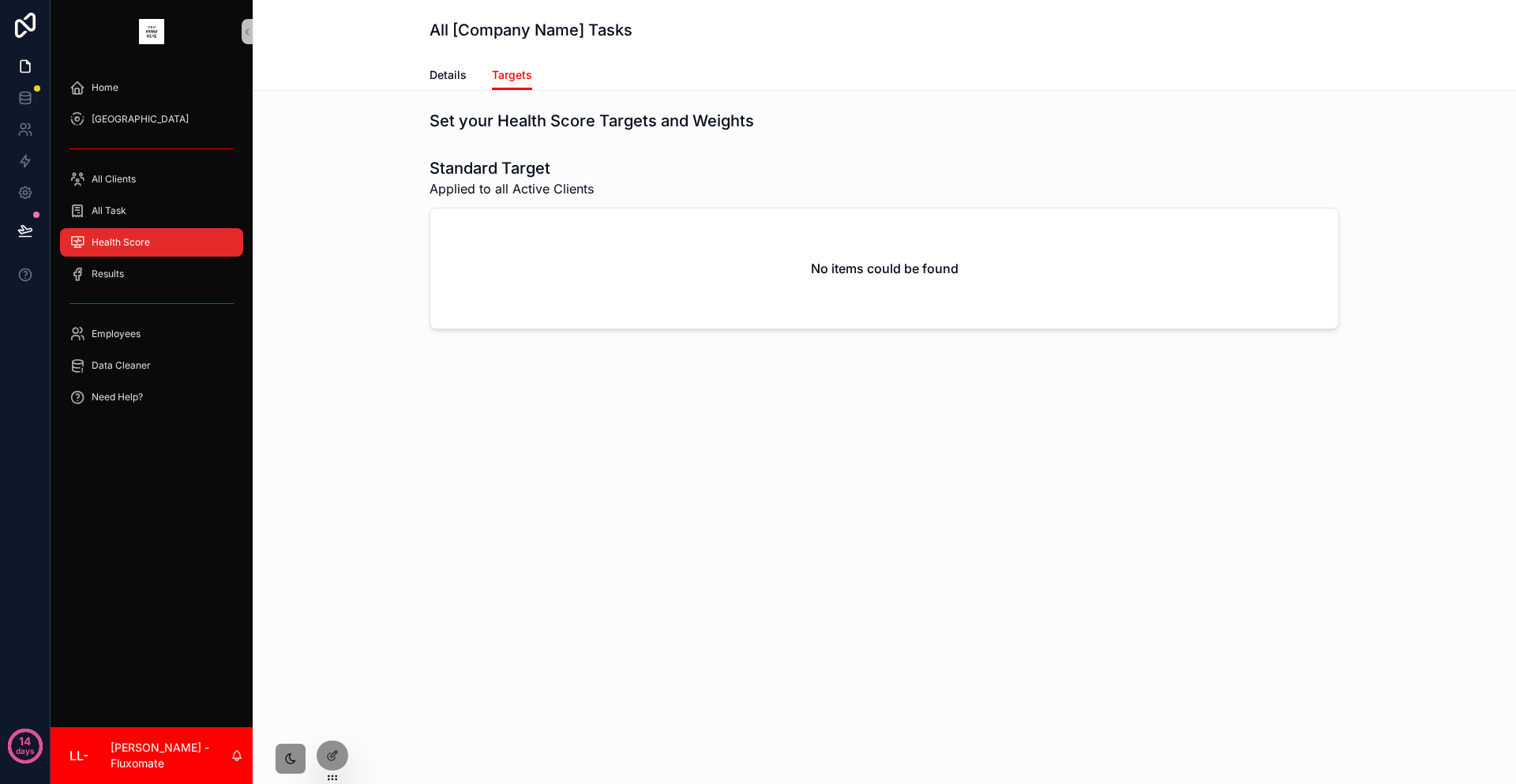
drag, startPoint x: 609, startPoint y: 380, endPoint x: 589, endPoint y: 369, distance: 22.8
click at [609, 379] on div "Set your Health Score Targets and Weights Standard Target Applied to all Active…" at bounding box center [884, 264] width 1264 height 346
click at [116, 79] on div "Home" at bounding box center [151, 88] width 165 height 25
